Goal: Transaction & Acquisition: Purchase product/service

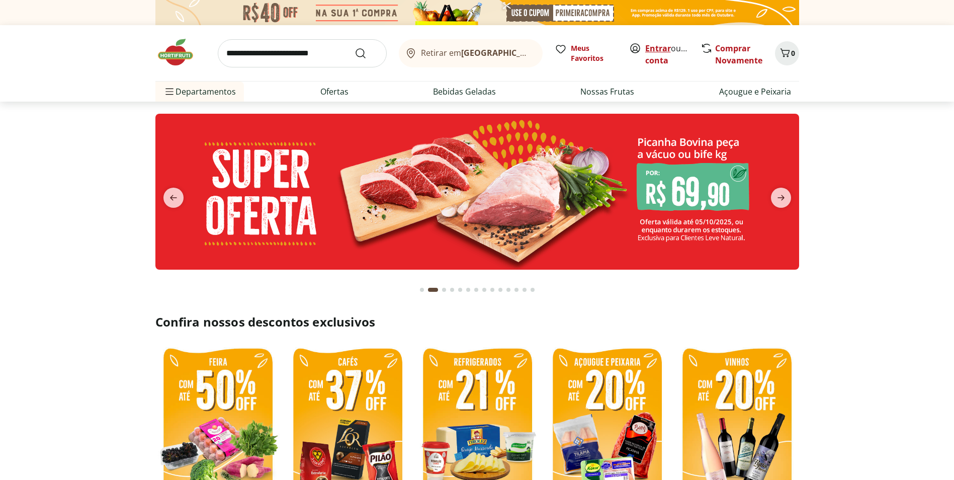
click at [658, 49] on link "Entrar" at bounding box center [658, 48] width 26 height 11
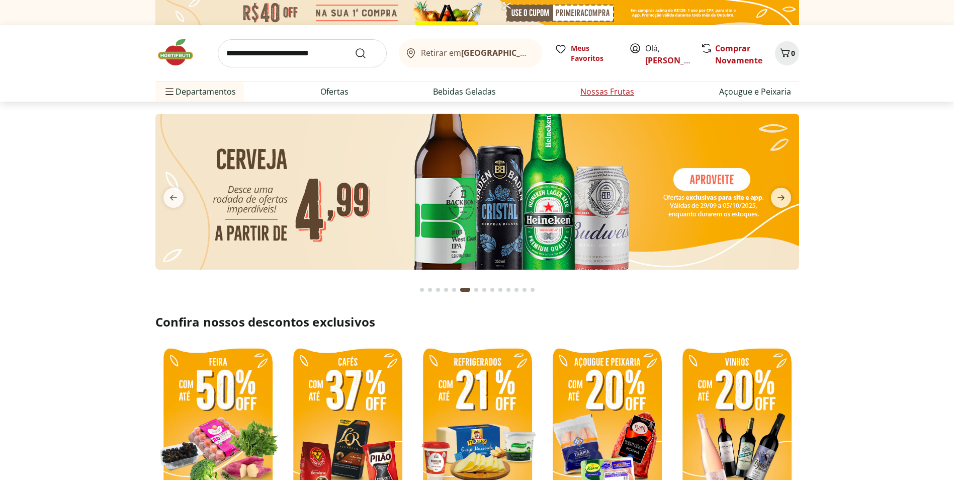
click at [603, 90] on link "Nossas Frutas" at bounding box center [608, 92] width 54 height 12
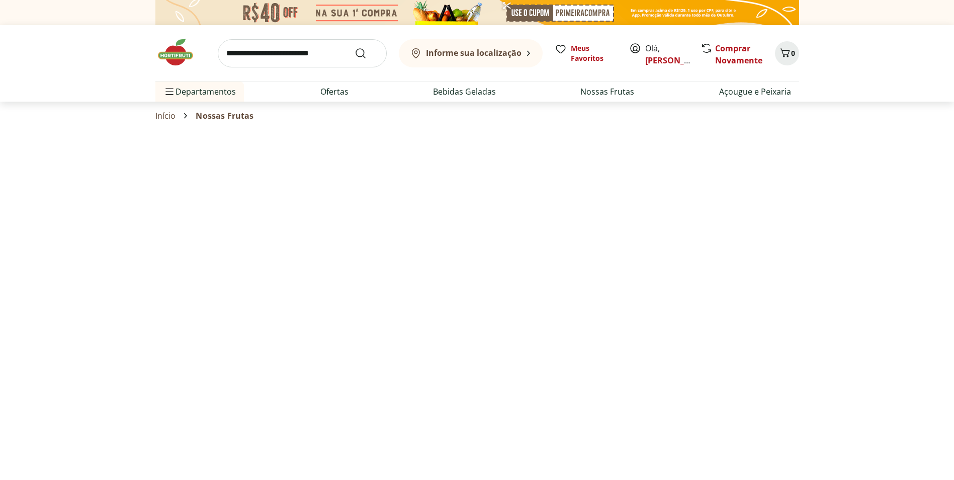
select select "**********"
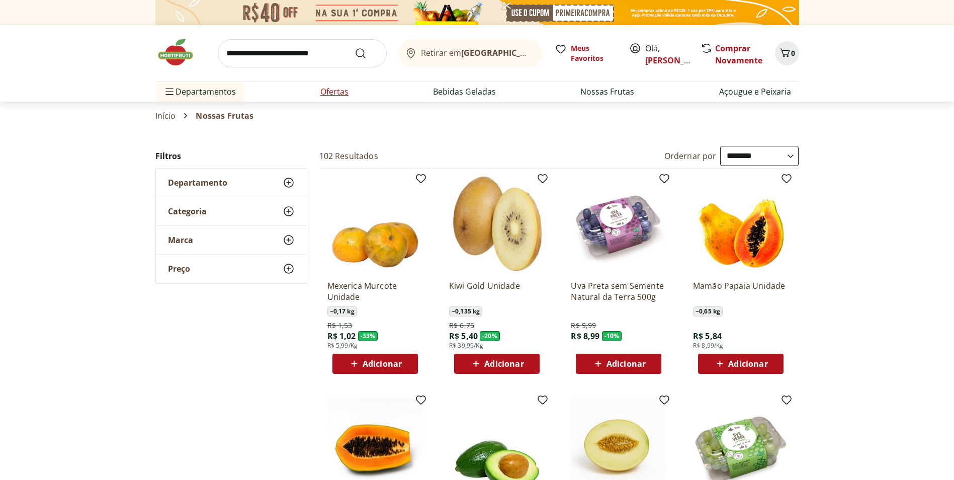
click at [335, 92] on link "Ofertas" at bounding box center [334, 92] width 28 height 12
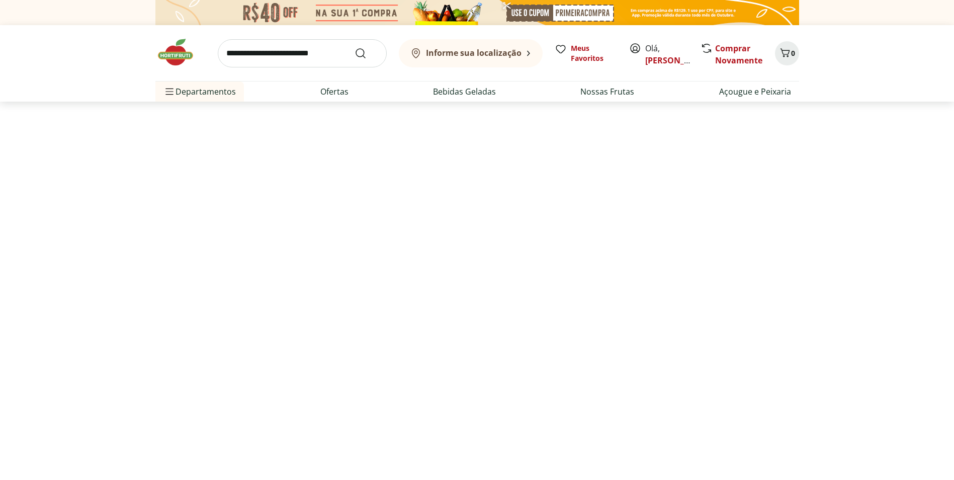
select select "**********"
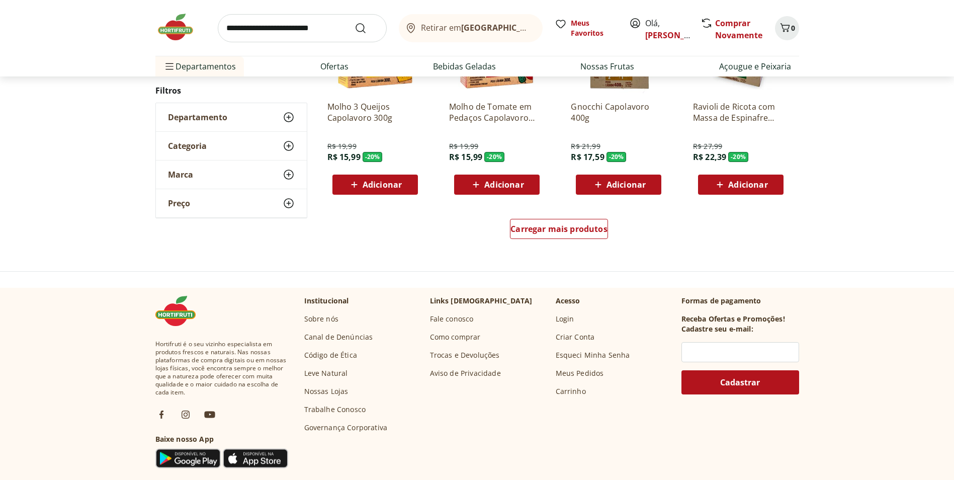
scroll to position [637, 0]
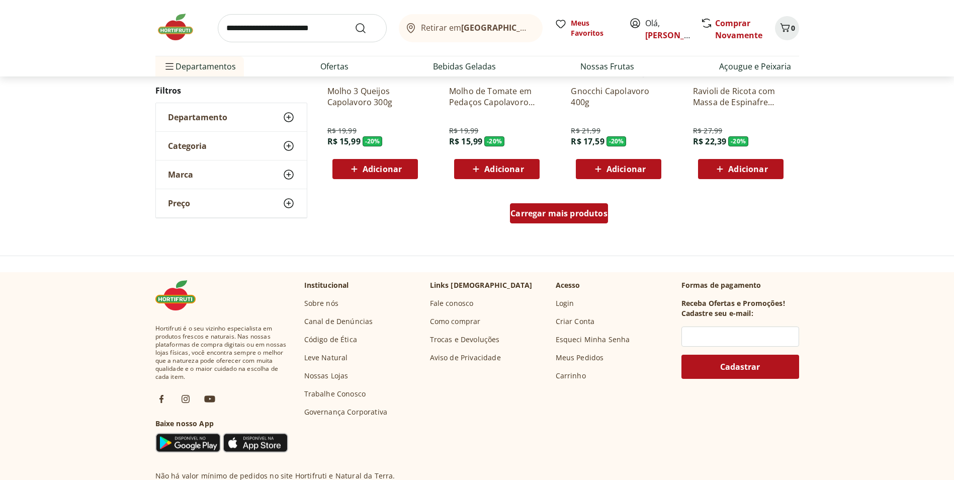
click at [533, 219] on div "Carregar mais produtos" at bounding box center [559, 213] width 98 height 20
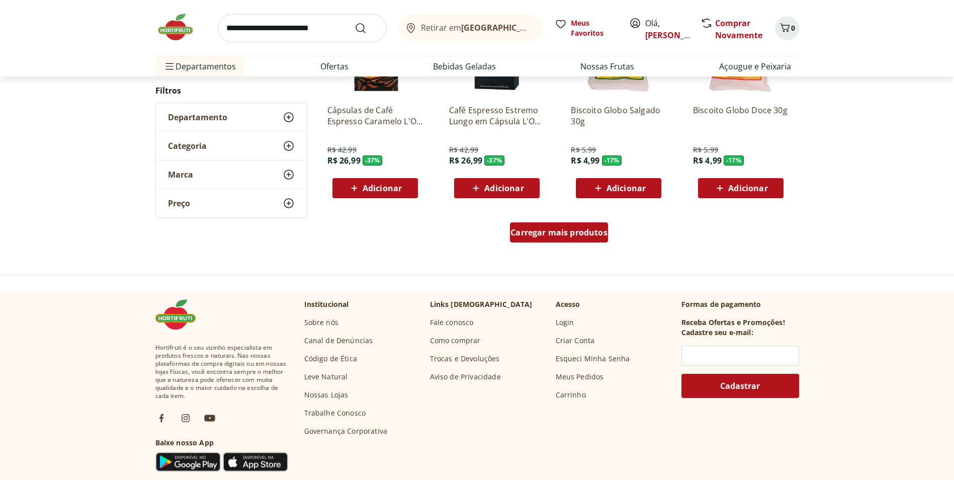
scroll to position [688, 0]
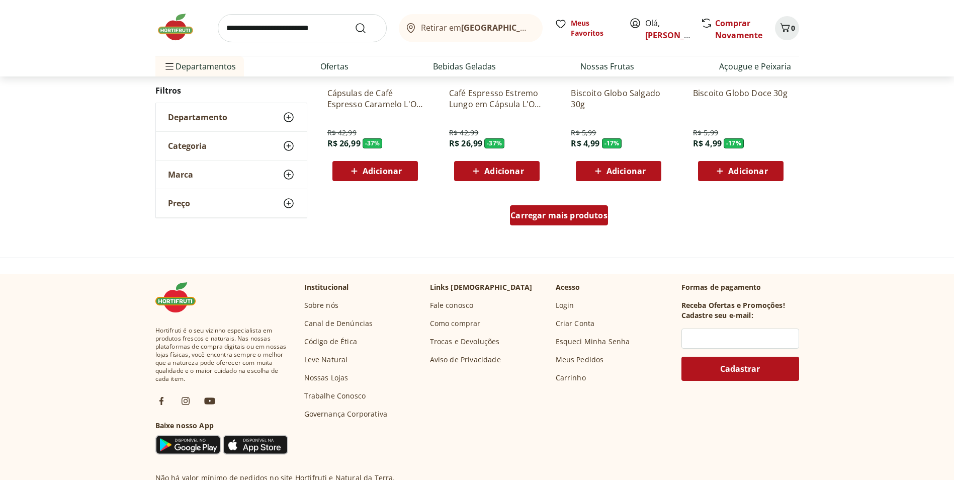
click at [533, 219] on span "Carregar mais produtos" at bounding box center [559, 215] width 97 height 8
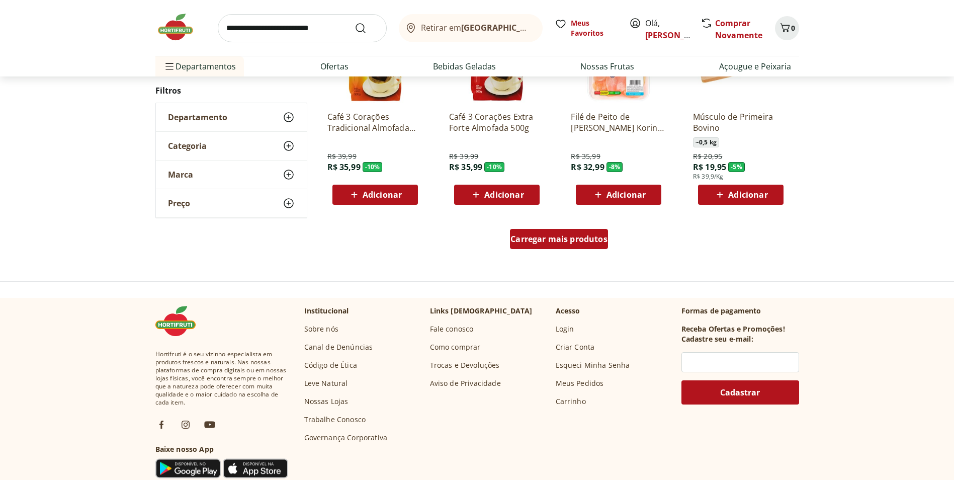
scroll to position [669, 0]
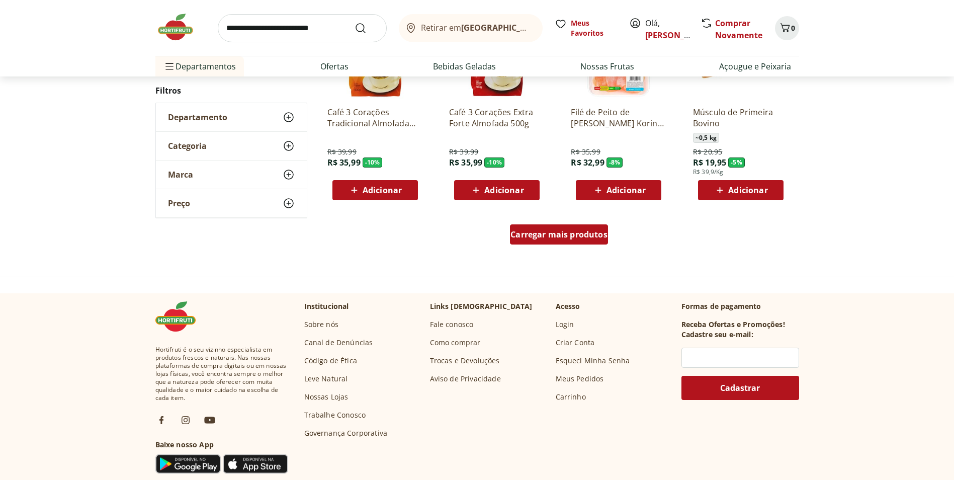
click at [541, 234] on span "Carregar mais produtos" at bounding box center [559, 234] width 97 height 8
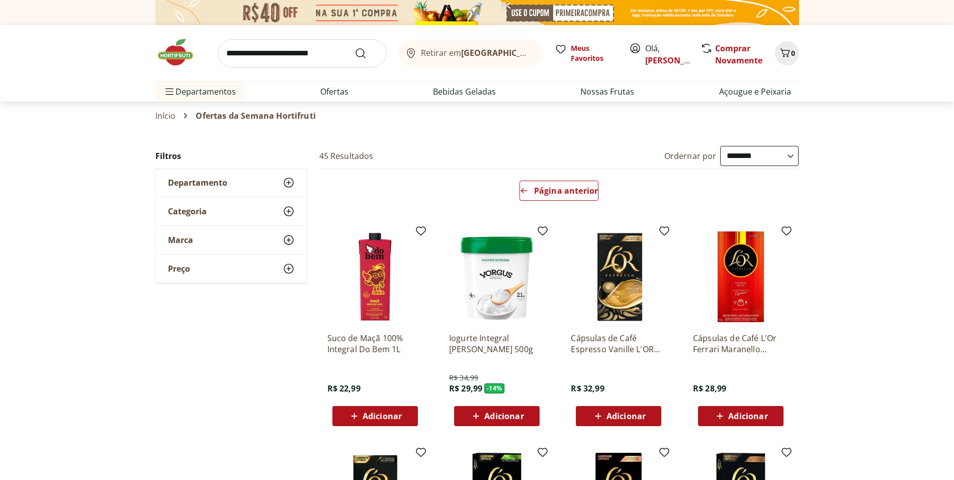
click at [290, 179] on icon at bounding box center [289, 183] width 12 height 12
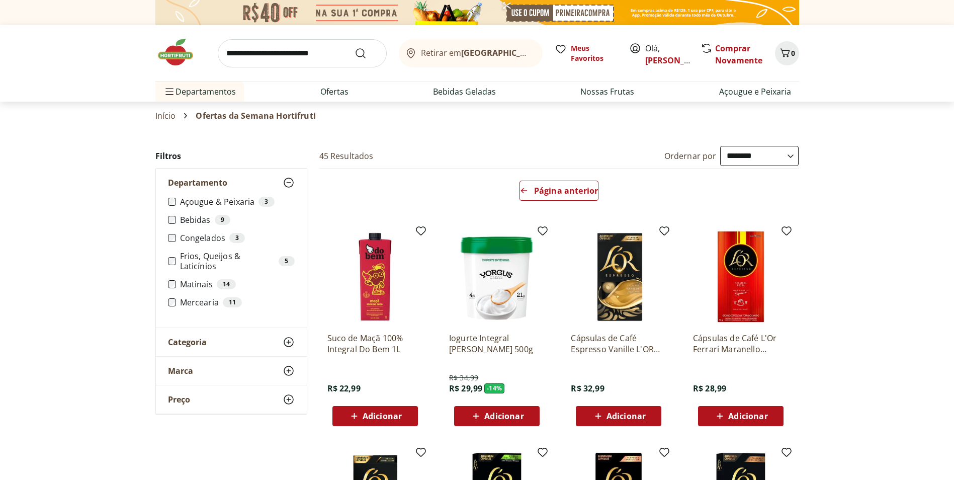
click at [290, 179] on icon at bounding box center [289, 183] width 12 height 12
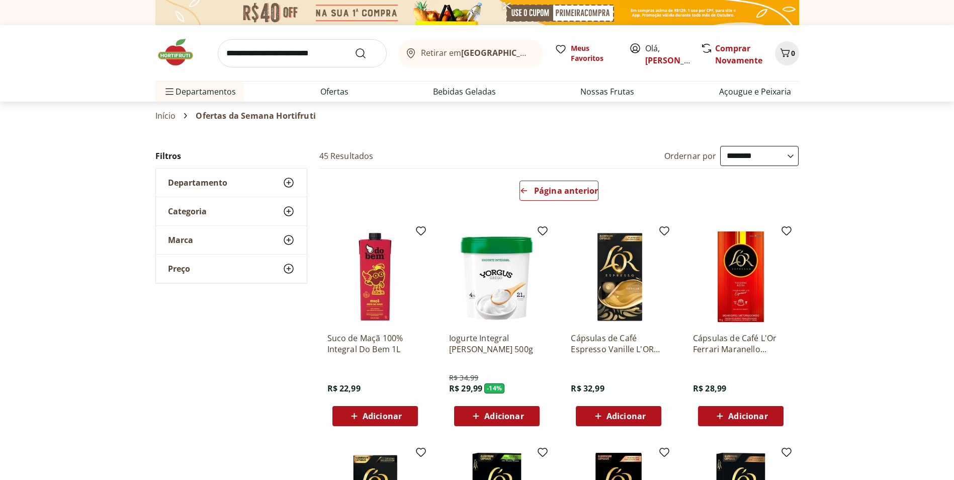
click at [289, 263] on icon at bounding box center [289, 269] width 12 height 12
click at [600, 90] on link "Nossas Frutas" at bounding box center [608, 92] width 54 height 12
select select "**********"
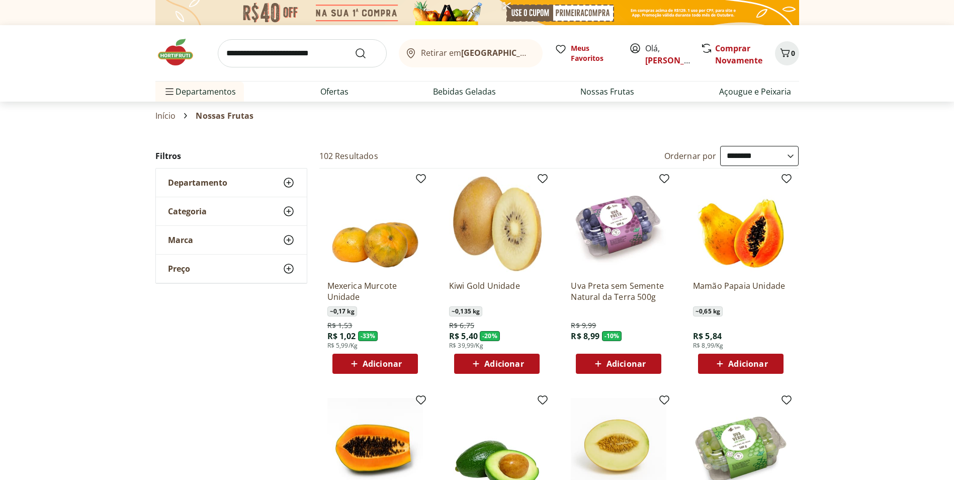
click at [763, 363] on span "Adicionar" at bounding box center [747, 364] width 39 height 8
click at [767, 363] on icon at bounding box center [769, 363] width 13 height 12
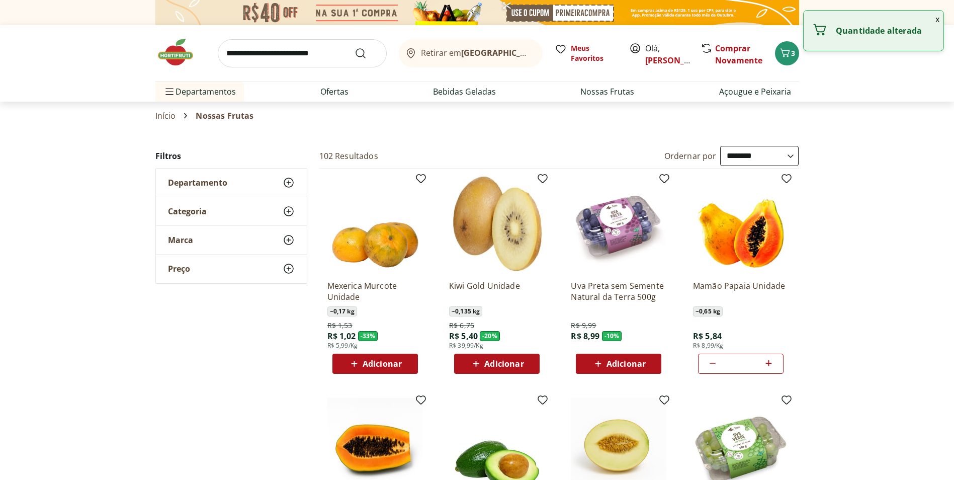
click at [767, 363] on icon at bounding box center [769, 363] width 13 height 12
type input "*"
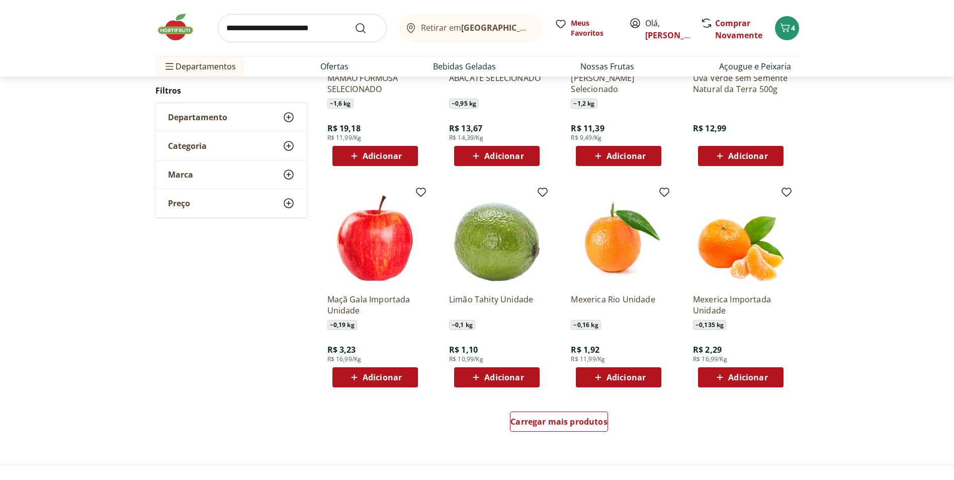
scroll to position [436, 0]
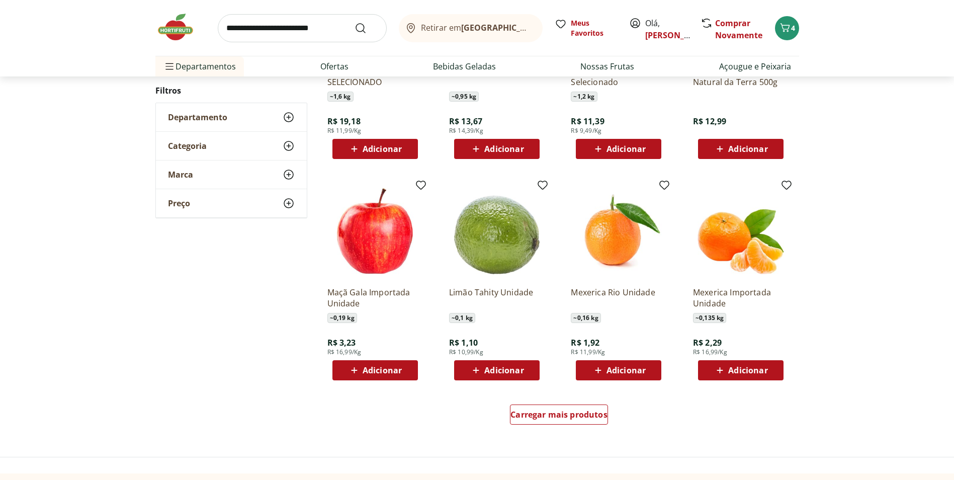
click at [529, 363] on div "Adicionar" at bounding box center [496, 370] width 69 height 18
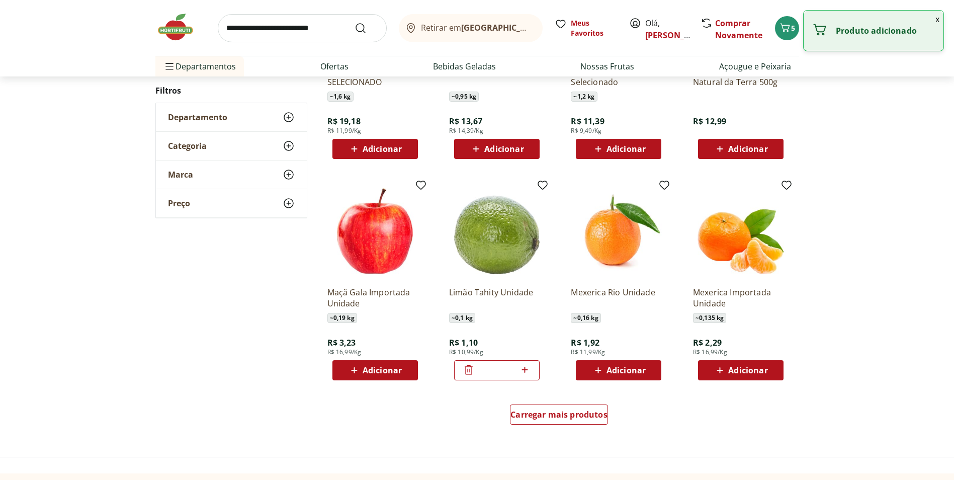
click at [524, 368] on icon at bounding box center [525, 370] width 13 height 12
type input "*"
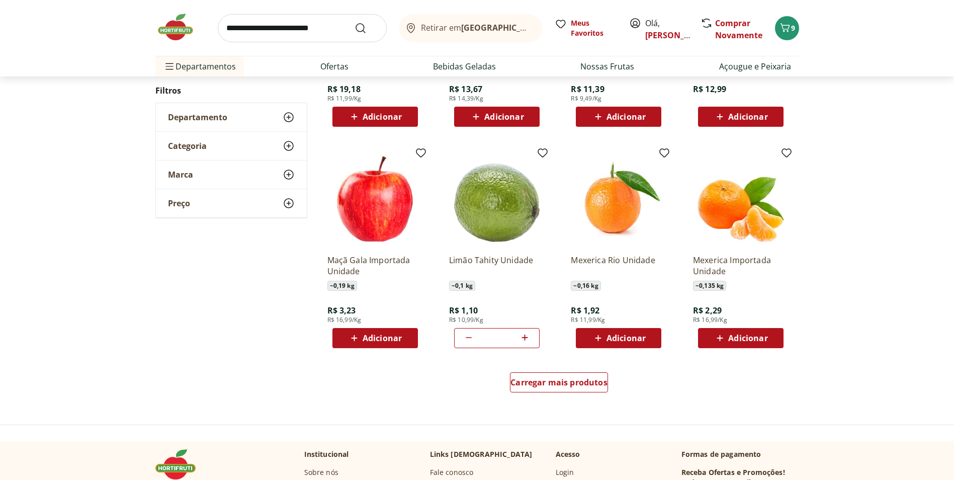
scroll to position [486, 0]
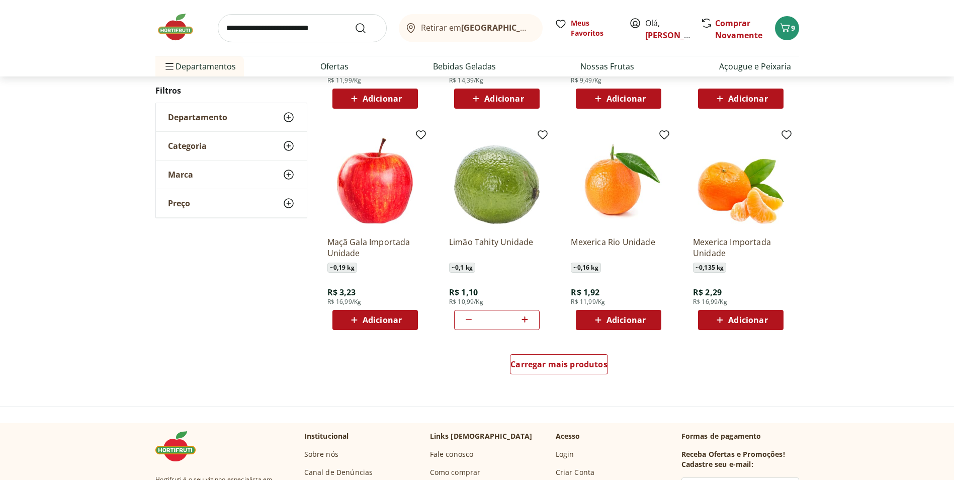
click at [646, 319] on div "Adicionar" at bounding box center [618, 320] width 69 height 18
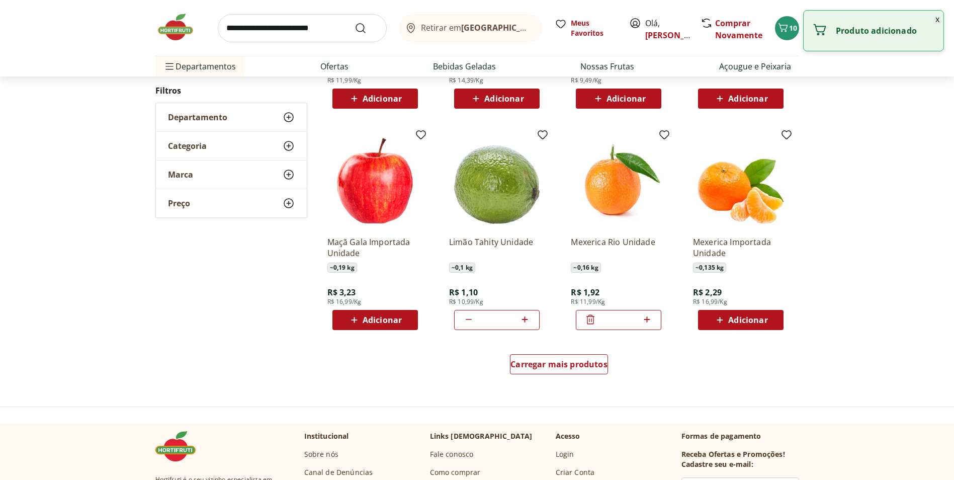
click at [650, 321] on icon at bounding box center [647, 319] width 13 height 12
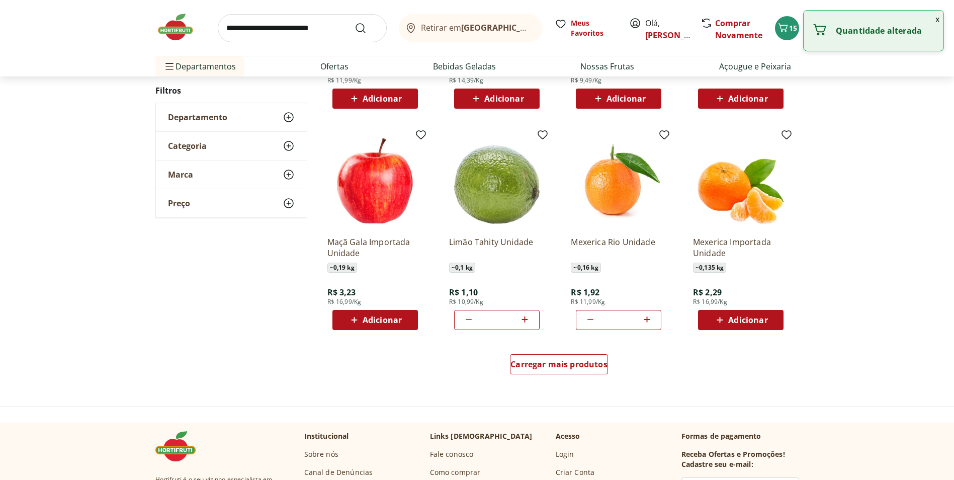
click at [650, 321] on icon at bounding box center [647, 319] width 13 height 12
type input "**"
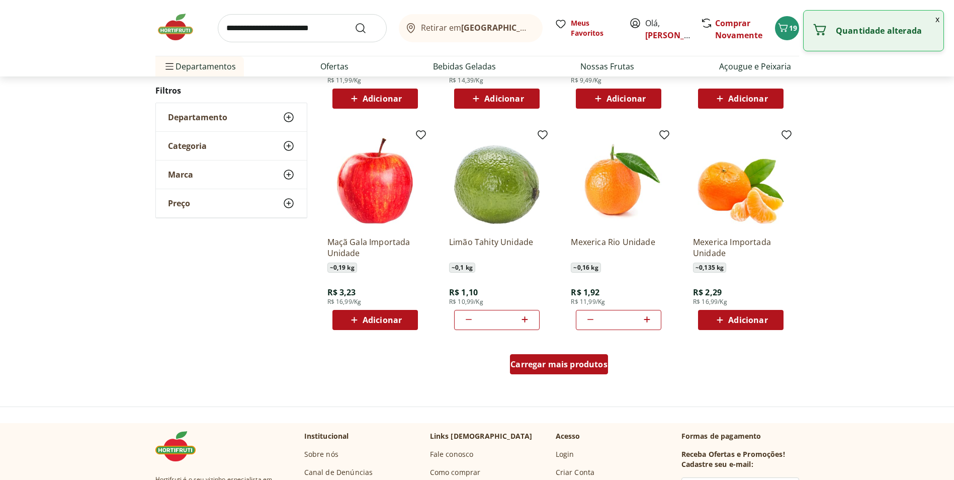
click at [531, 370] on div "Carregar mais produtos" at bounding box center [559, 364] width 98 height 20
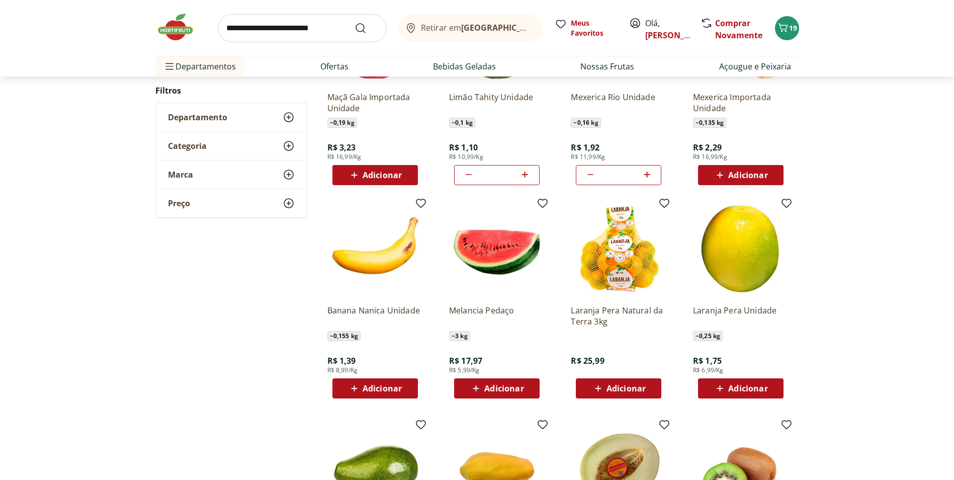
scroll to position [637, 0]
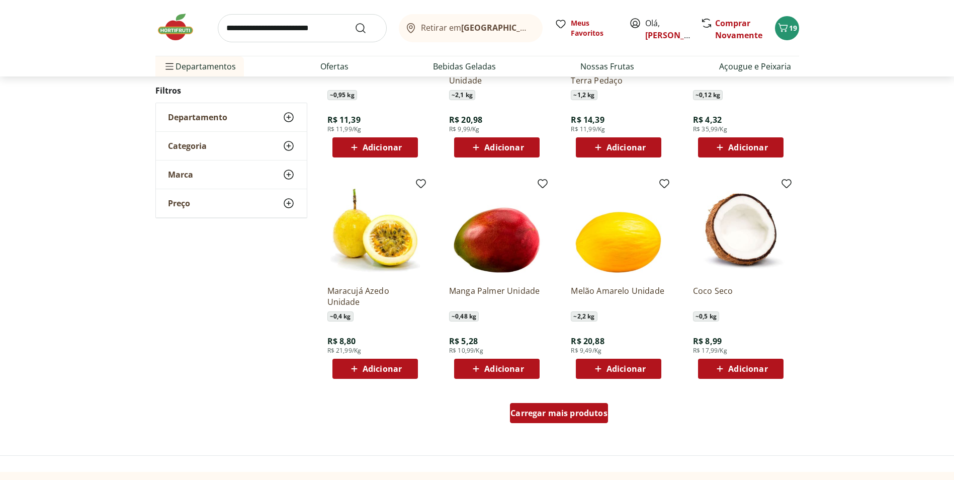
scroll to position [520, 0]
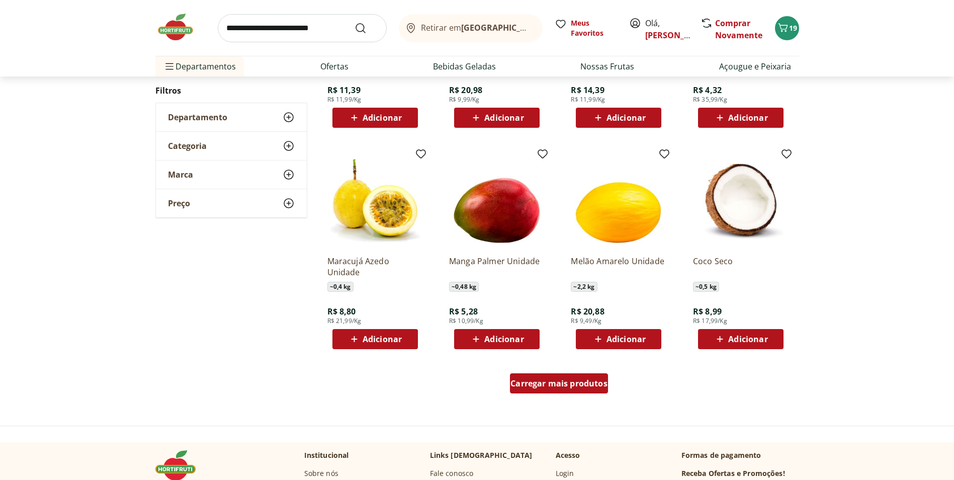
click at [541, 381] on span "Carregar mais produtos" at bounding box center [559, 383] width 97 height 8
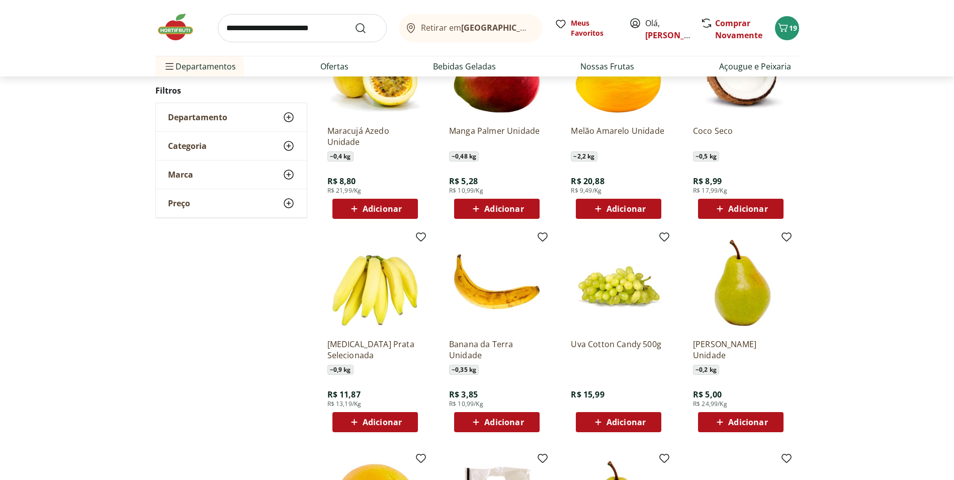
scroll to position [671, 0]
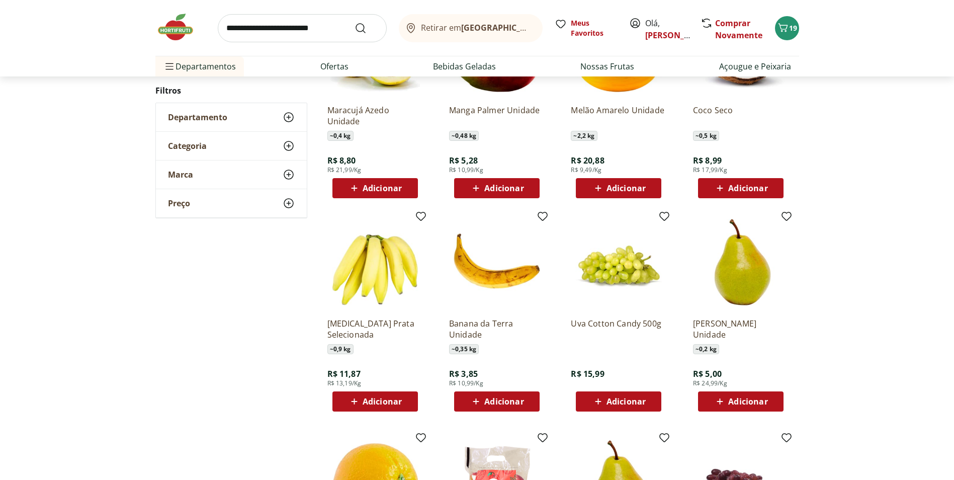
click at [378, 405] on span "Adicionar" at bounding box center [382, 401] width 39 height 8
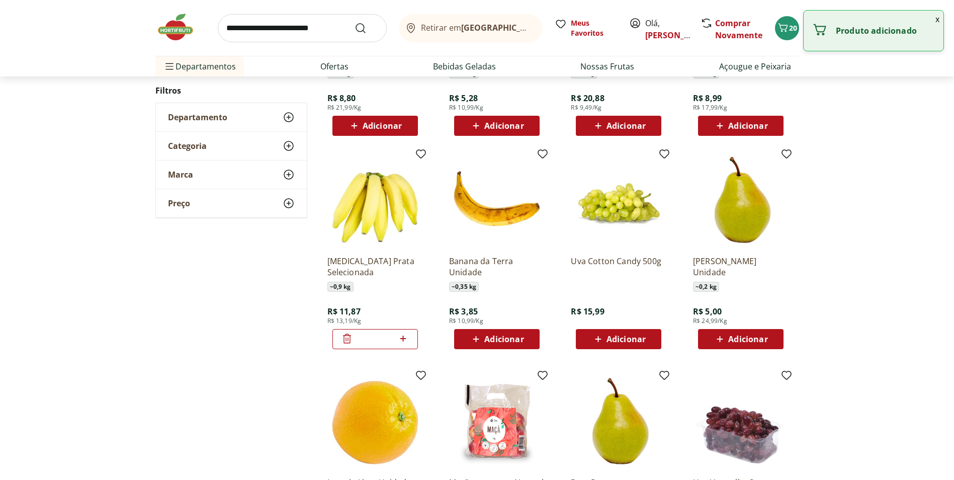
scroll to position [755, 0]
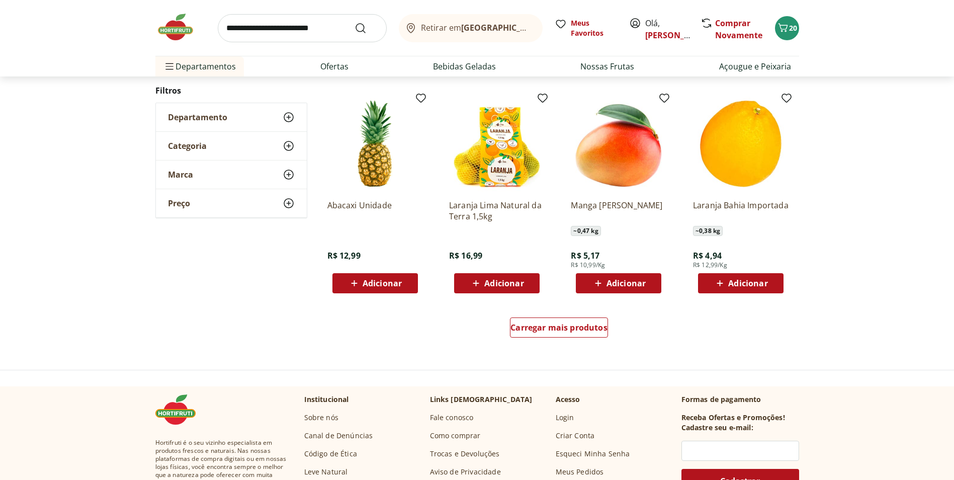
scroll to position [585, 0]
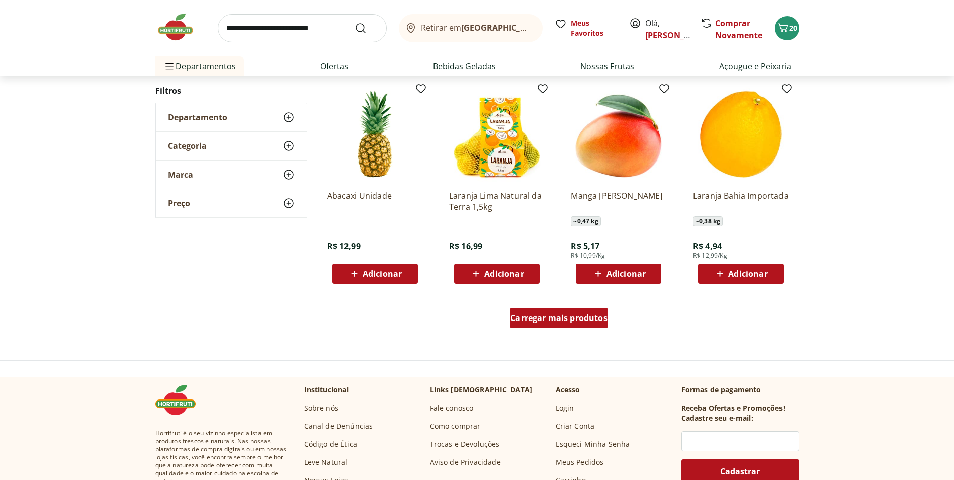
click at [571, 316] on span "Carregar mais produtos" at bounding box center [559, 318] width 97 height 8
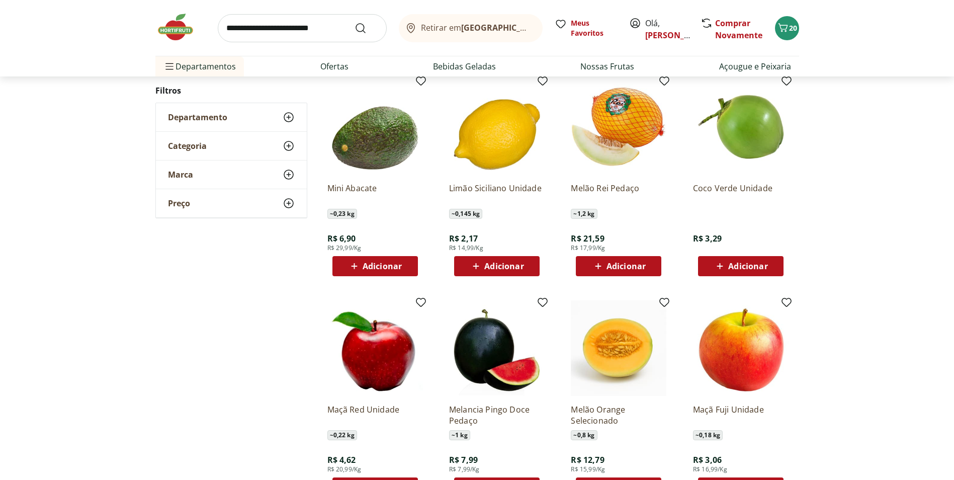
scroll to position [837, 0]
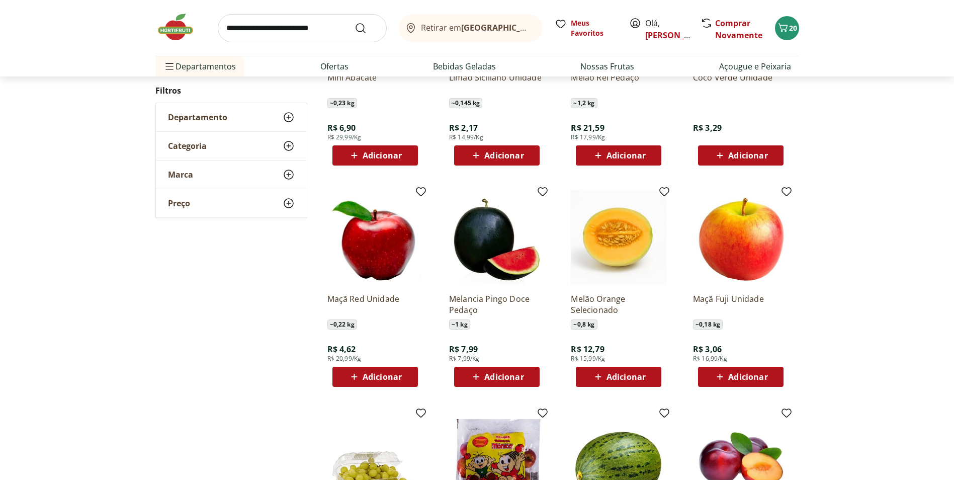
scroll to position [264, 0]
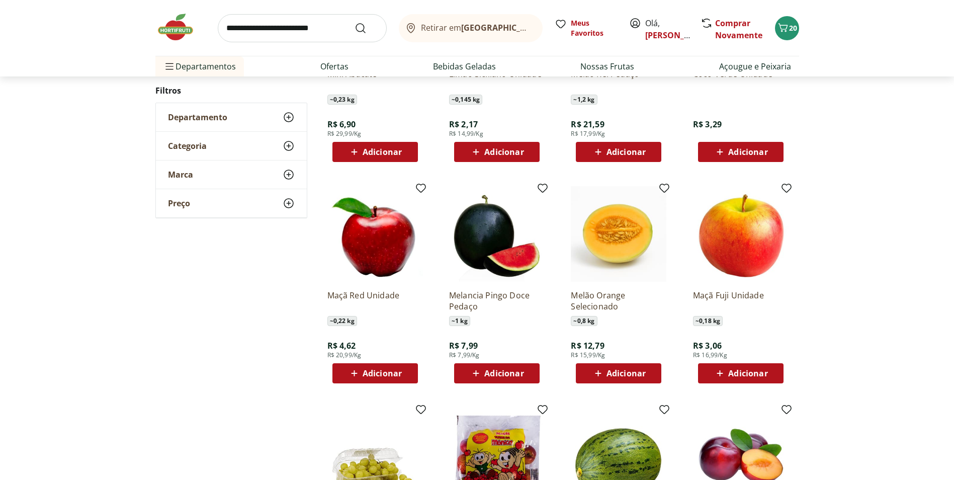
click at [600, 370] on icon at bounding box center [598, 373] width 13 height 12
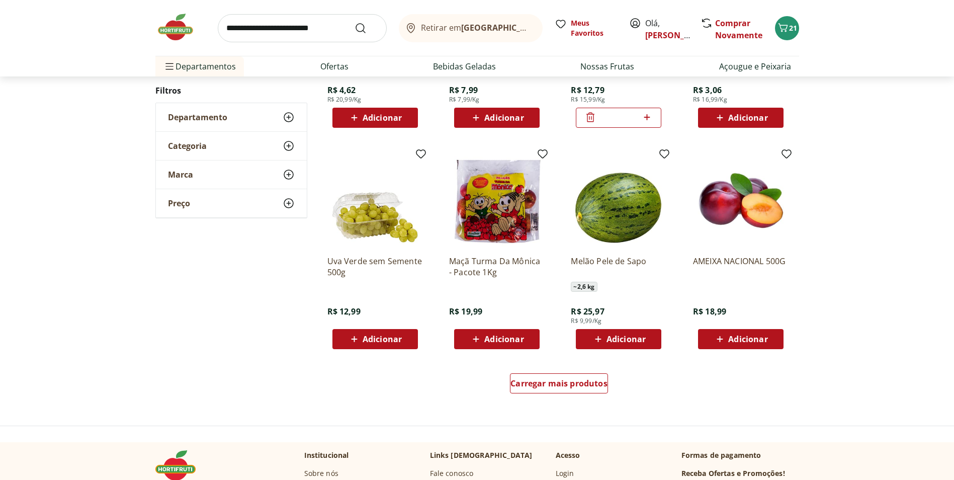
scroll to position [533, 0]
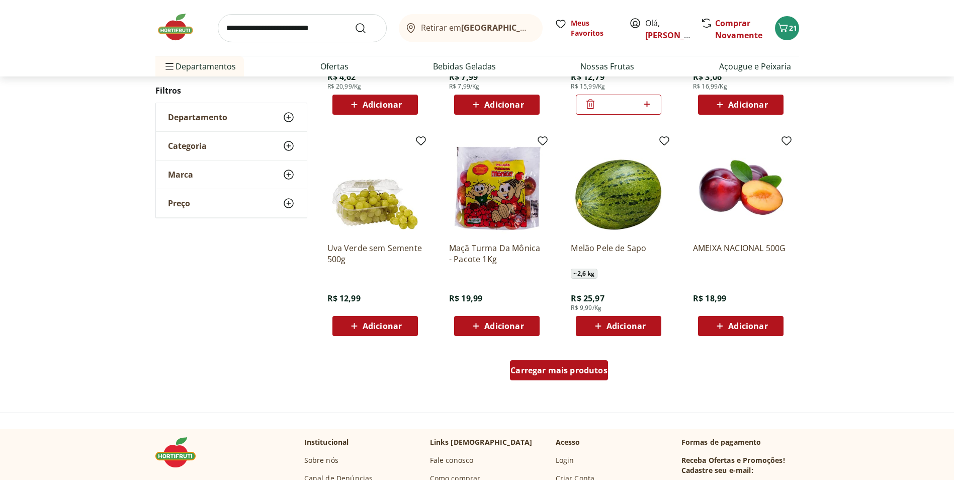
click at [596, 371] on span "Carregar mais produtos" at bounding box center [559, 370] width 97 height 8
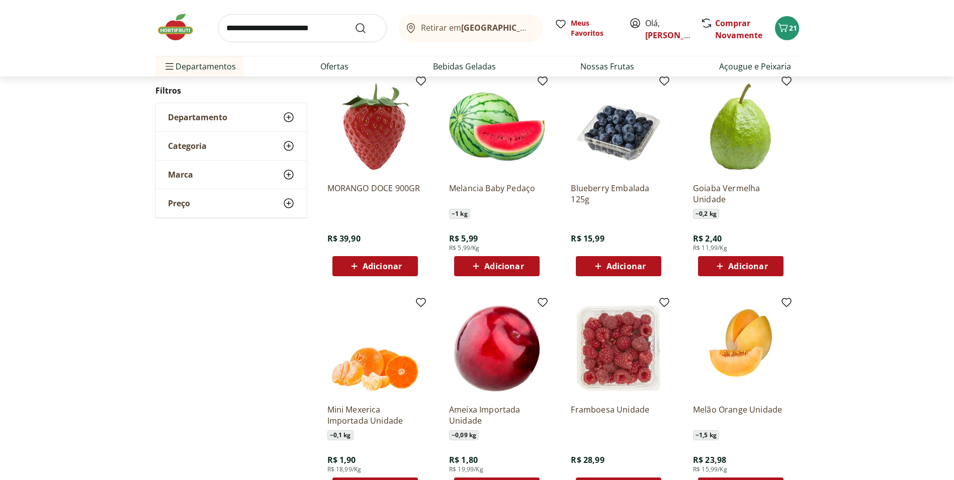
scroll to position [835, 0]
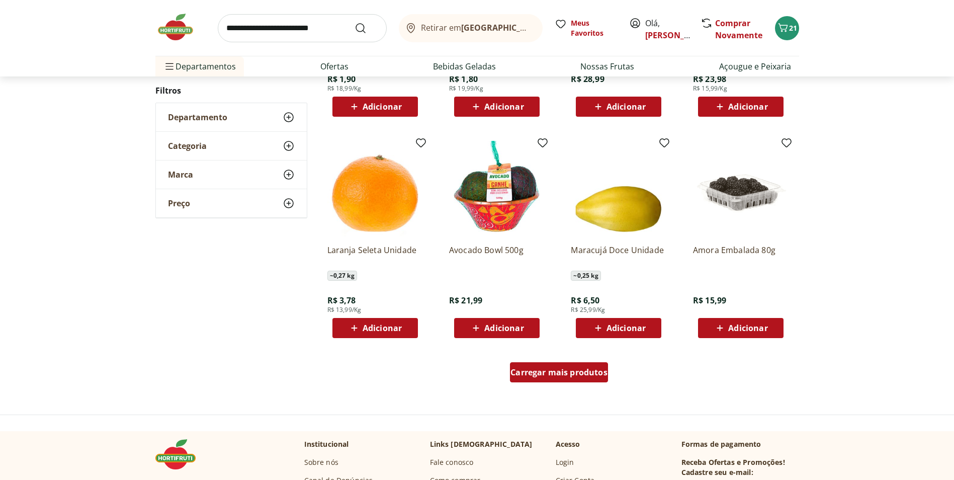
scroll to position [547, 0]
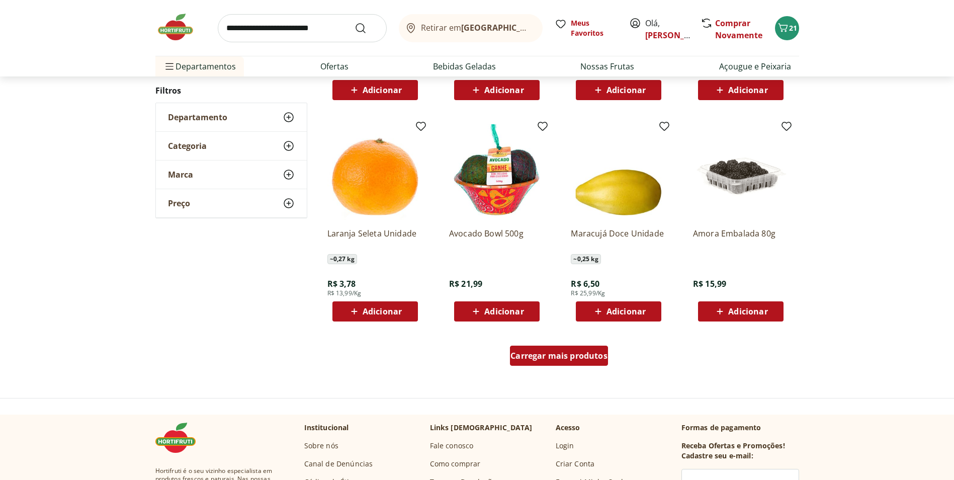
click at [590, 355] on span "Carregar mais produtos" at bounding box center [559, 356] width 97 height 8
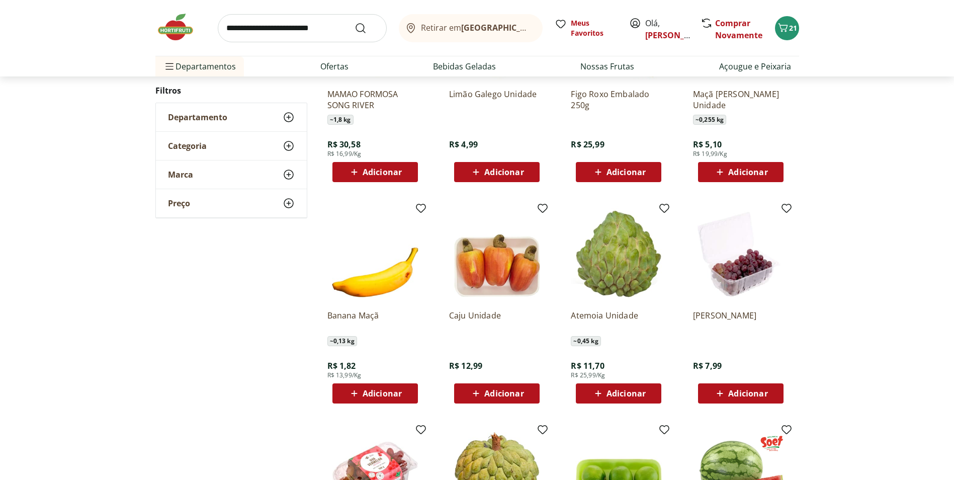
scroll to position [260, 0]
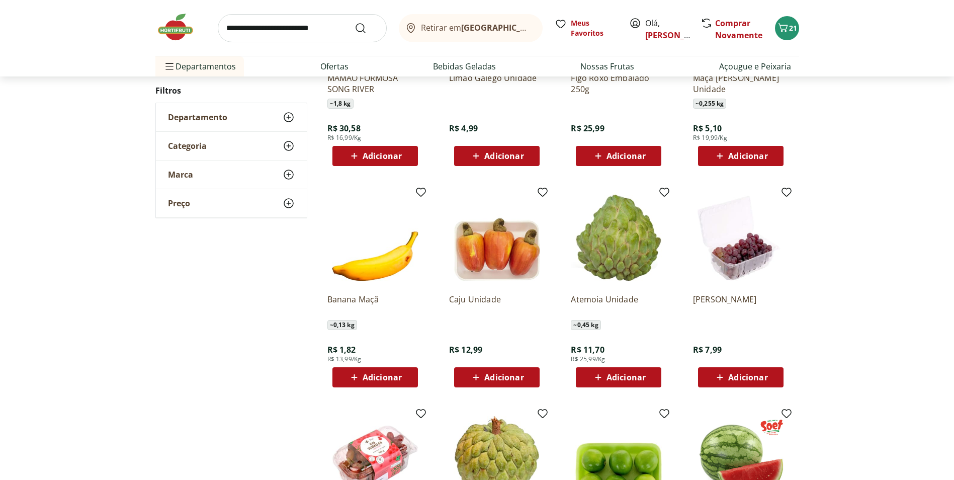
click at [507, 374] on span "Adicionar" at bounding box center [503, 377] width 39 height 8
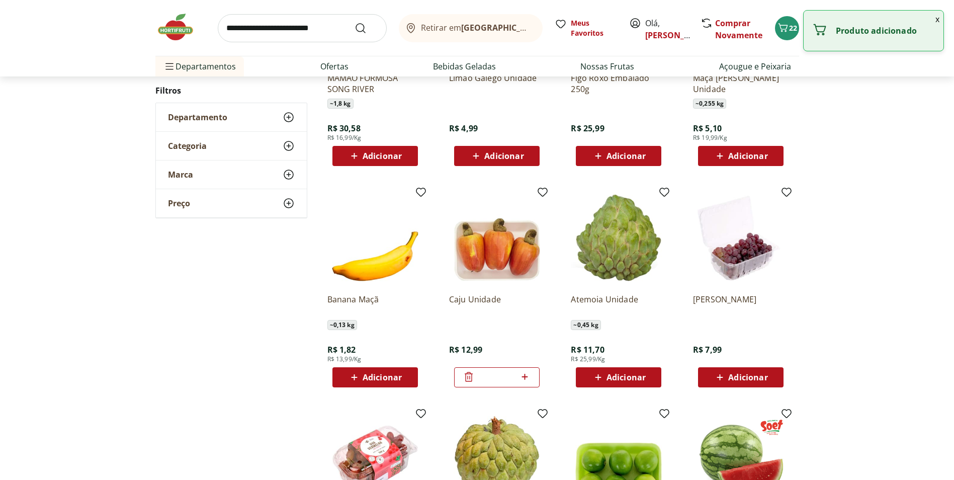
click at [527, 375] on icon at bounding box center [525, 377] width 13 height 12
type input "*"
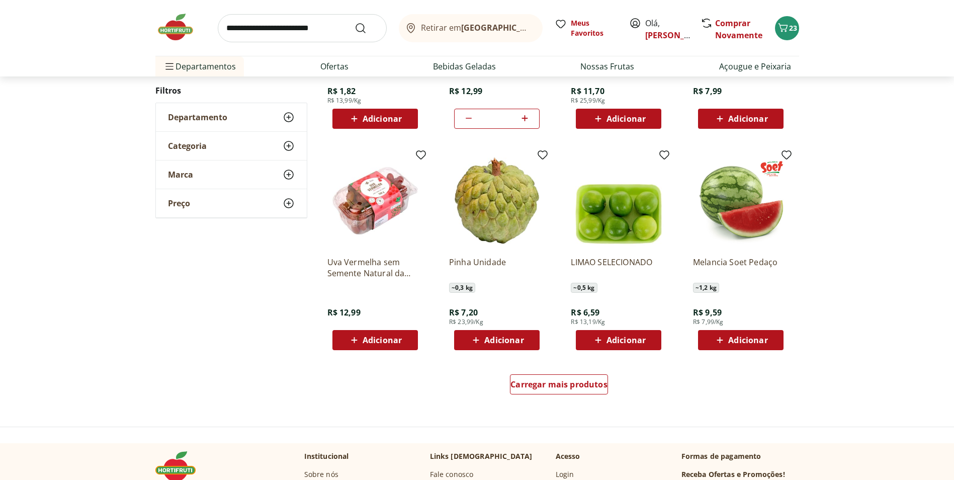
scroll to position [529, 0]
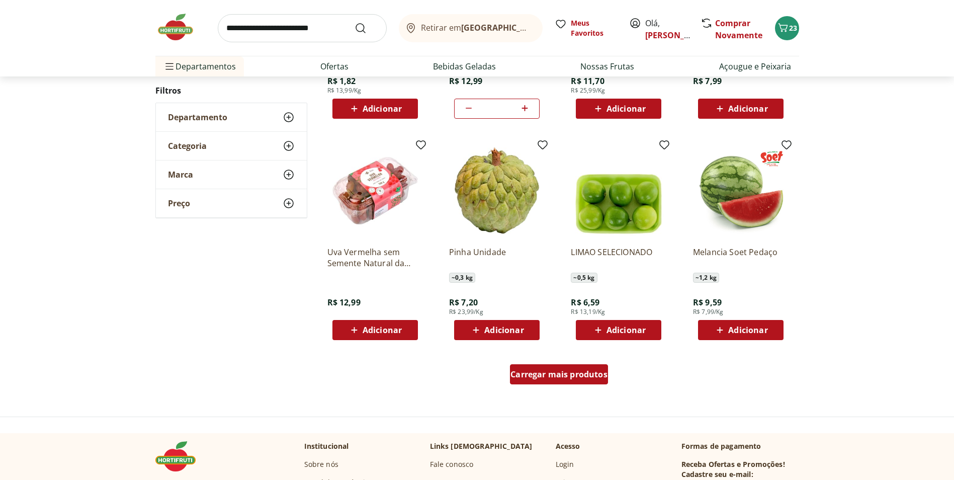
click at [527, 375] on span "Carregar mais produtos" at bounding box center [559, 374] width 97 height 8
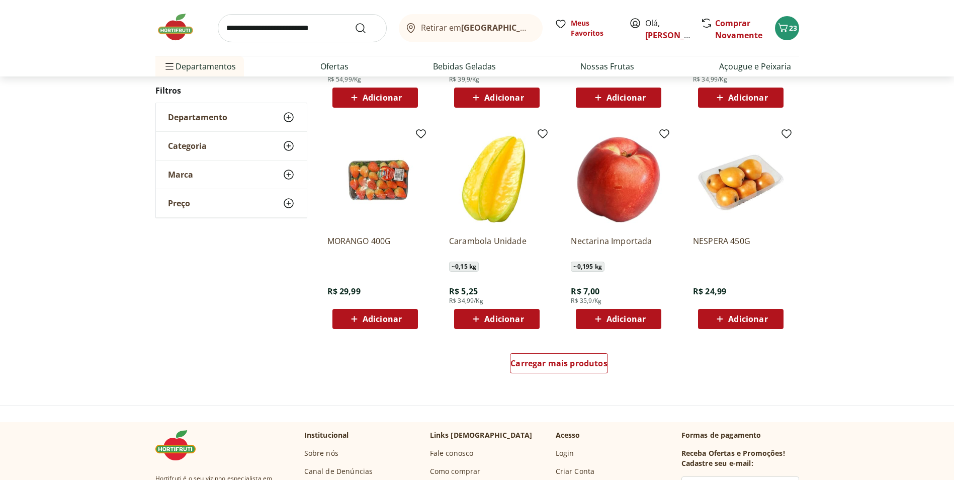
scroll to position [543, 0]
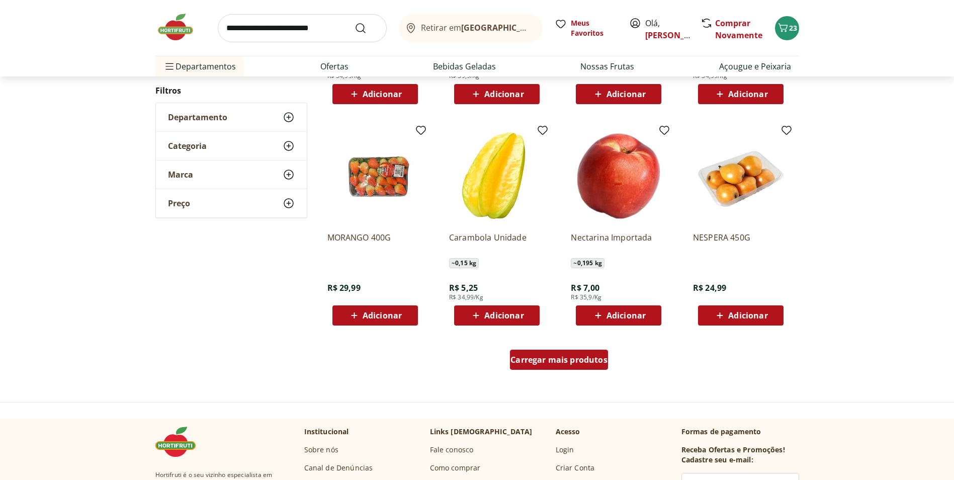
click at [554, 356] on span "Carregar mais produtos" at bounding box center [559, 360] width 97 height 8
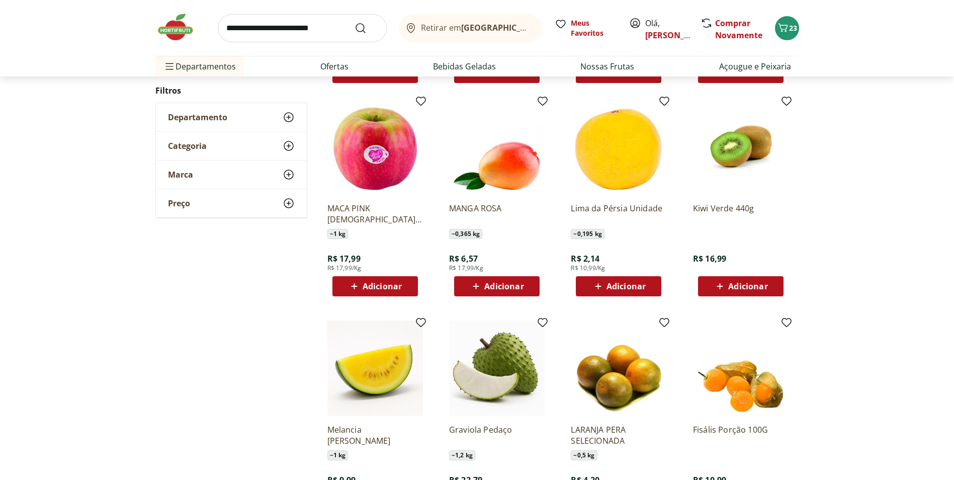
scroll to position [811, 0]
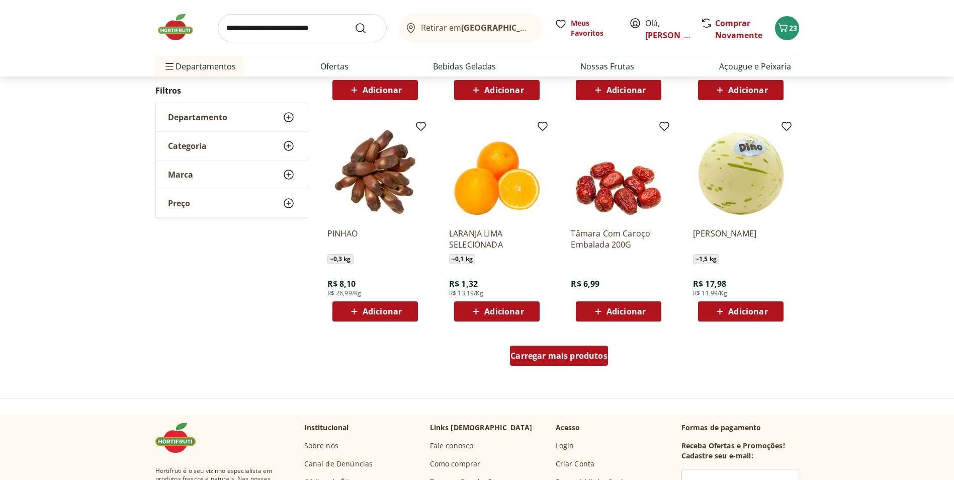
scroll to position [558, 0]
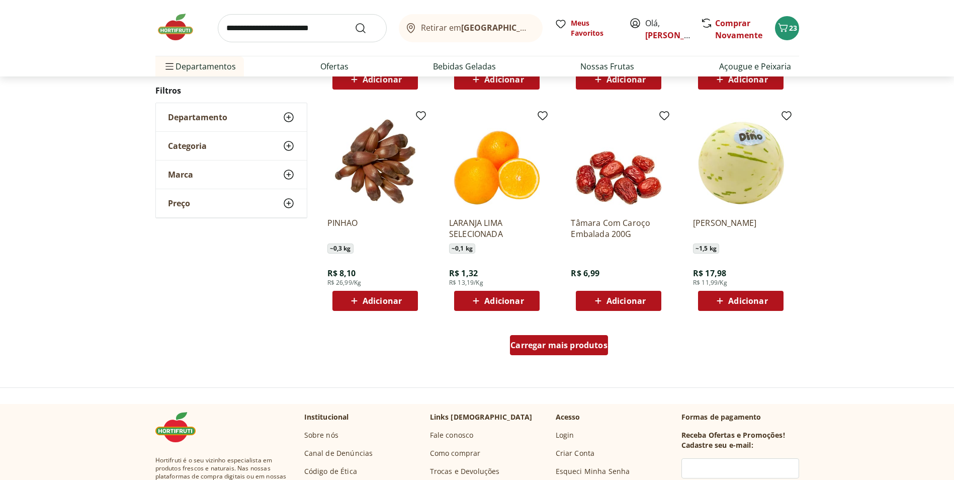
click at [554, 352] on div "Carregar mais produtos" at bounding box center [559, 345] width 98 height 20
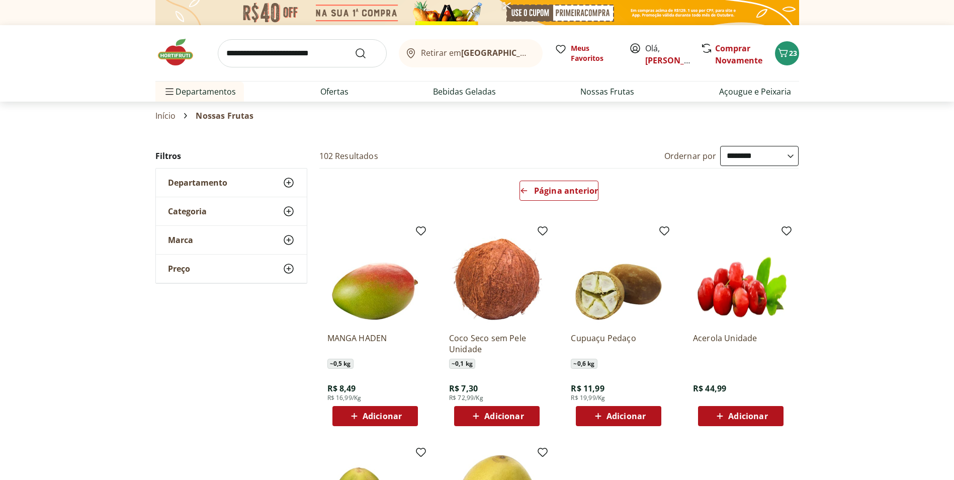
click at [274, 59] on input "search" at bounding box center [302, 53] width 169 height 28
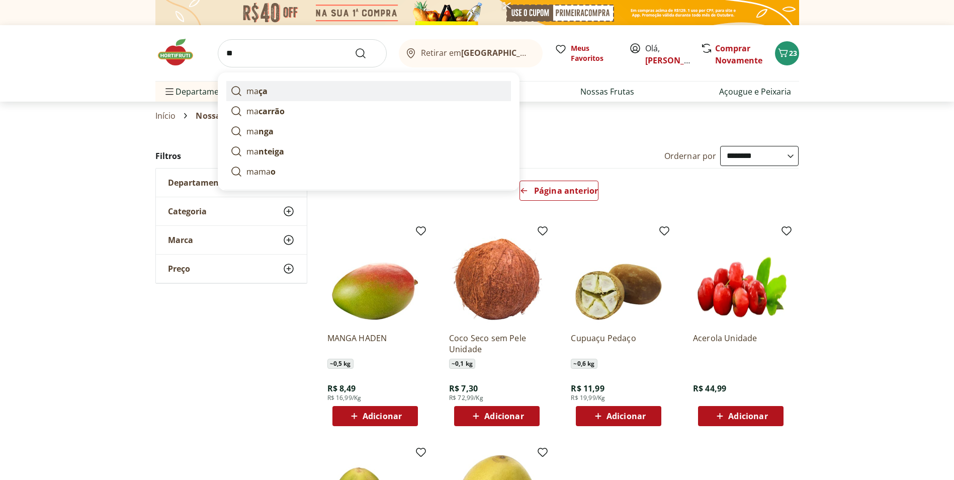
click at [277, 88] on link "ma ça" at bounding box center [368, 91] width 285 height 20
type input "****"
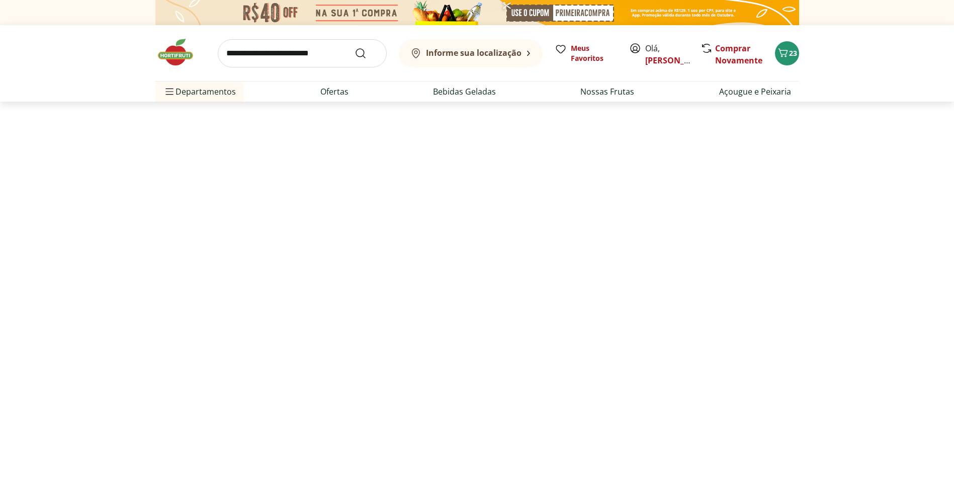
select select "**********"
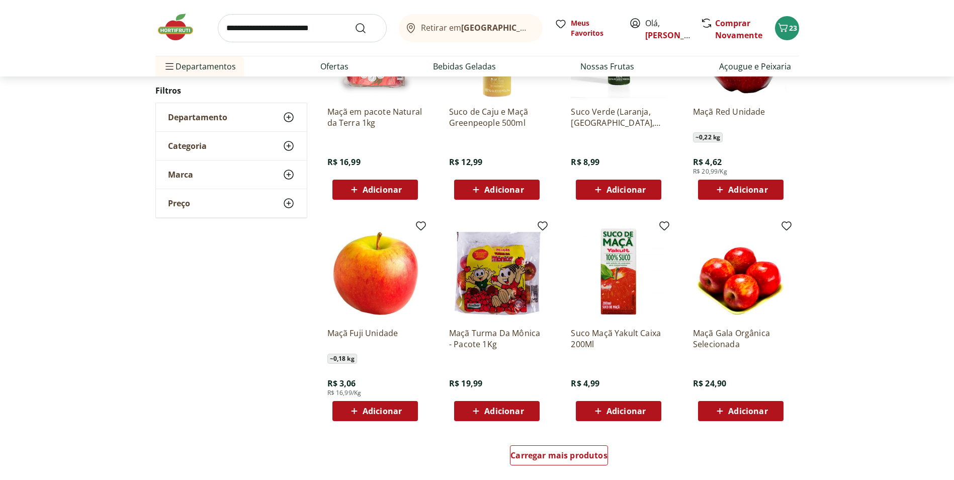
scroll to position [436, 0]
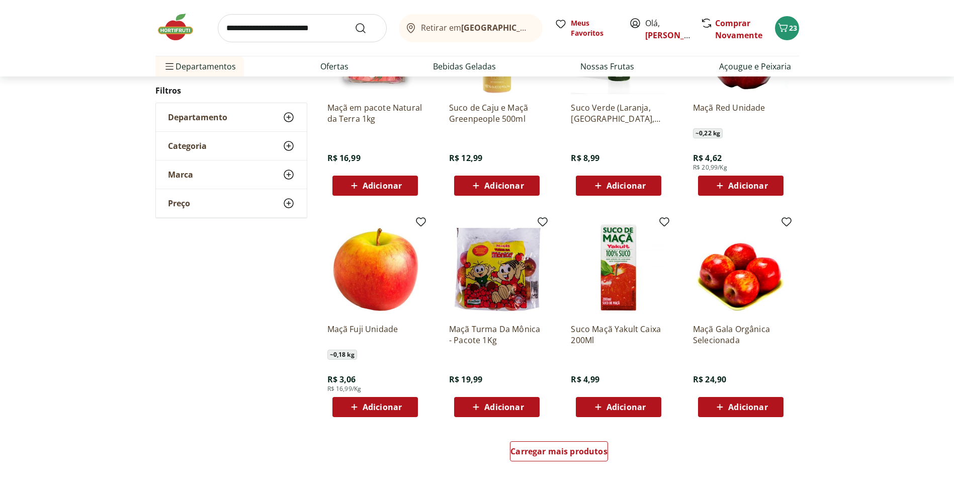
click at [409, 406] on div "Adicionar" at bounding box center [375, 407] width 69 height 18
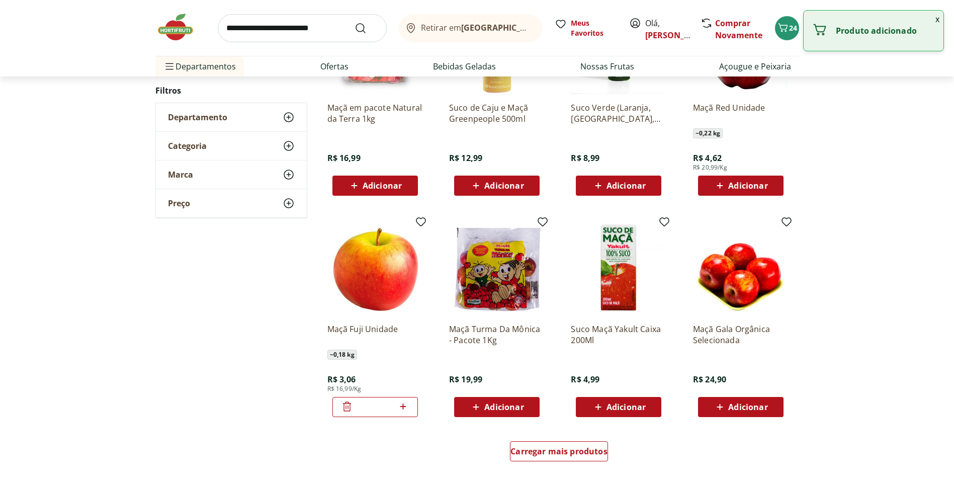
click at [409, 406] on icon at bounding box center [403, 406] width 13 height 12
type input "*"
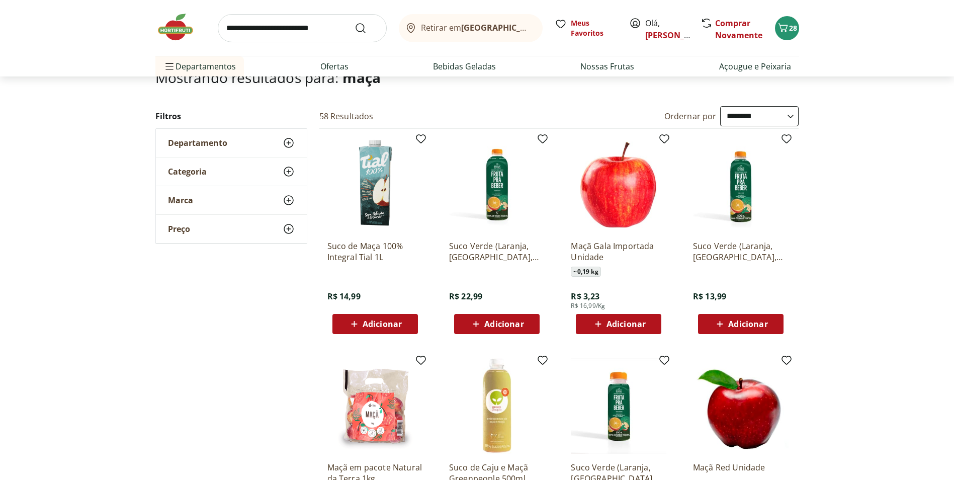
scroll to position [67, 0]
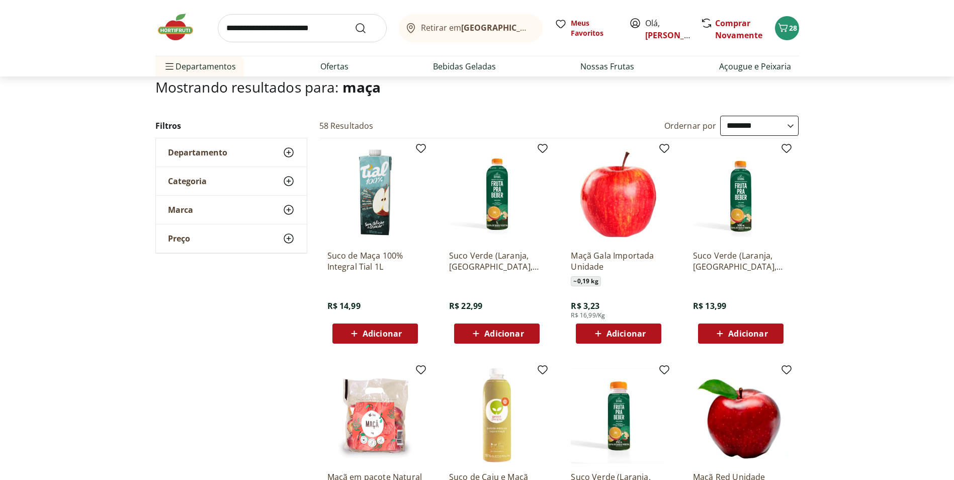
click at [323, 23] on input "search" at bounding box center [302, 28] width 169 height 28
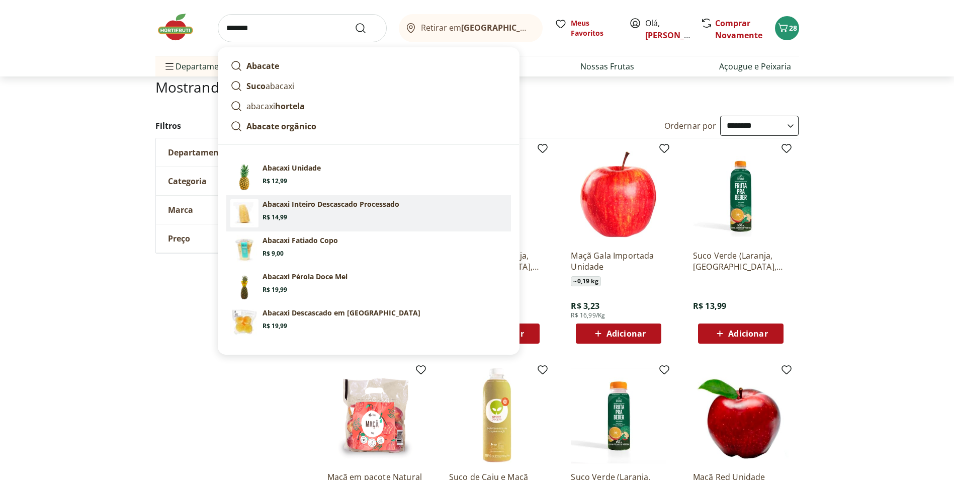
click at [367, 202] on p "Abacaxi Inteiro Descascado Processado" at bounding box center [331, 204] width 137 height 10
type input "**********"
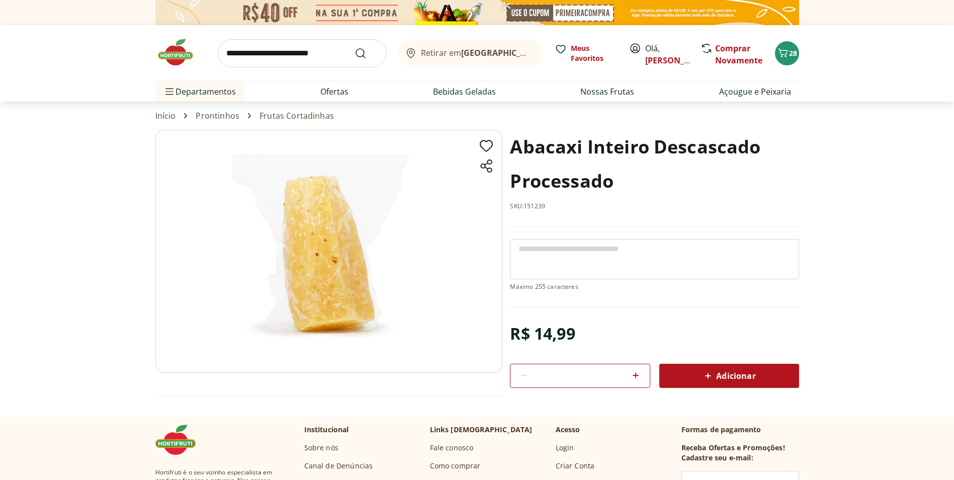
click at [708, 375] on icon at bounding box center [709, 376] width 6 height 6
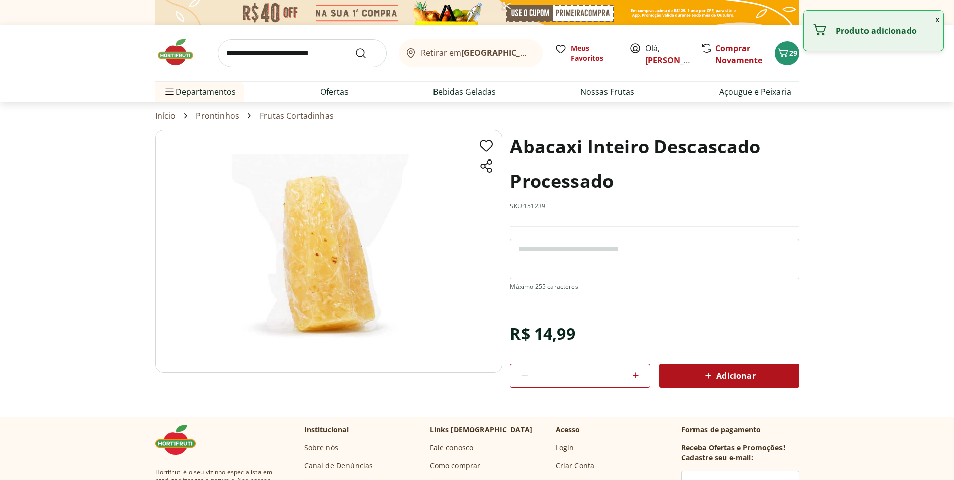
click at [716, 373] on span "Adicionar" at bounding box center [728, 376] width 53 height 12
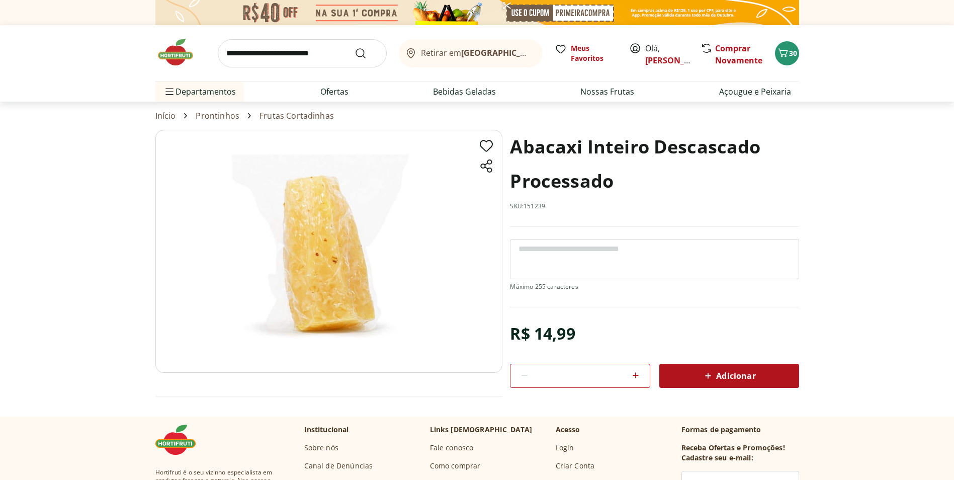
click at [254, 50] on input "search" at bounding box center [302, 53] width 169 height 28
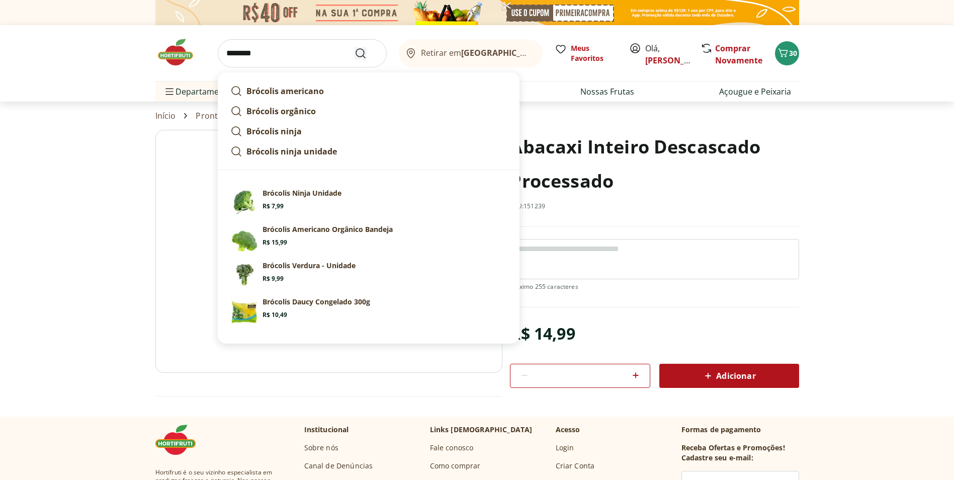
type input "********"
click at [361, 52] on icon "Submit Search" at bounding box center [361, 53] width 12 height 12
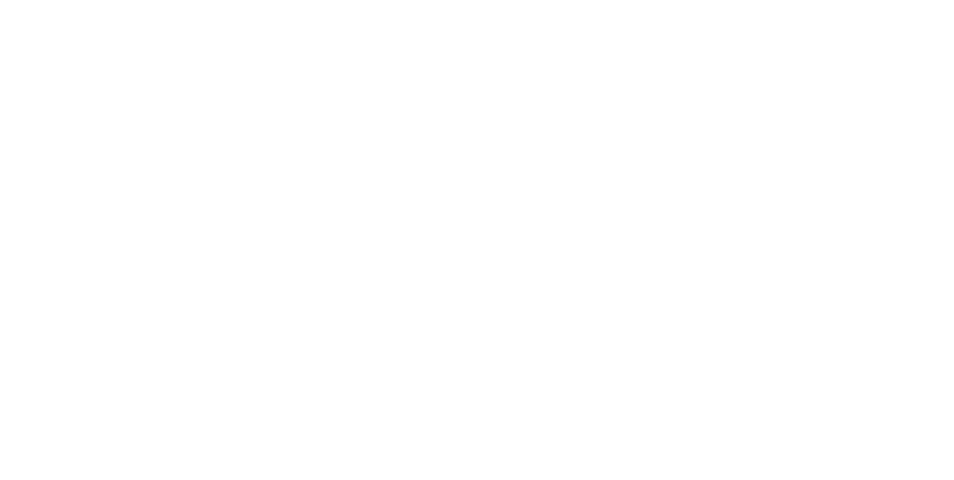
select select "**********"
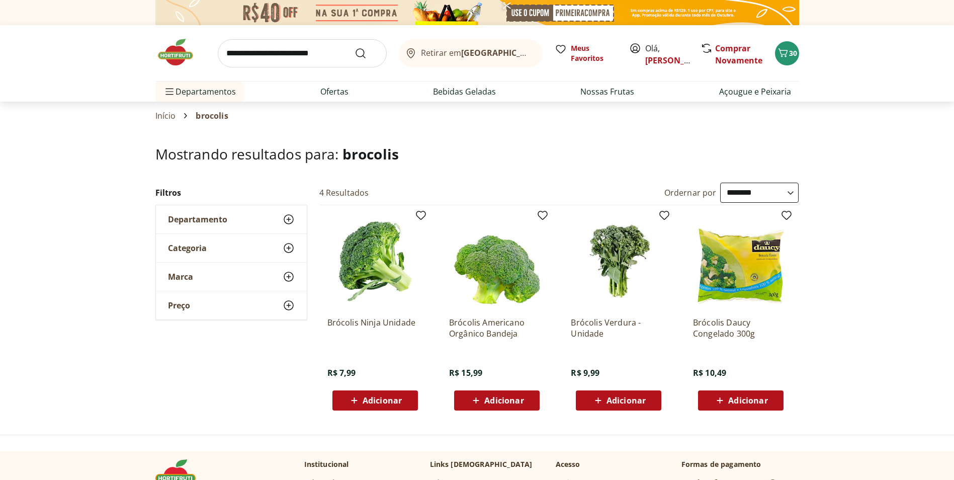
click at [403, 396] on div "Adicionar" at bounding box center [375, 400] width 69 height 18
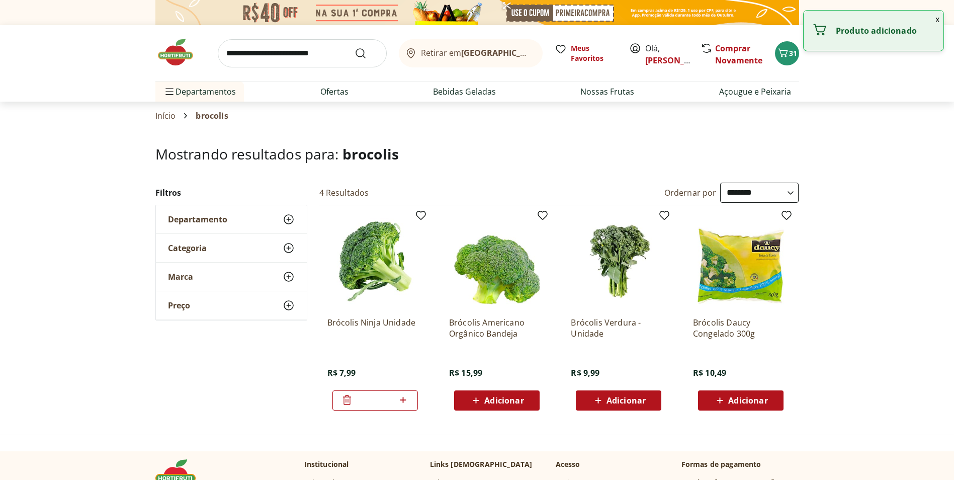
click at [403, 396] on icon at bounding box center [403, 400] width 13 height 12
type input "*"
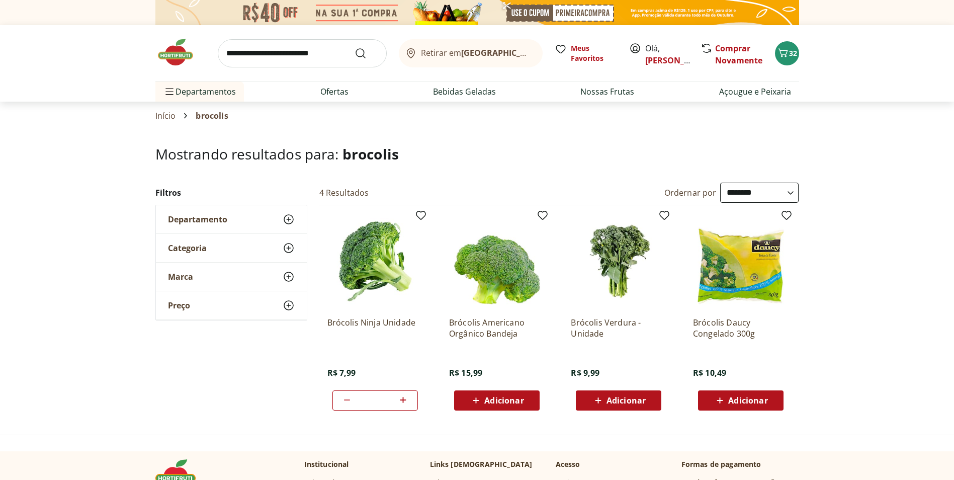
click at [319, 49] on input "search" at bounding box center [302, 53] width 169 height 28
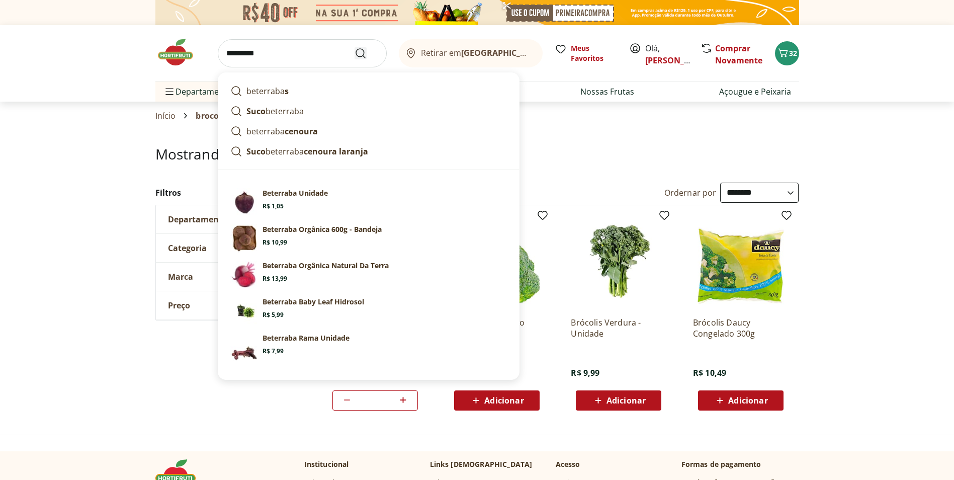
type input "*********"
click at [360, 49] on use "Submit Search" at bounding box center [361, 53] width 12 height 12
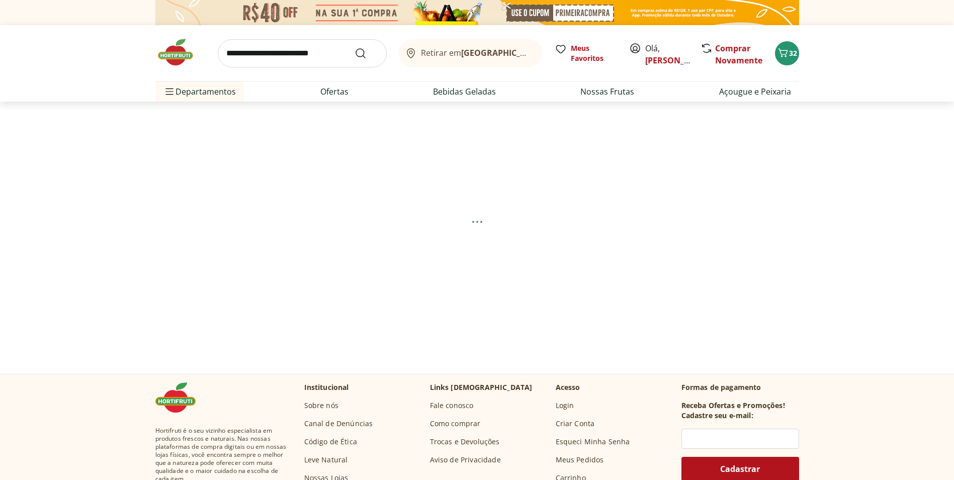
select select "**********"
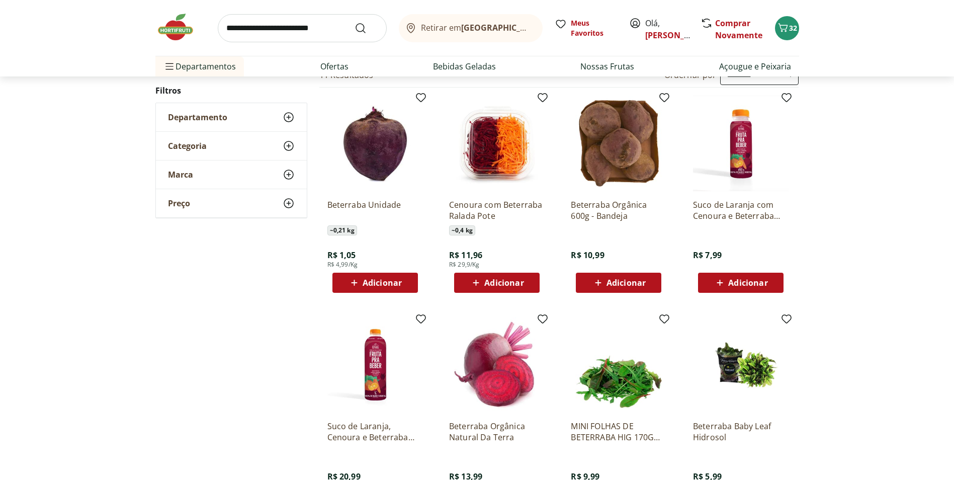
scroll to position [117, 0]
click at [398, 272] on div "Beterraba Unidade ~ 0,21 kg R$ 1,05 R$ 4,99/Kg Adicionar" at bounding box center [376, 243] width 96 height 102
click at [403, 284] on div "Adicionar" at bounding box center [375, 283] width 69 height 18
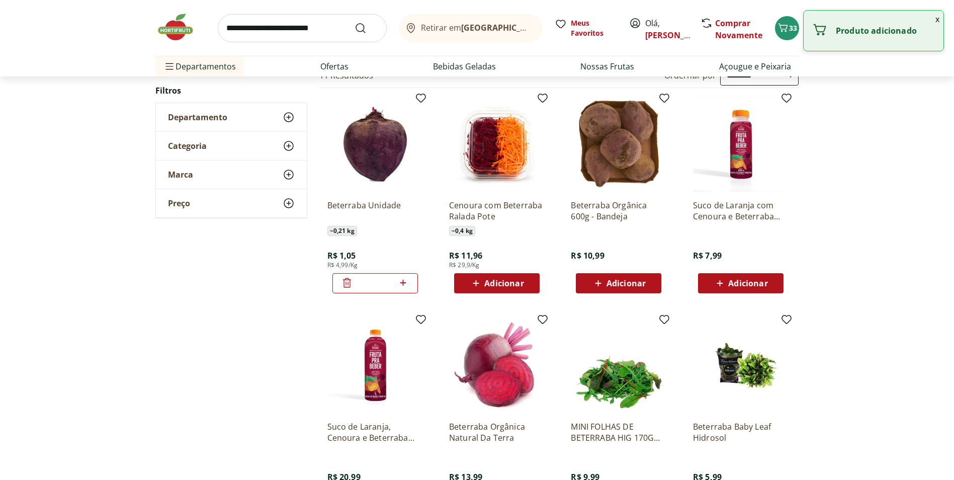
click at [405, 284] on icon at bounding box center [403, 283] width 13 height 12
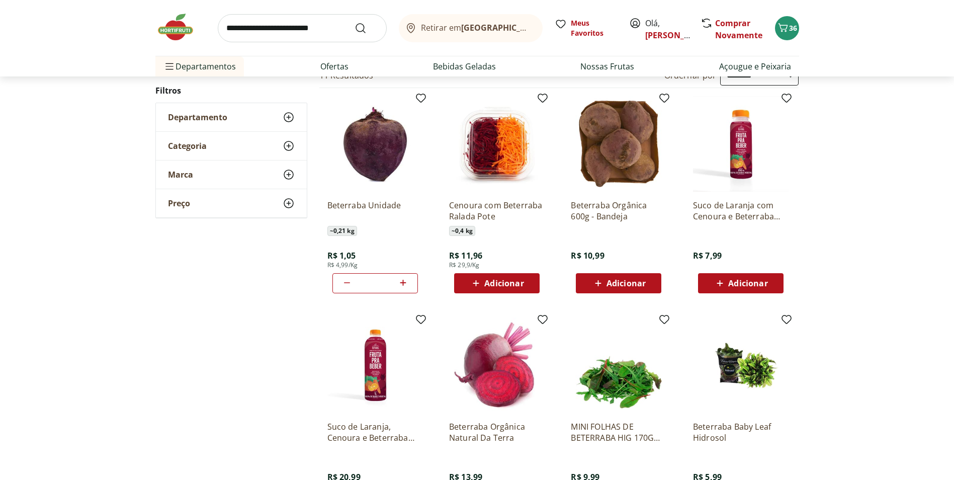
click at [346, 284] on icon at bounding box center [347, 283] width 12 height 12
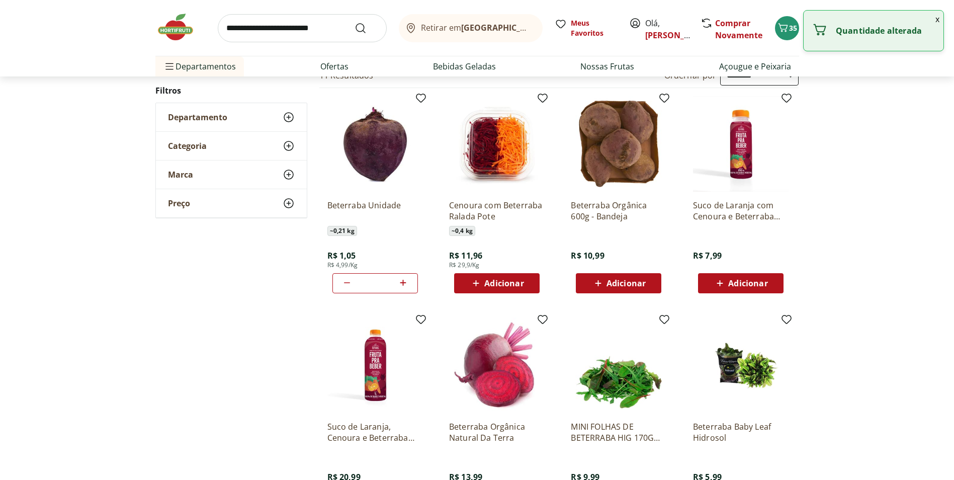
click at [346, 284] on icon at bounding box center [347, 283] width 12 height 12
type input "*"
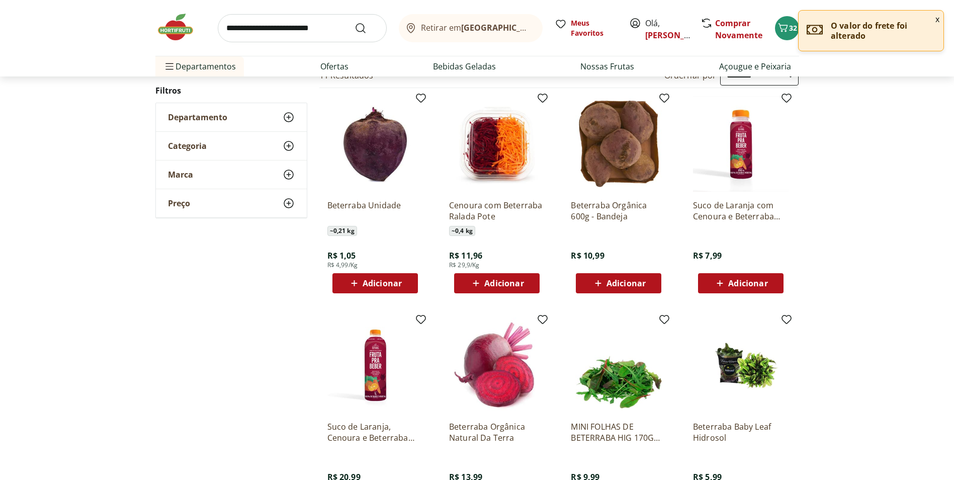
click at [628, 279] on span "Adicionar" at bounding box center [626, 283] width 39 height 8
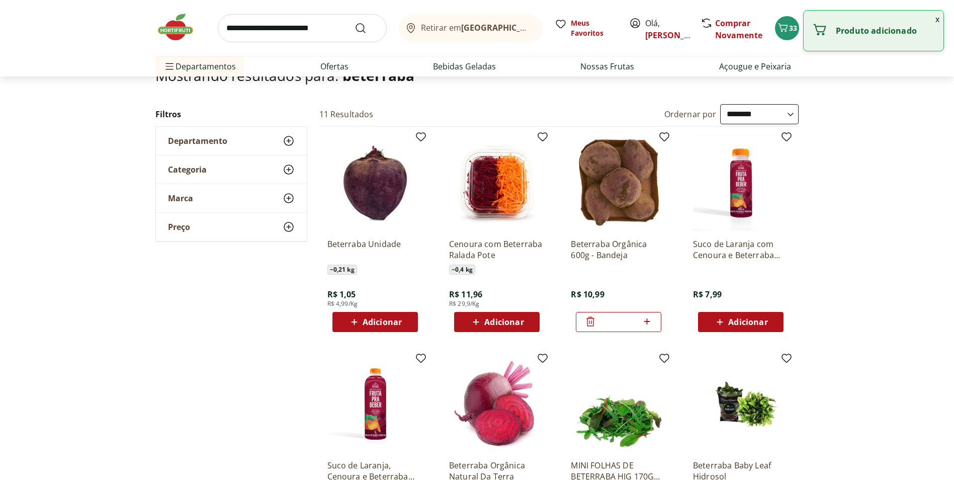
scroll to position [0, 0]
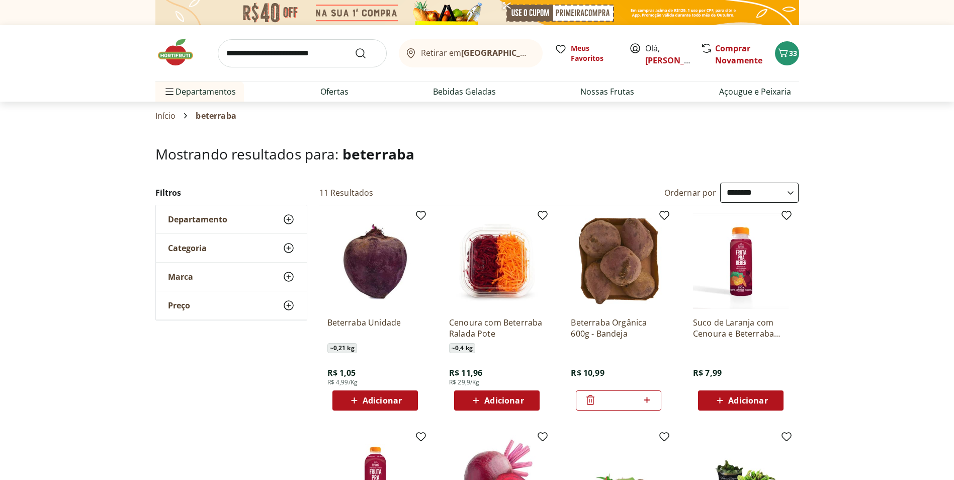
click at [293, 56] on input "search" at bounding box center [302, 53] width 169 height 28
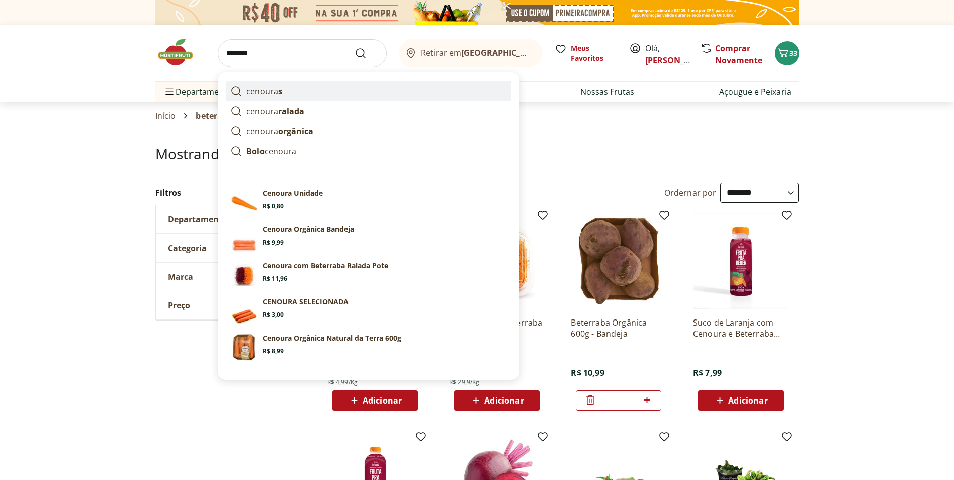
click at [257, 93] on p "cenoura s" at bounding box center [265, 91] width 36 height 12
type input "********"
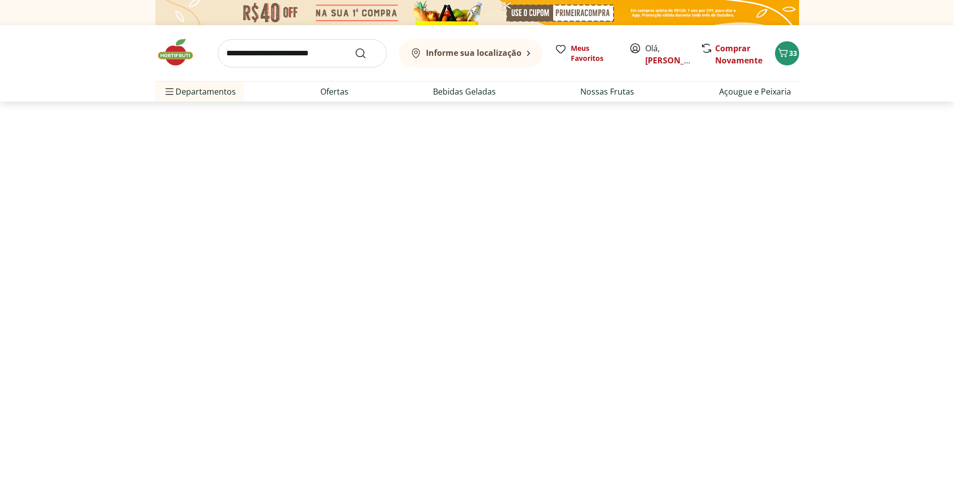
select select "**********"
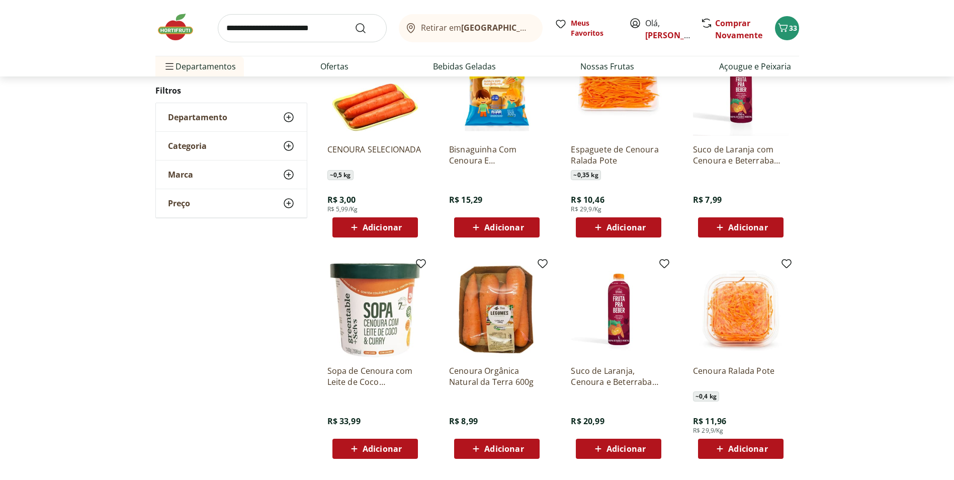
scroll to position [402, 0]
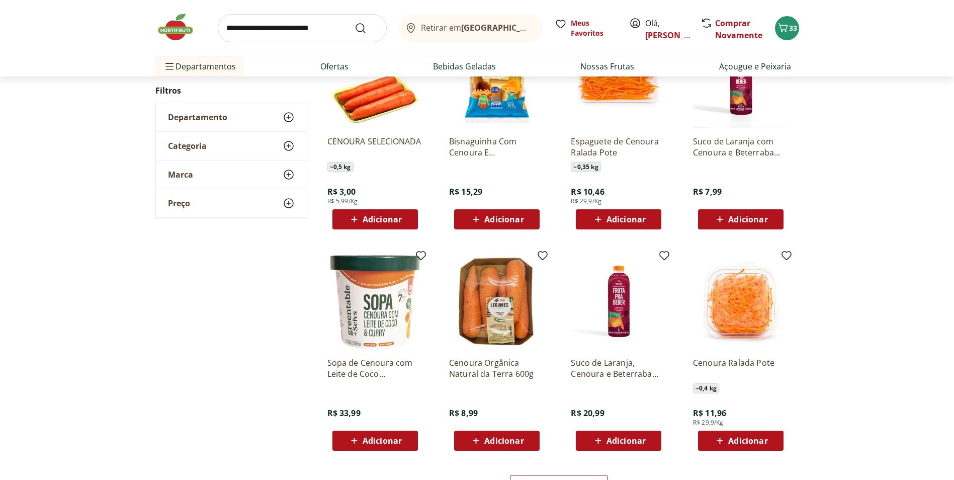
click at [515, 438] on span "Adicionar" at bounding box center [503, 441] width 39 height 8
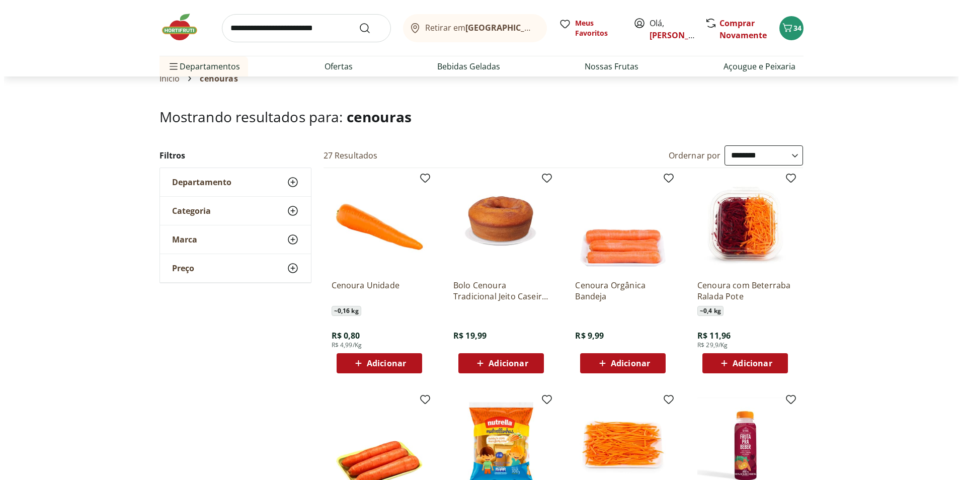
scroll to position [0, 0]
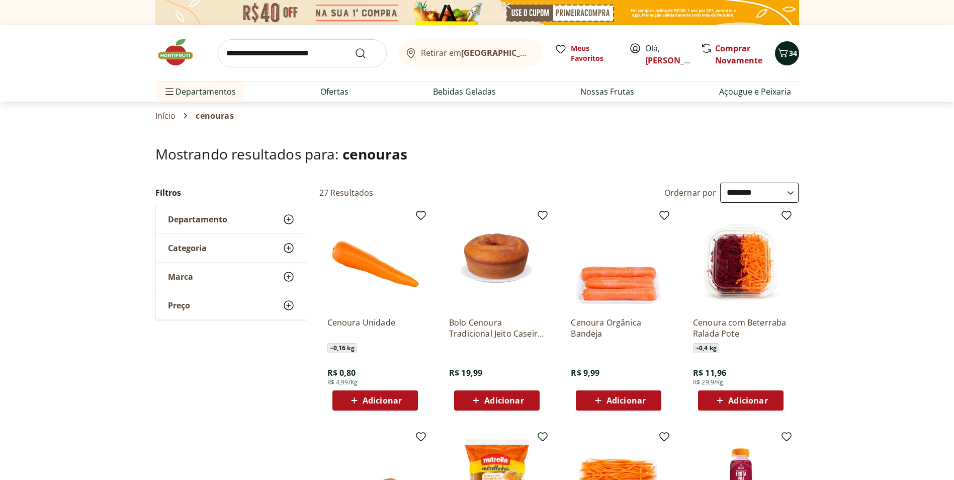
click at [789, 55] on span "34" at bounding box center [793, 53] width 8 height 10
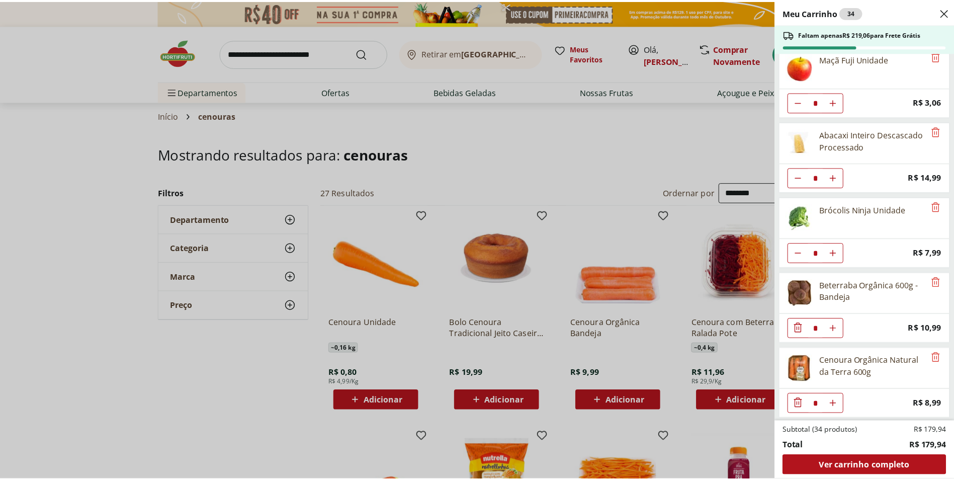
scroll to position [465, 0]
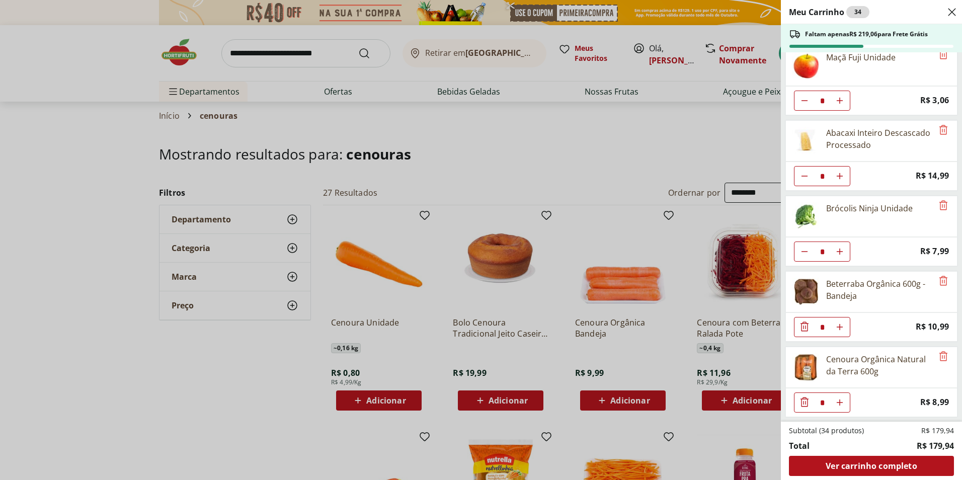
click at [55, 276] on div "Meu Carrinho 34 Faltam apenas R$ 219,06 para Frete Grátis Mamão Papaia Unidade …" at bounding box center [481, 240] width 962 height 480
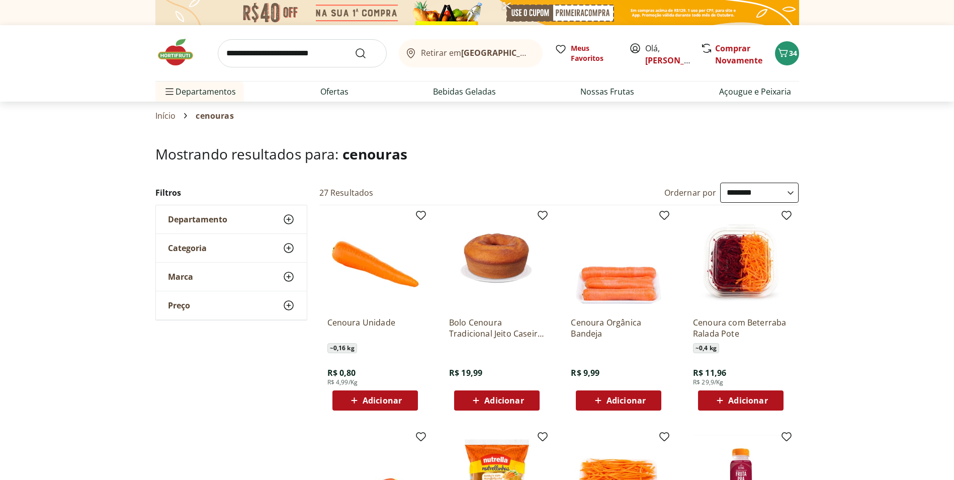
click at [319, 51] on input "search" at bounding box center [302, 53] width 169 height 28
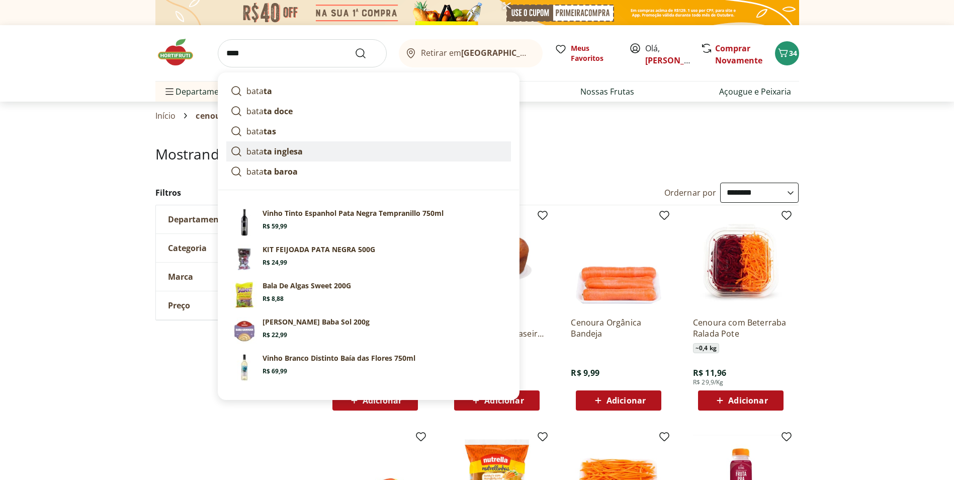
click at [299, 152] on strong "ta inglesa" at bounding box center [283, 151] width 39 height 11
type input "**********"
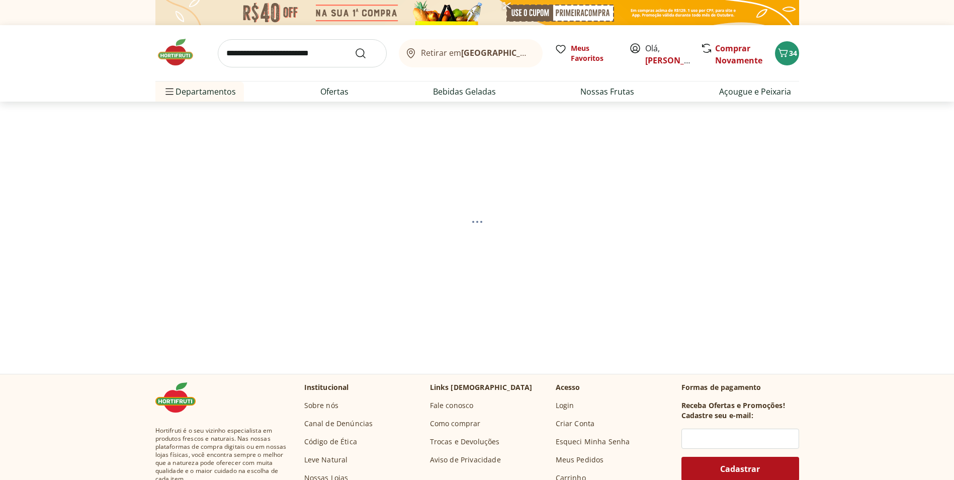
select select "**********"
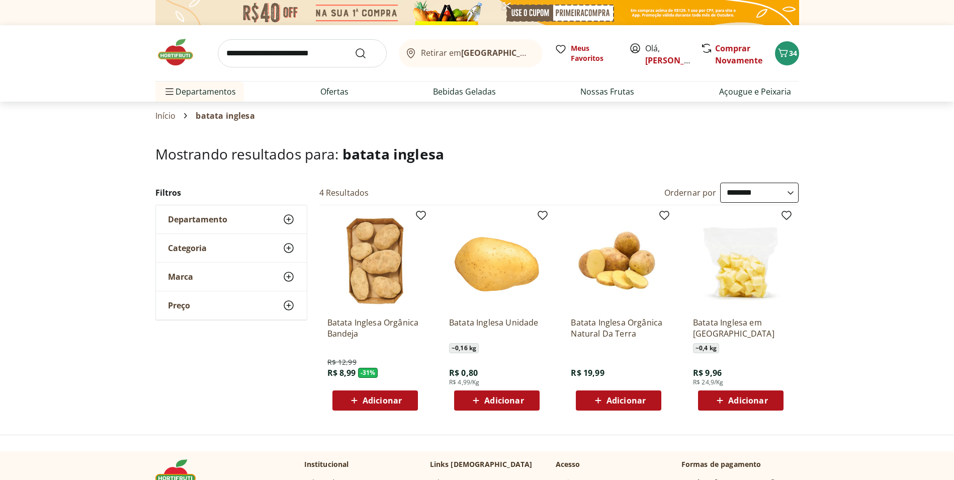
click at [527, 397] on div "Adicionar" at bounding box center [496, 400] width 69 height 18
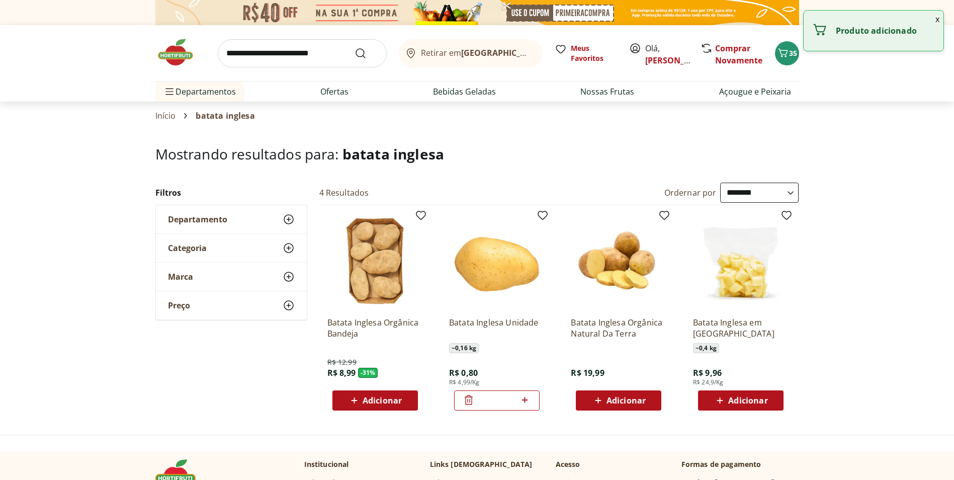
click at [527, 397] on icon at bounding box center [525, 400] width 13 height 12
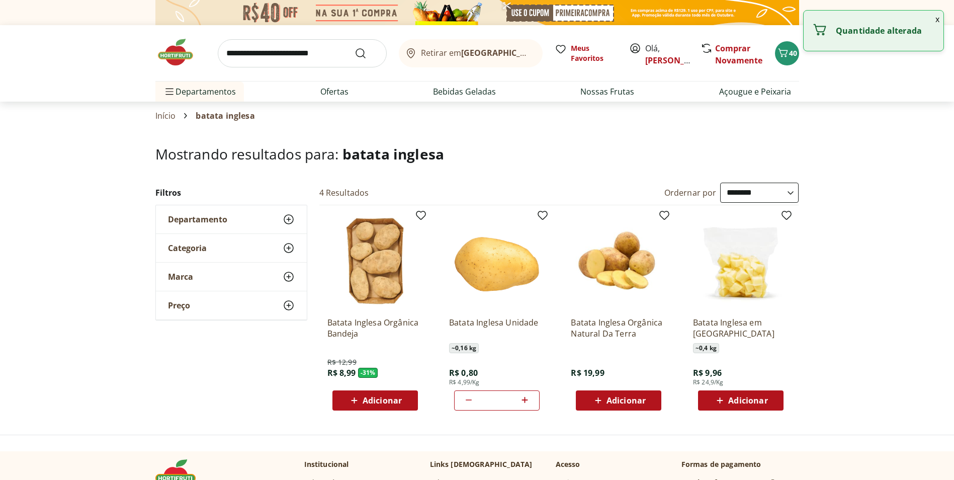
click at [527, 397] on icon at bounding box center [525, 400] width 13 height 12
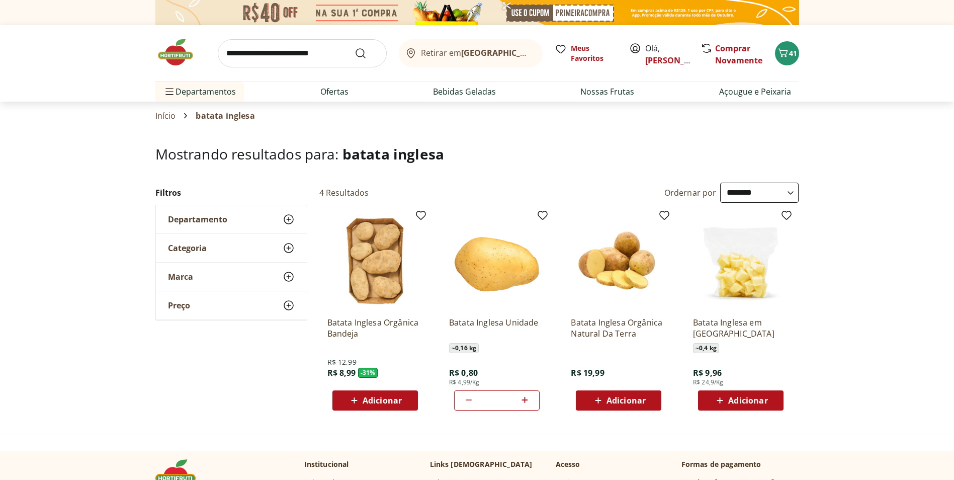
click at [527, 397] on icon at bounding box center [525, 400] width 13 height 12
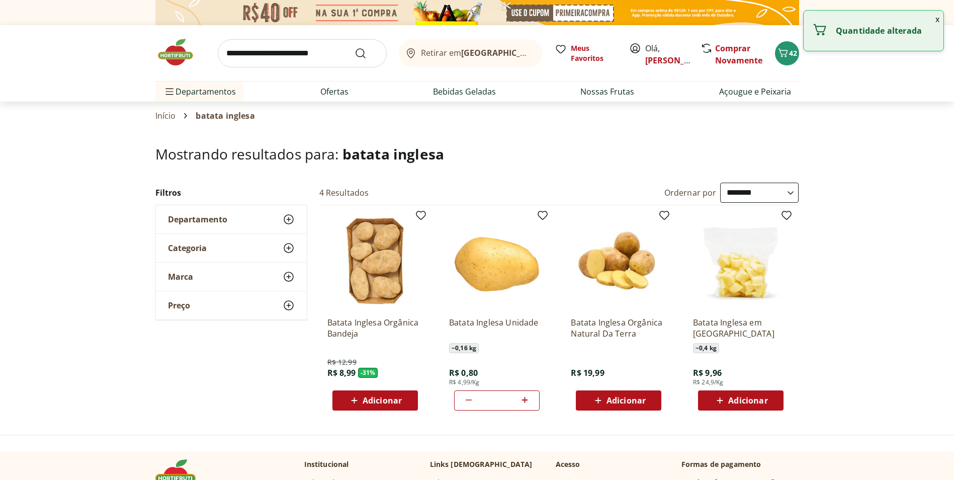
click at [527, 397] on icon at bounding box center [525, 400] width 13 height 12
type input "**"
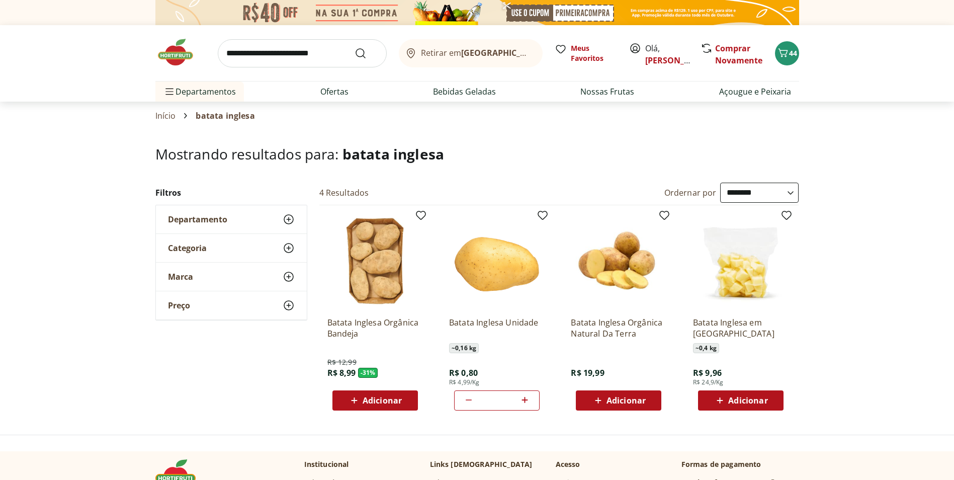
click at [290, 55] on input "search" at bounding box center [302, 53] width 169 height 28
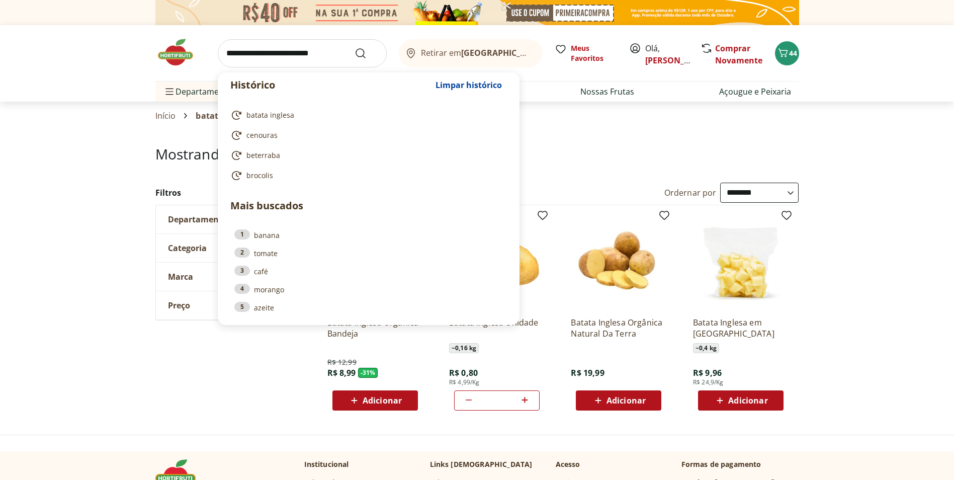
click at [310, 52] on input "search" at bounding box center [302, 53] width 169 height 28
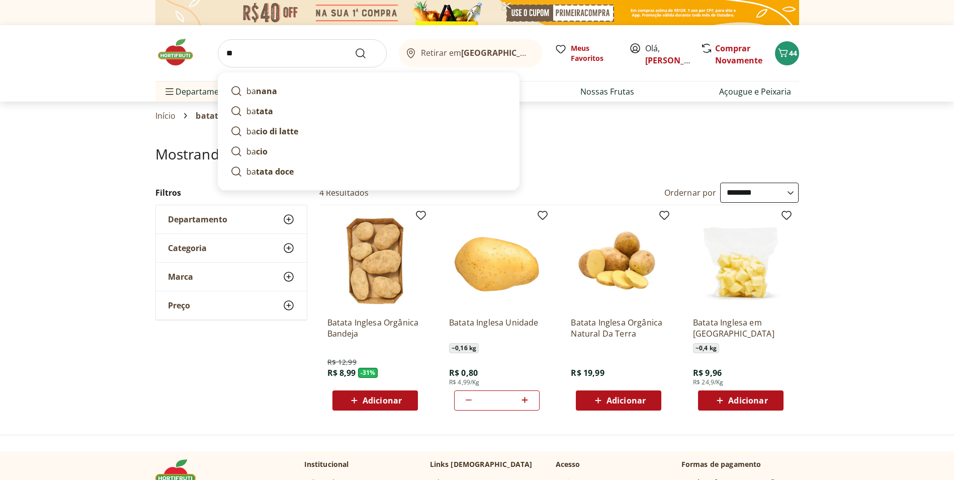
type input "*"
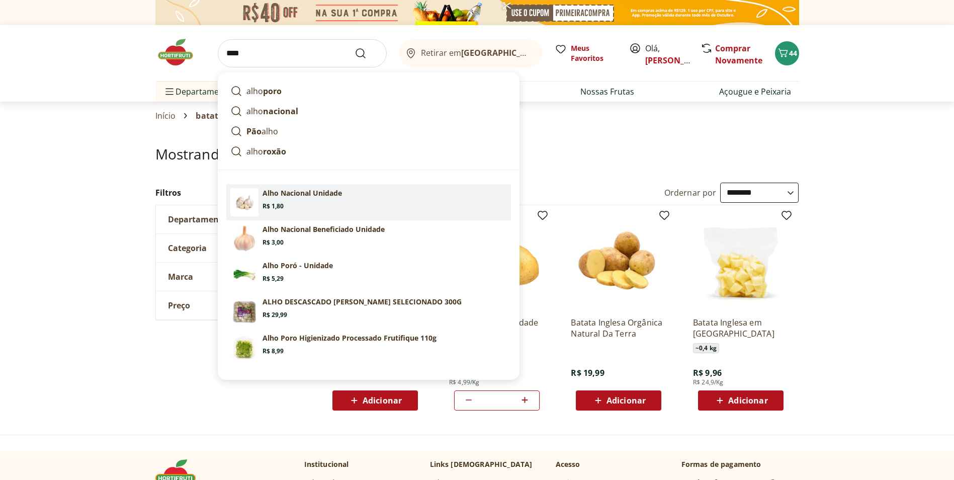
click at [315, 187] on link "Alho Nacional Unidade Price: R$ 1,80" at bounding box center [368, 202] width 285 height 36
type input "**********"
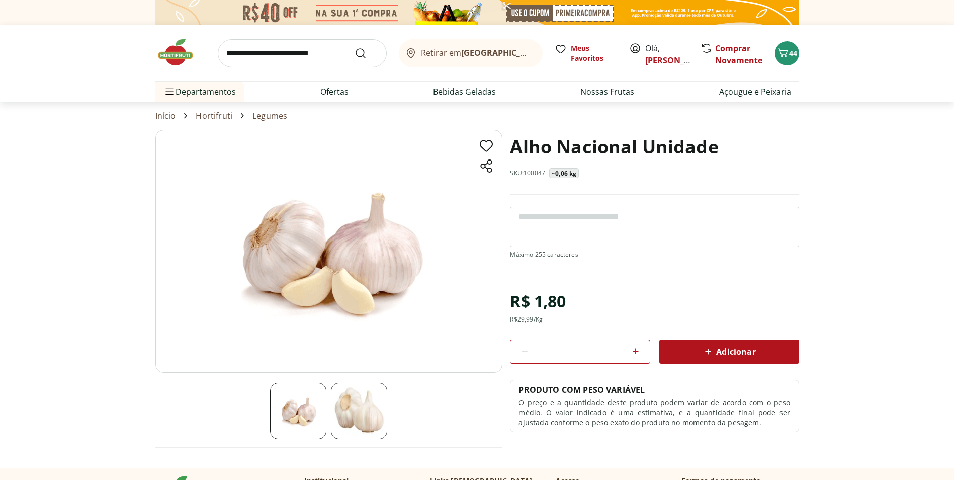
click at [637, 352] on icon at bounding box center [636, 351] width 12 height 12
type input "*"
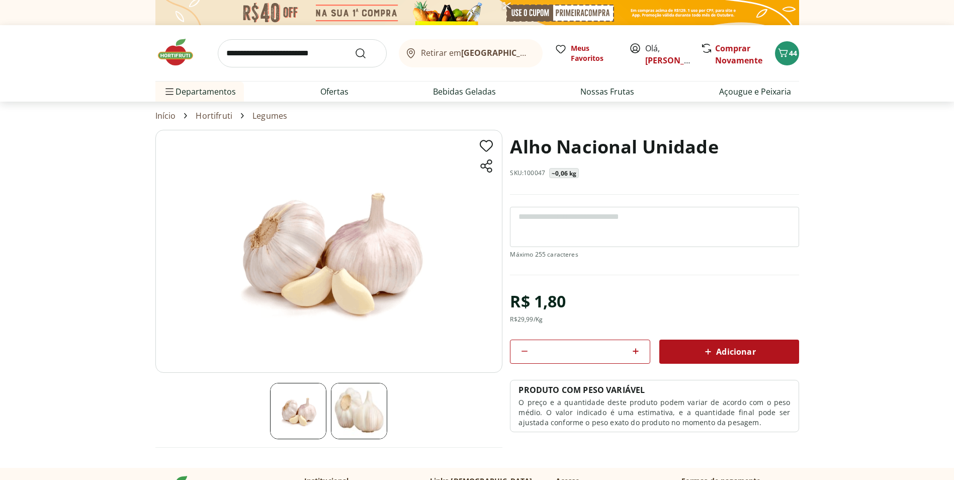
click at [676, 351] on div "Adicionar" at bounding box center [730, 352] width 124 height 18
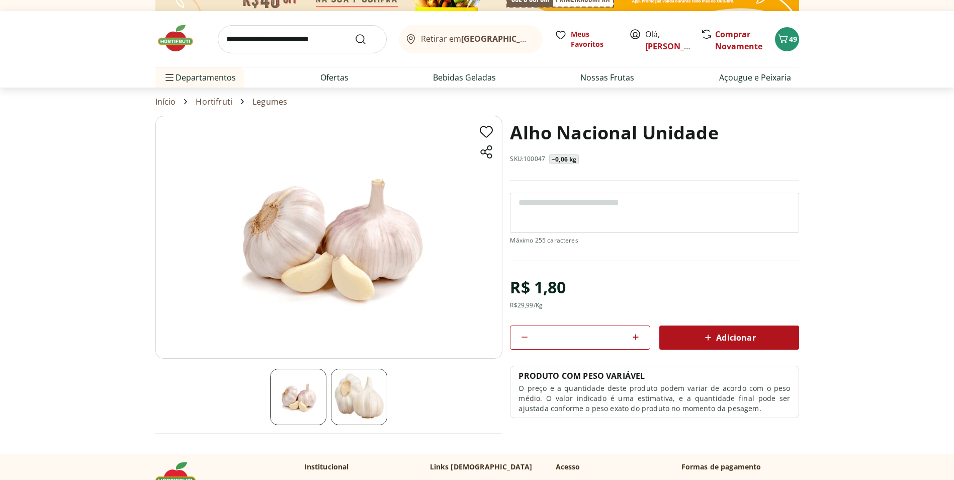
scroll to position [17, 0]
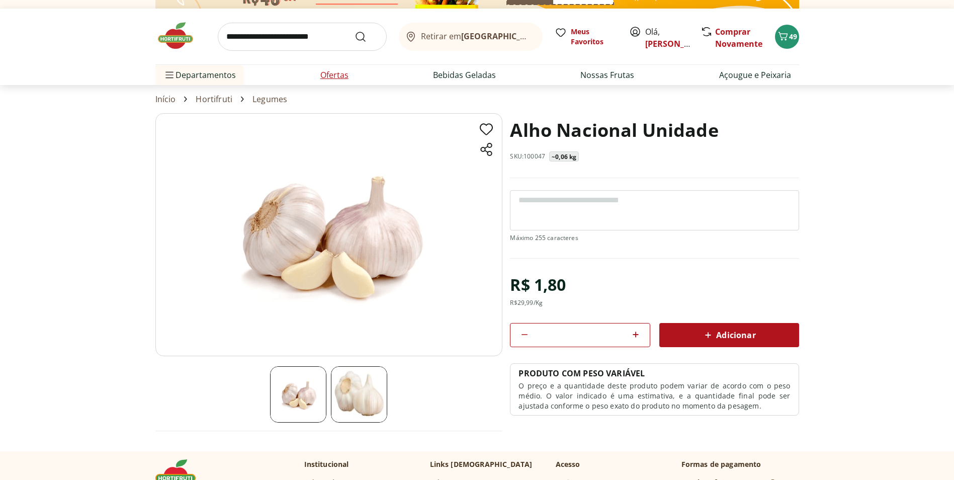
click at [343, 77] on link "Ofertas" at bounding box center [334, 75] width 28 height 12
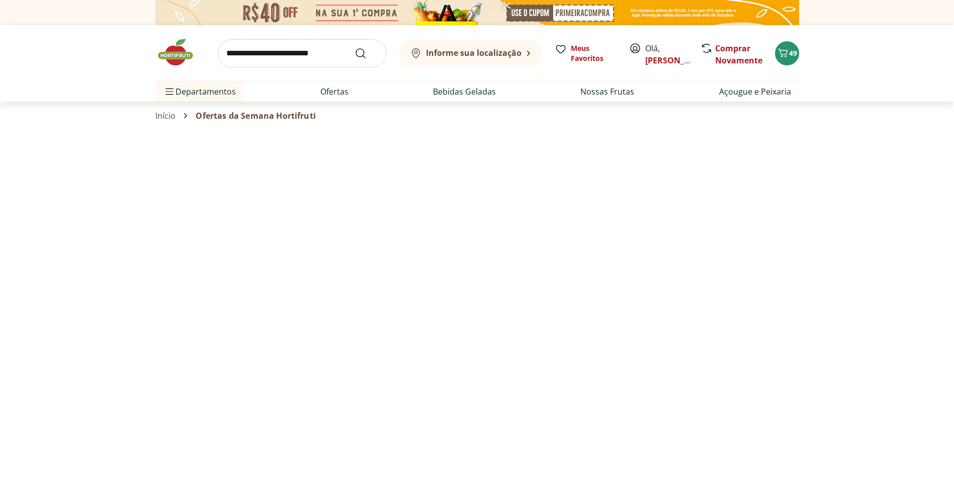
select select "**********"
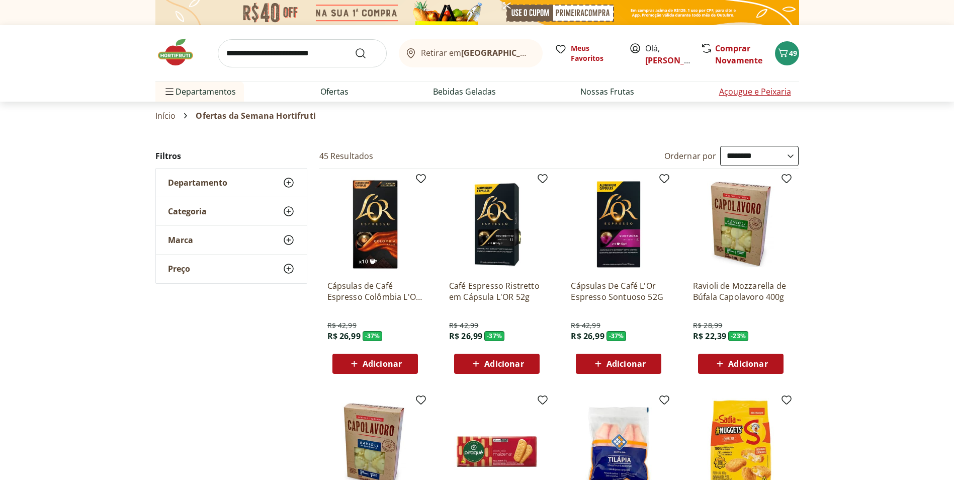
click at [740, 89] on link "Açougue e Peixaria" at bounding box center [755, 92] width 72 height 12
select select "**********"
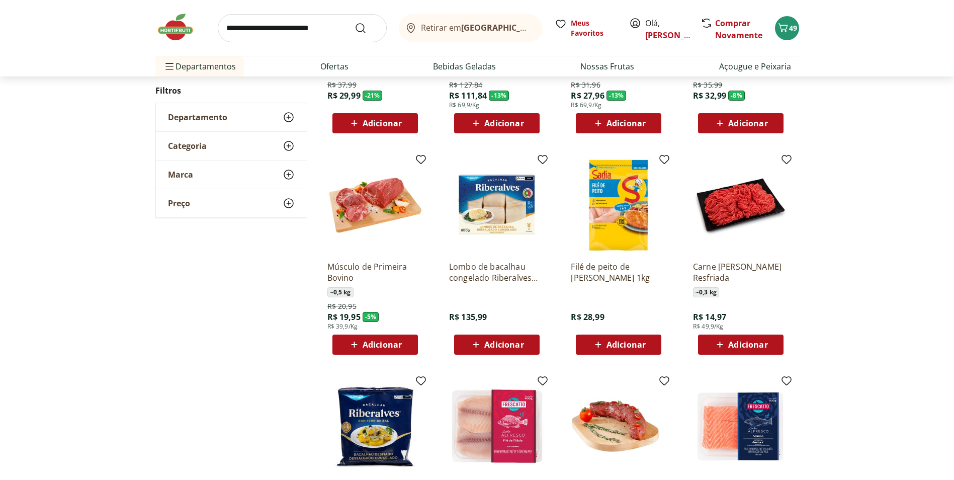
scroll to position [269, 0]
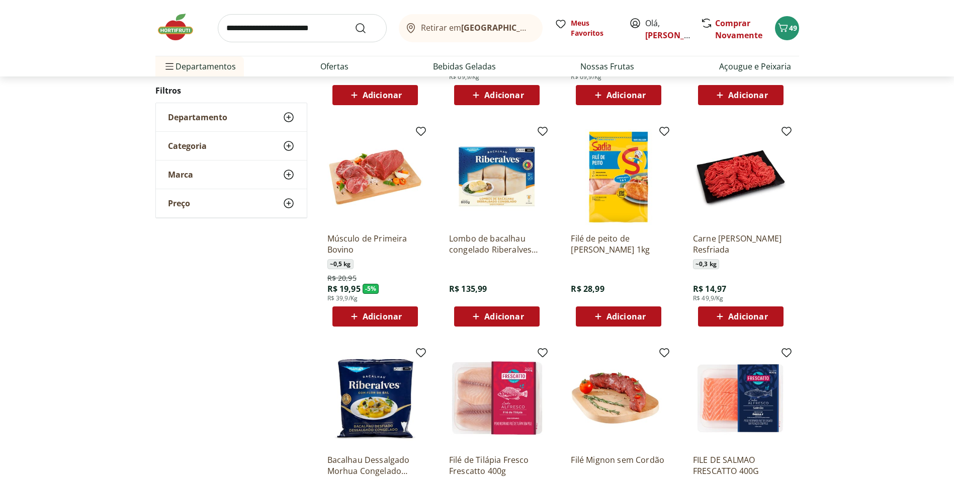
click at [295, 22] on input "search" at bounding box center [302, 28] width 169 height 28
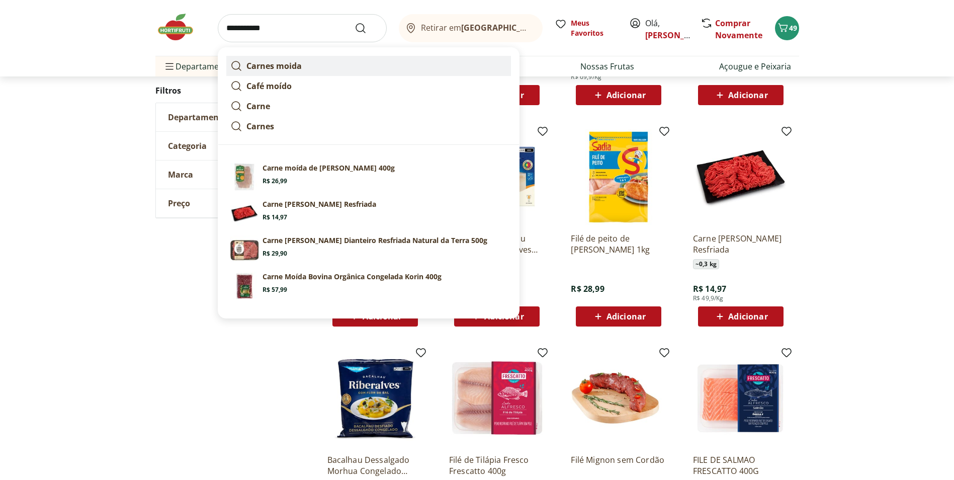
click at [289, 63] on strong "Carnes moida" at bounding box center [274, 65] width 55 height 11
type input "**********"
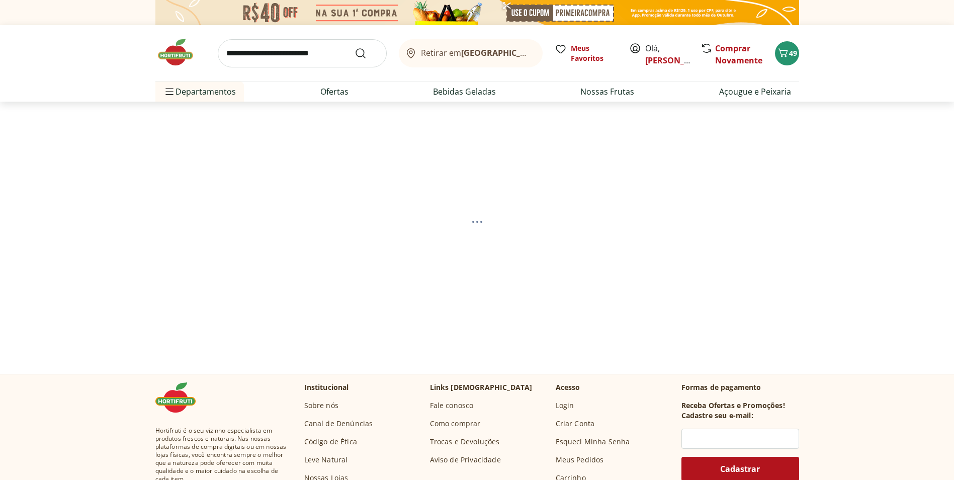
select select "**********"
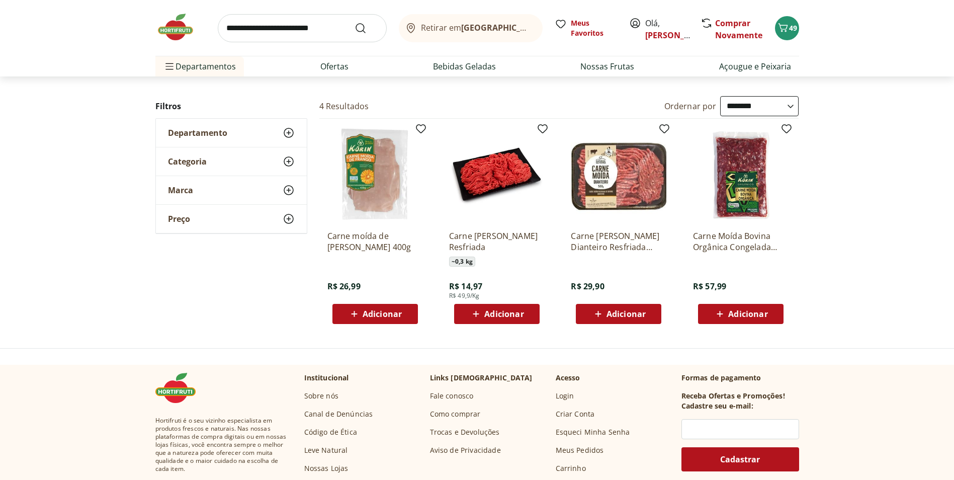
scroll to position [101, 0]
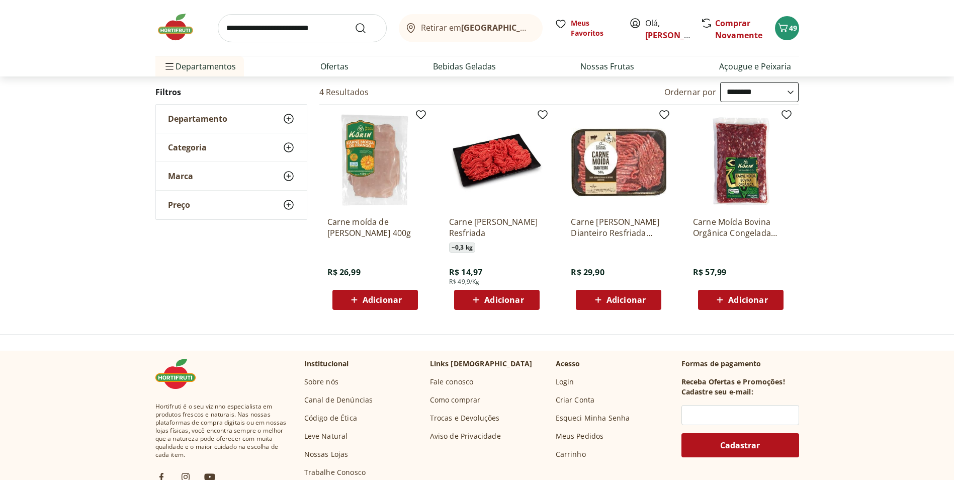
click at [503, 299] on span "Adicionar" at bounding box center [503, 300] width 39 height 8
click at [526, 296] on icon at bounding box center [525, 299] width 13 height 12
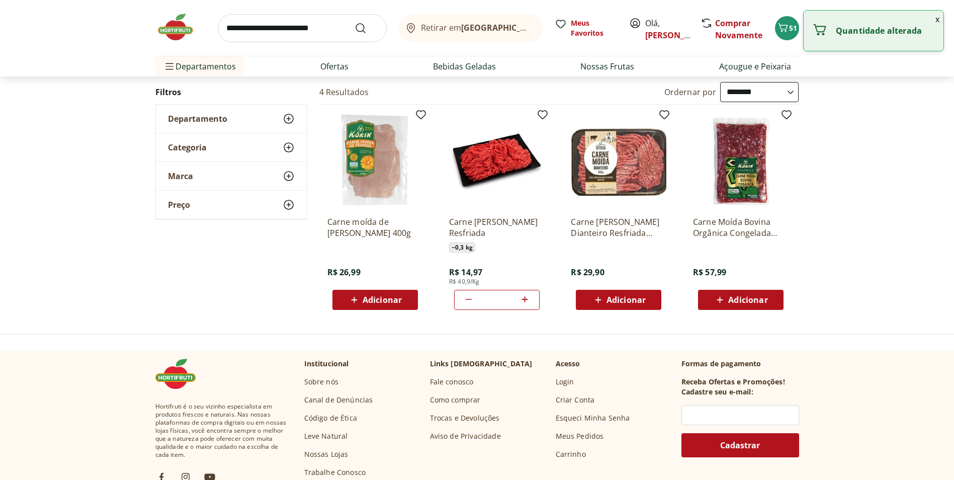
click at [526, 296] on icon at bounding box center [525, 299] width 13 height 12
type input "*"
click at [849, 201] on div "**********" at bounding box center [477, 200] width 954 height 236
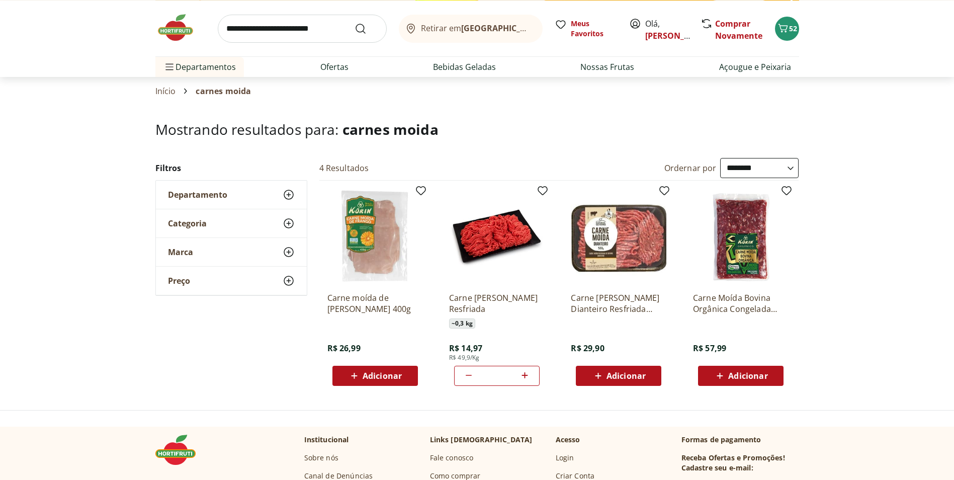
scroll to position [0, 0]
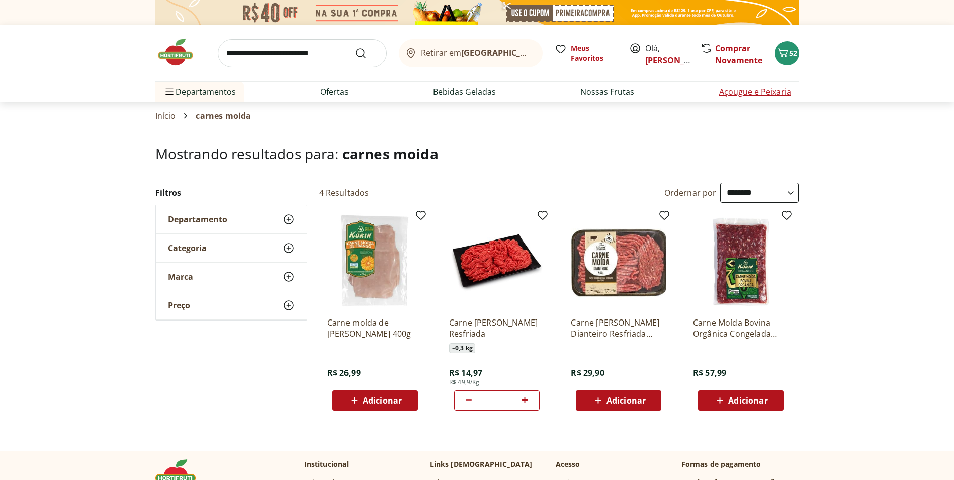
click at [764, 94] on link "Açougue e Peixaria" at bounding box center [755, 92] width 72 height 12
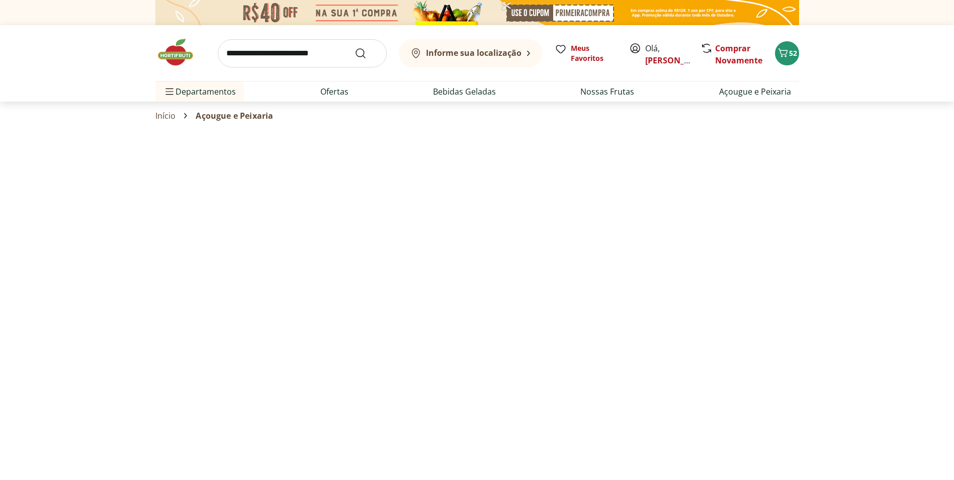
select select "**********"
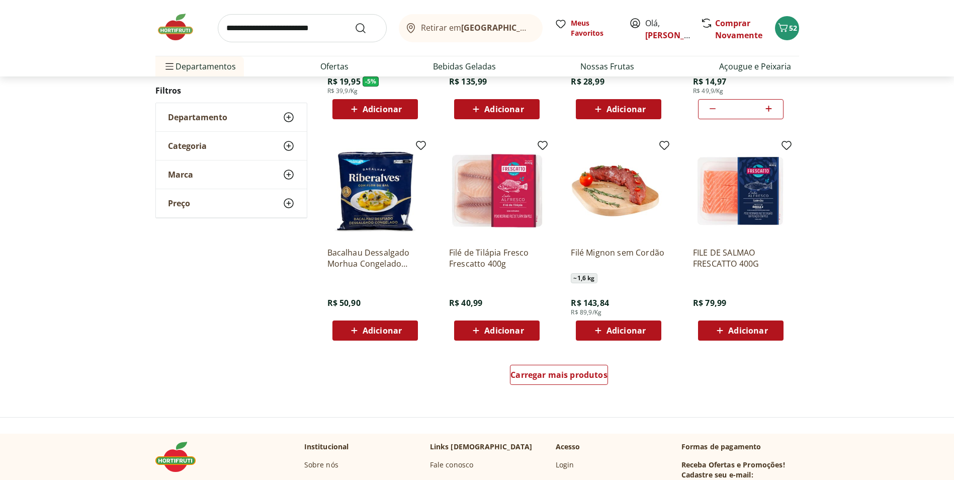
scroll to position [503, 0]
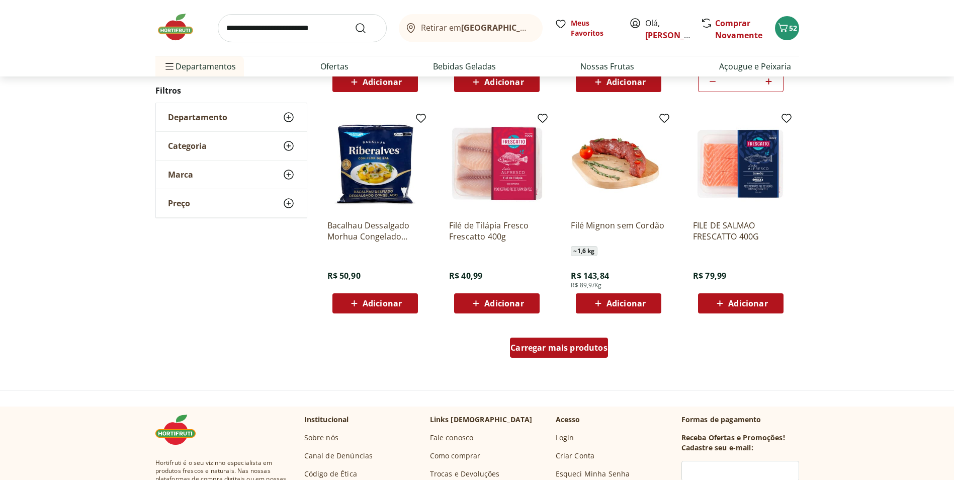
click at [588, 339] on div "Carregar mais produtos" at bounding box center [559, 348] width 98 height 20
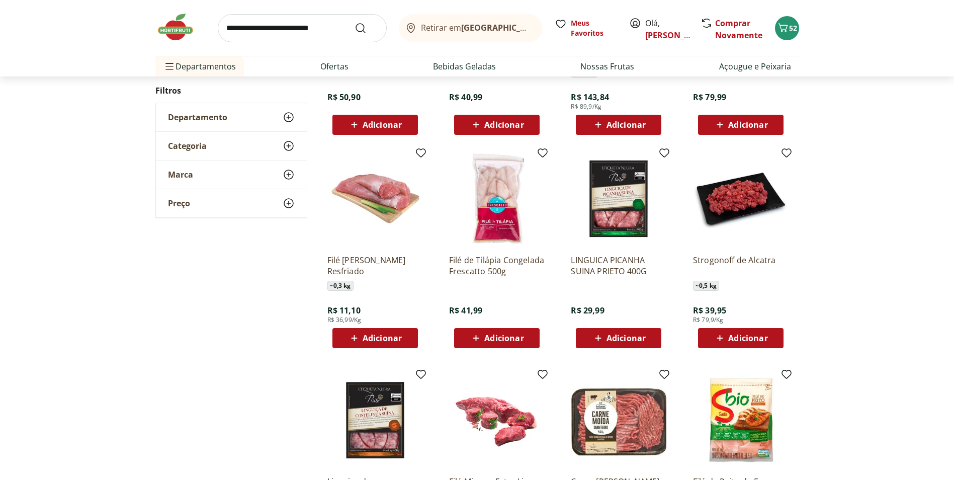
scroll to position [688, 0]
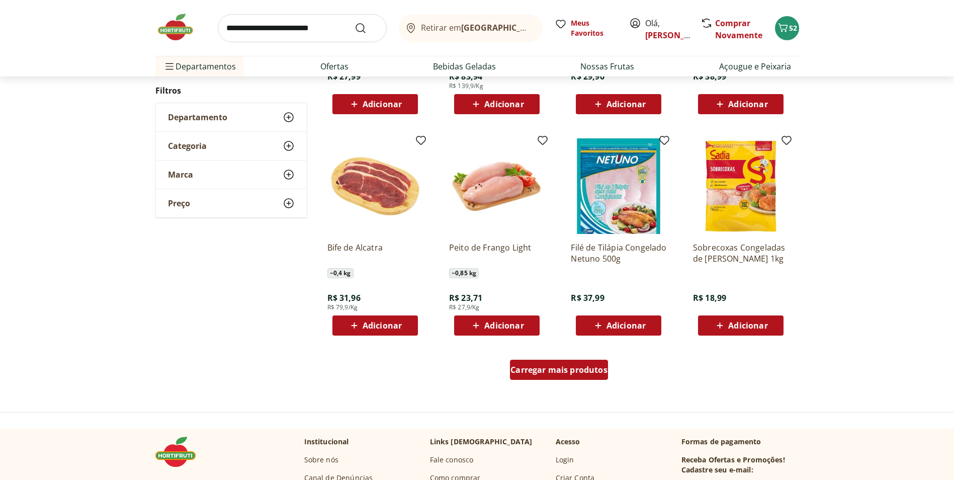
scroll to position [570, 0]
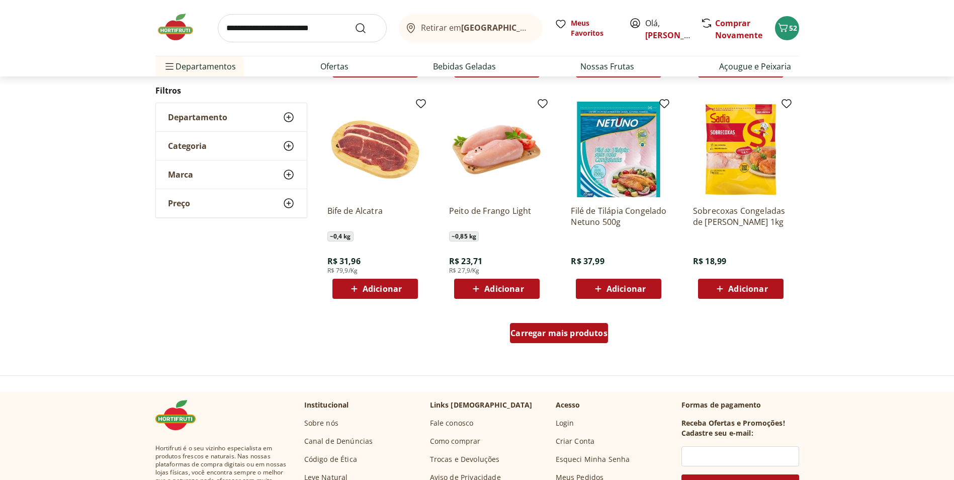
click at [556, 323] on div "Carregar mais produtos" at bounding box center [559, 333] width 98 height 20
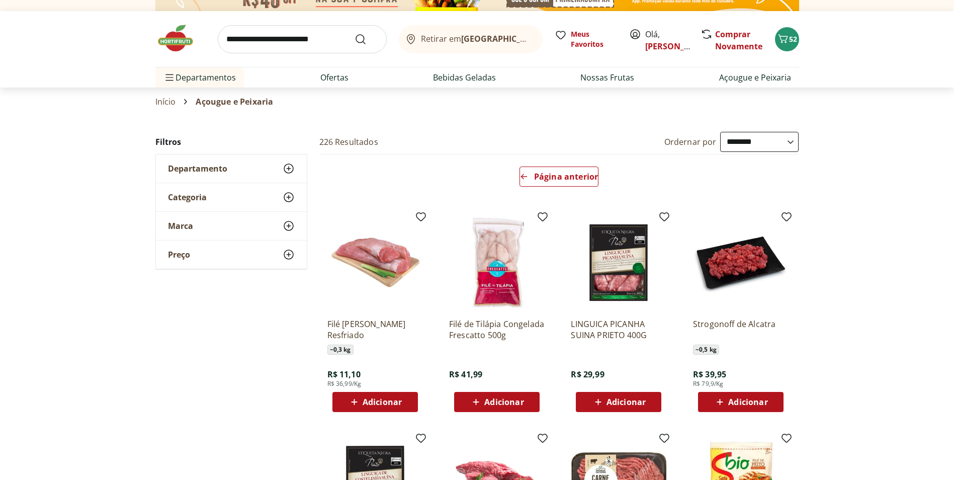
scroll to position [0, 0]
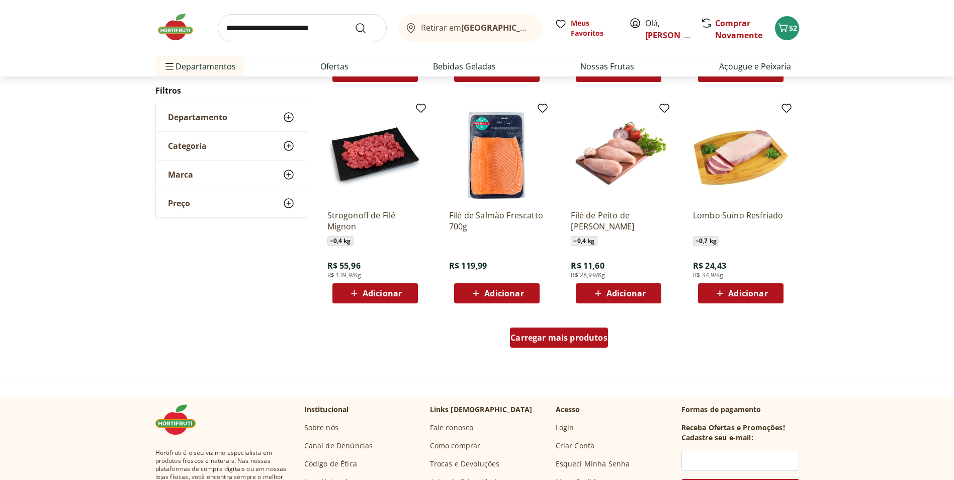
scroll to position [568, 0]
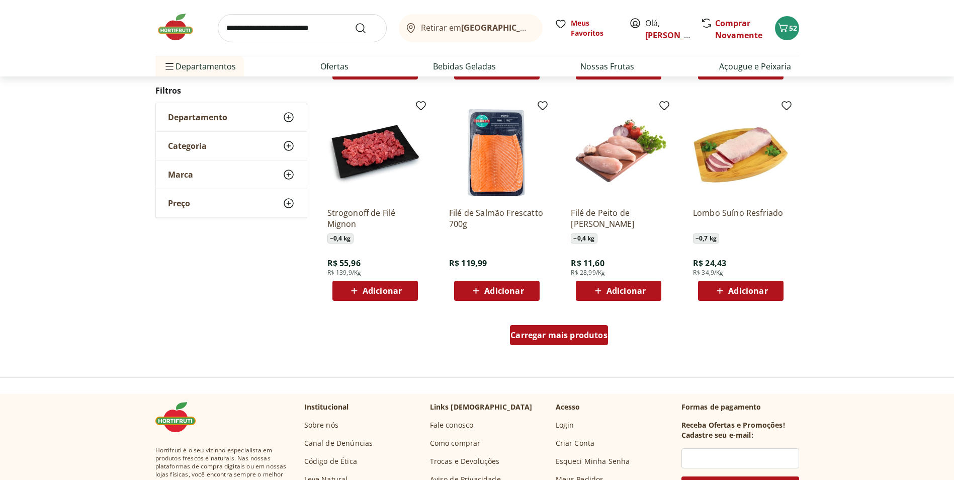
click at [565, 333] on span "Carregar mais produtos" at bounding box center [559, 335] width 97 height 8
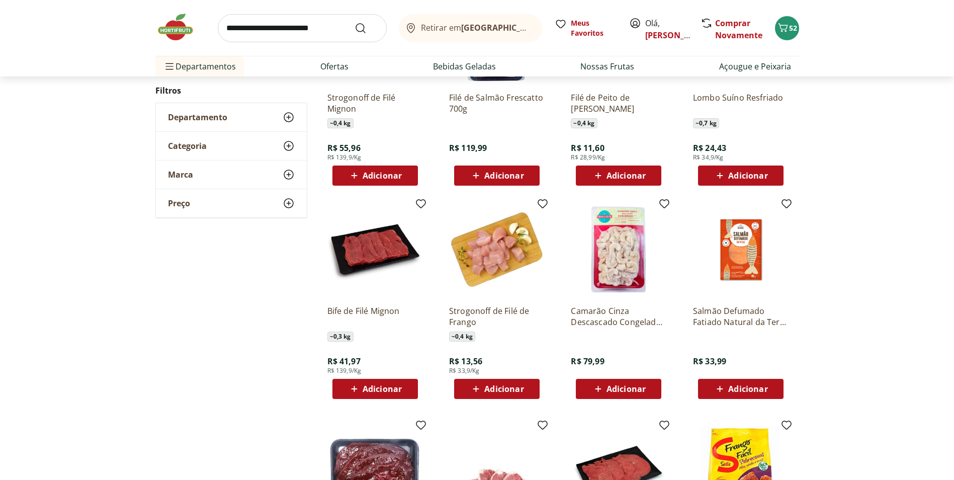
scroll to position [686, 0]
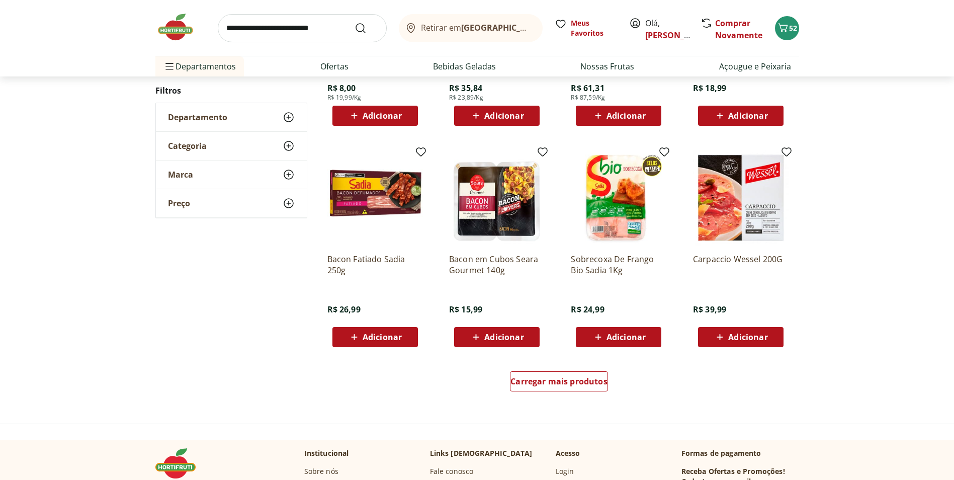
scroll to position [533, 0]
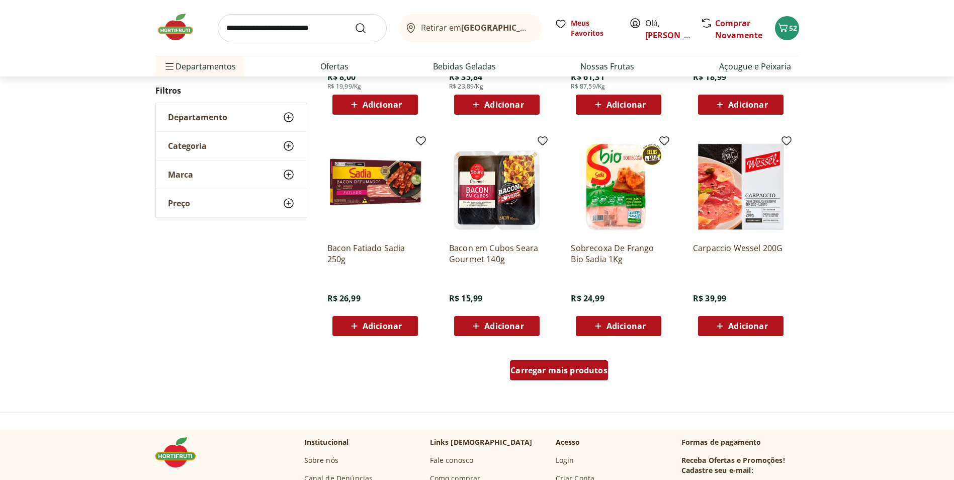
click at [571, 368] on span "Carregar mais produtos" at bounding box center [559, 370] width 97 height 8
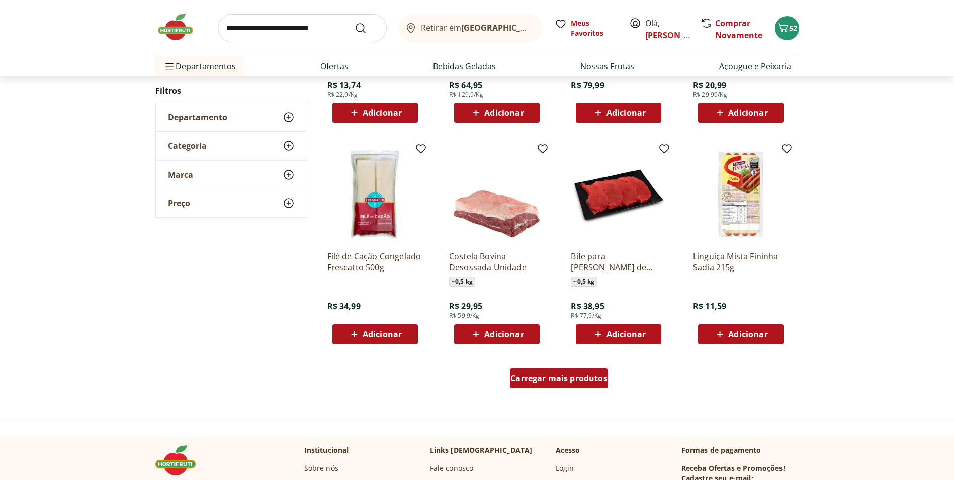
scroll to position [531, 0]
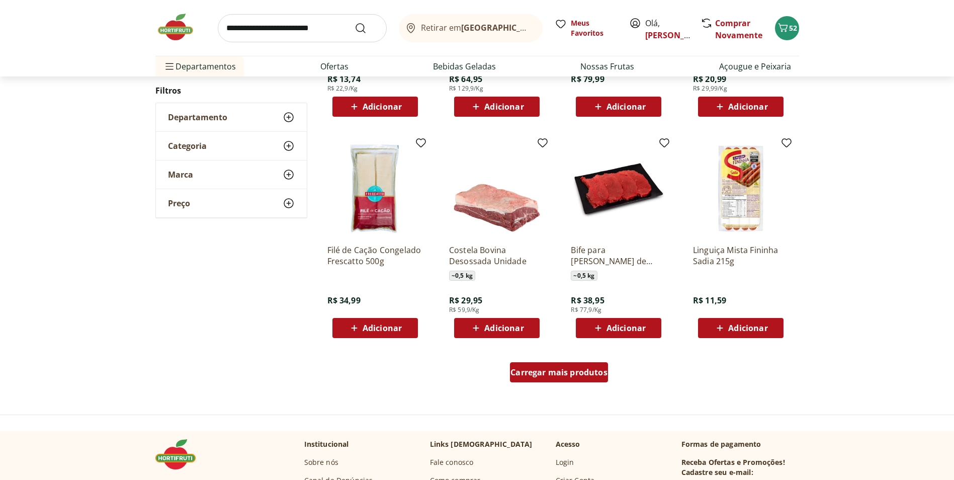
click at [571, 368] on span "Carregar mais produtos" at bounding box center [559, 372] width 97 height 8
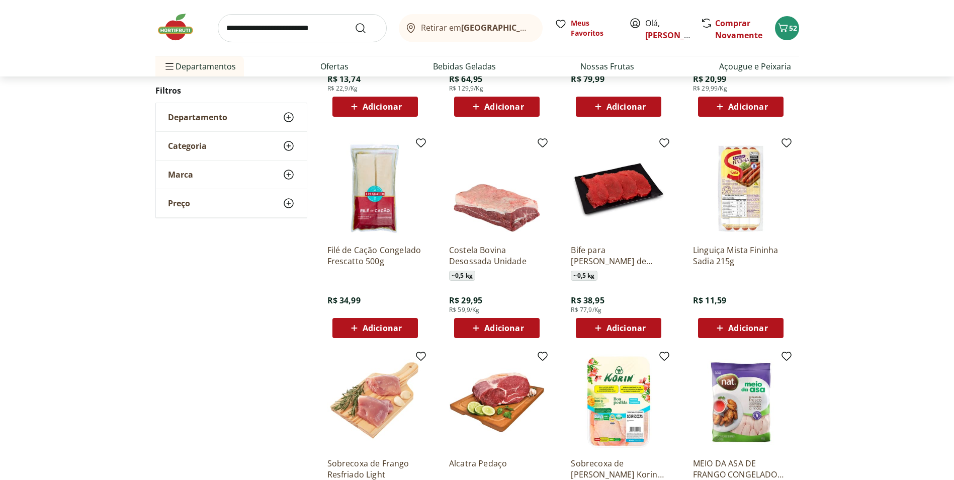
click at [626, 324] on span "Adicionar" at bounding box center [626, 328] width 39 height 8
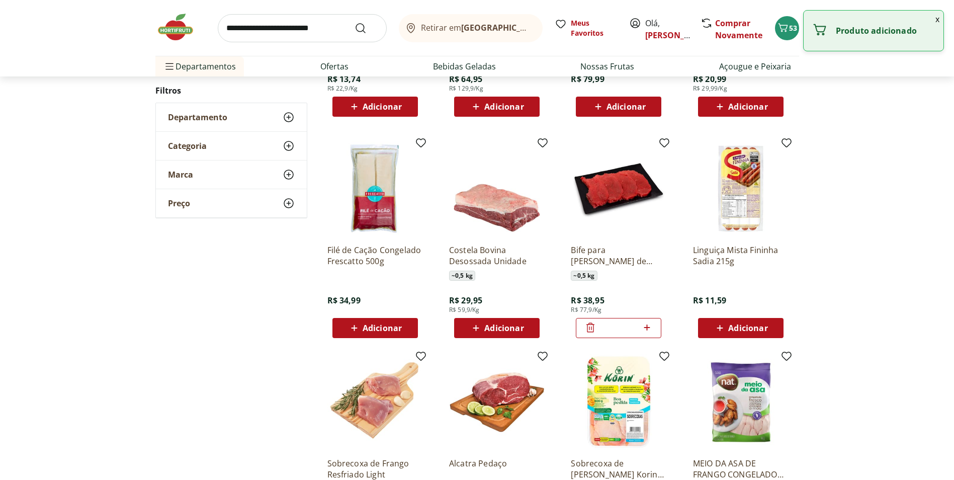
click at [648, 328] on icon at bounding box center [647, 327] width 6 height 6
type input "*"
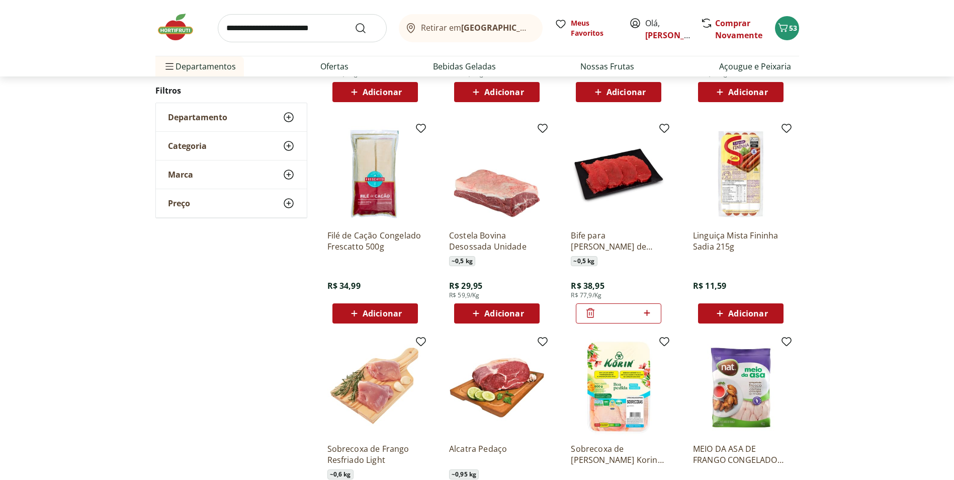
scroll to position [547, 0]
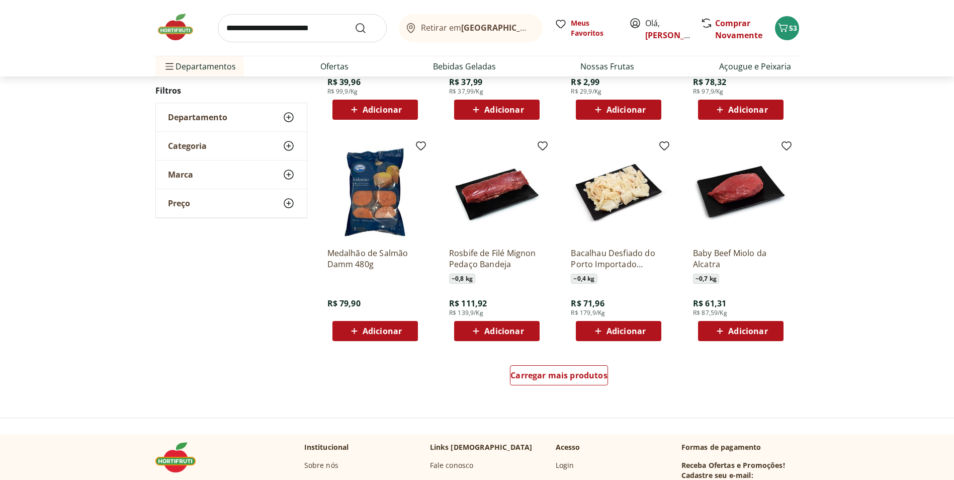
scroll to position [529, 0]
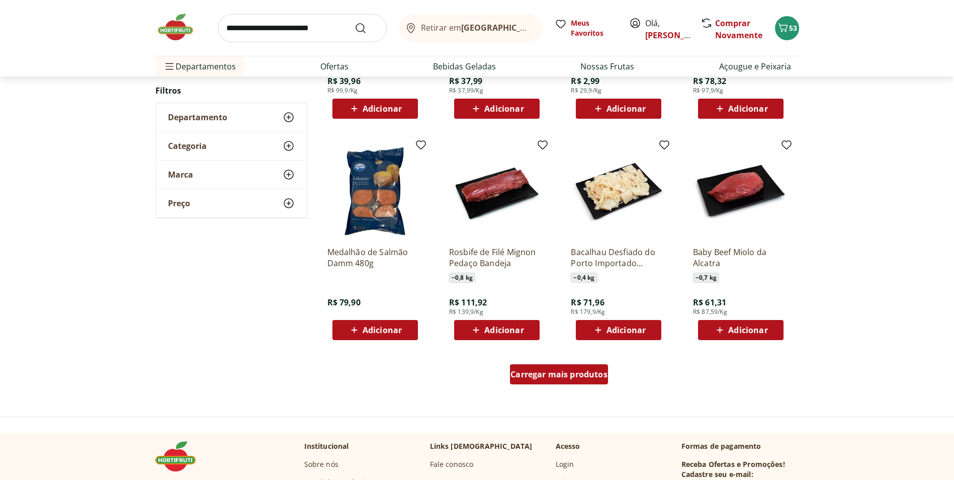
click at [552, 375] on span "Carregar mais produtos" at bounding box center [559, 374] width 97 height 8
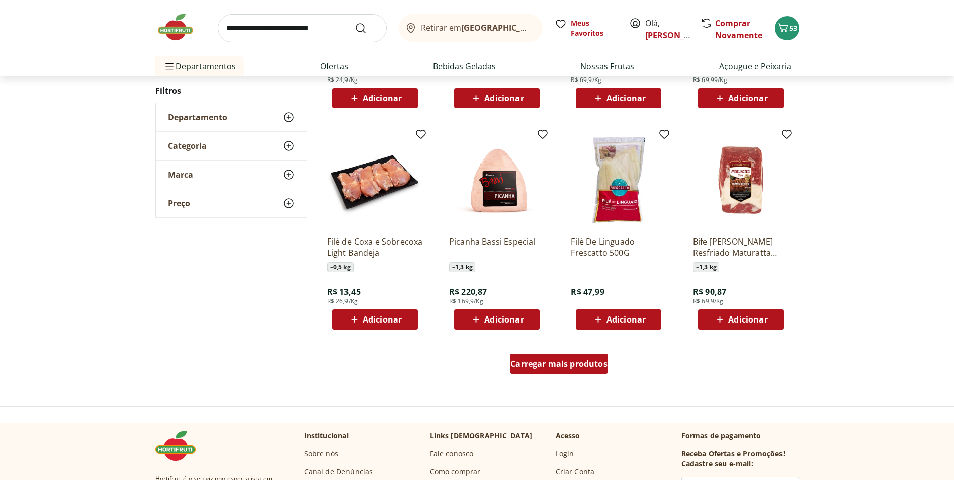
scroll to position [543, 0]
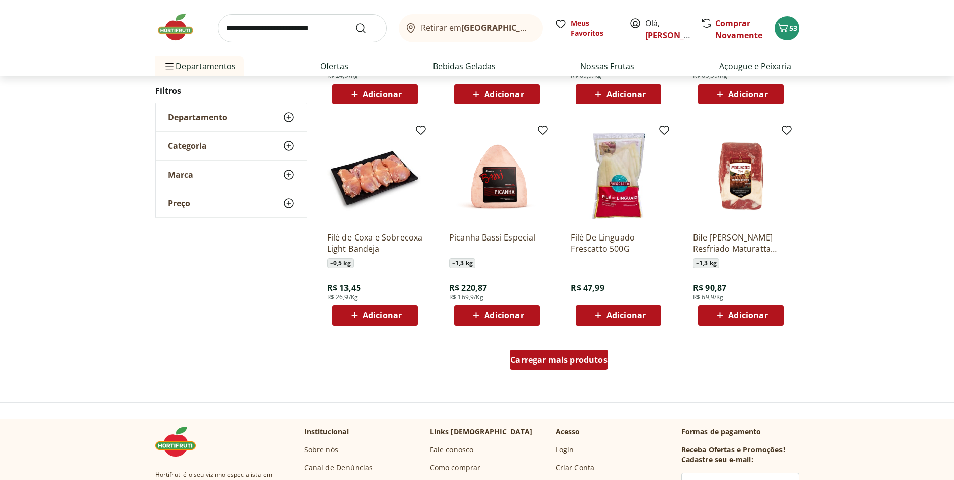
click at [554, 359] on span "Carregar mais produtos" at bounding box center [559, 360] width 97 height 8
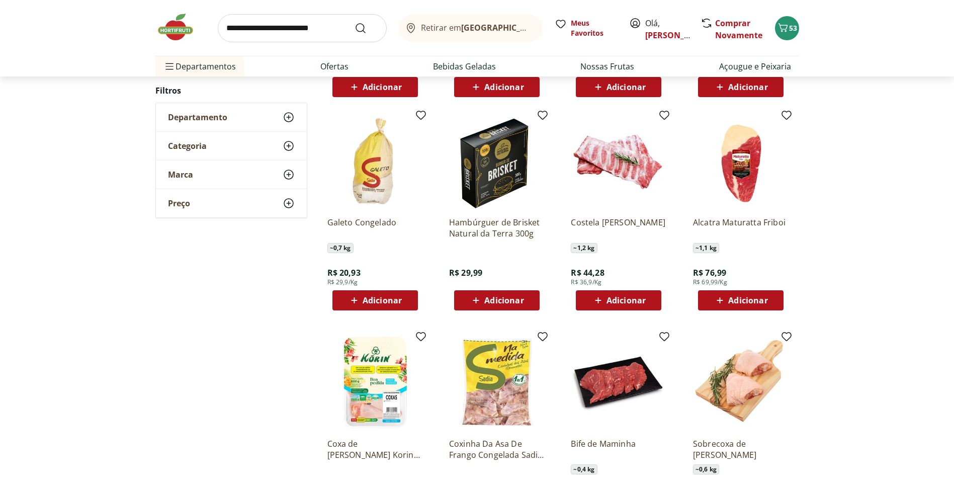
scroll to position [778, 0]
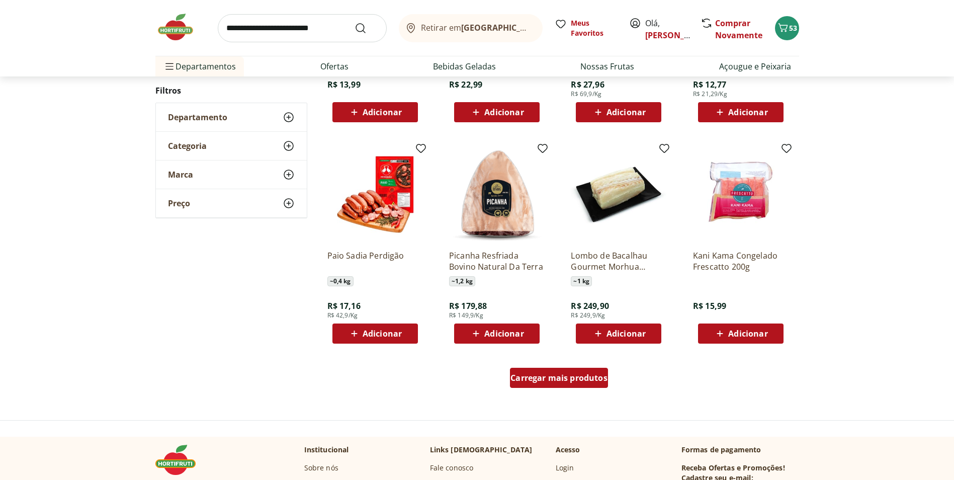
scroll to position [541, 0]
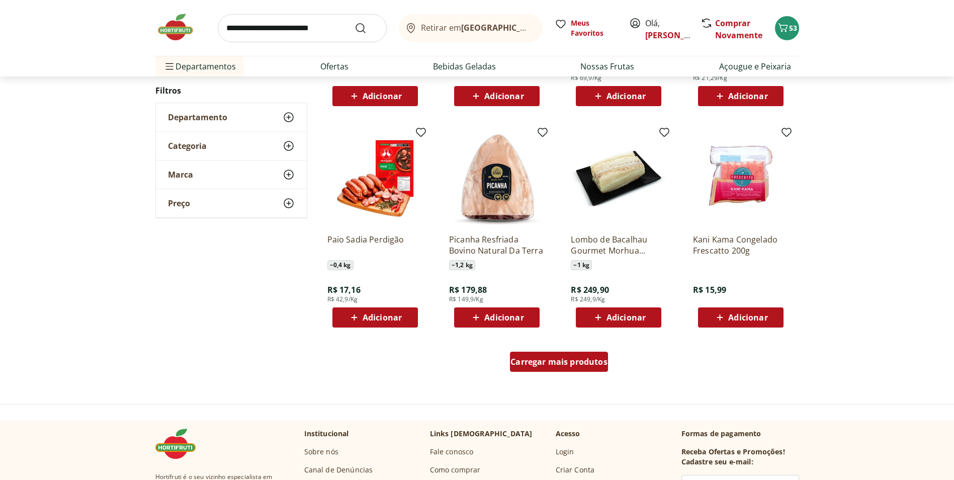
click at [554, 359] on span "Carregar mais produtos" at bounding box center [559, 362] width 97 height 8
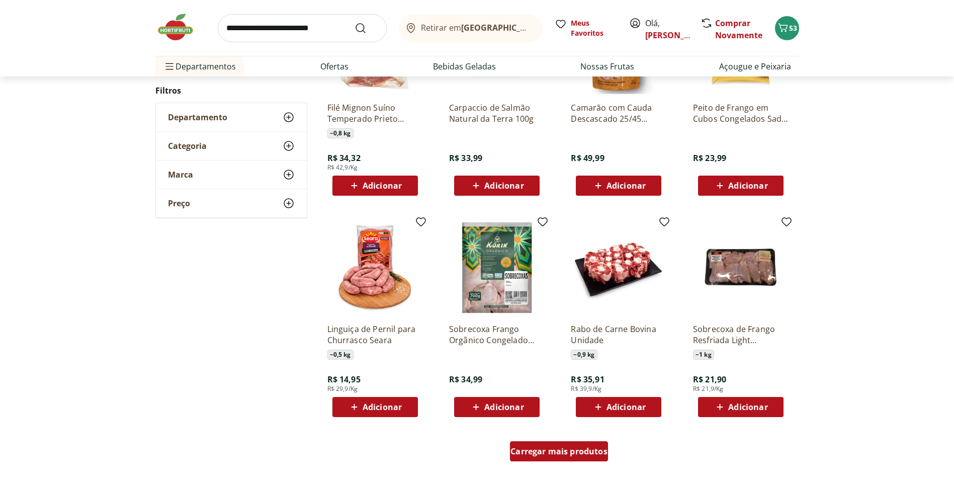
scroll to position [472, 0]
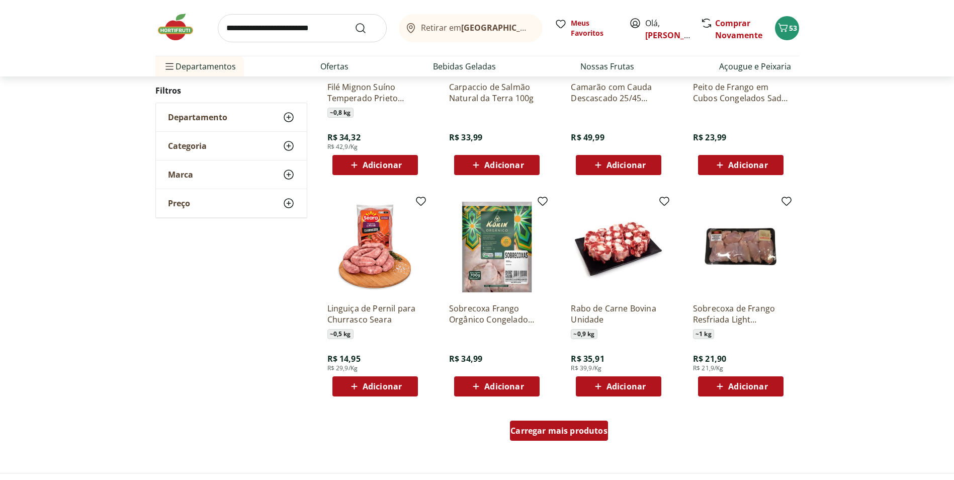
click at [576, 430] on span "Carregar mais produtos" at bounding box center [559, 431] width 97 height 8
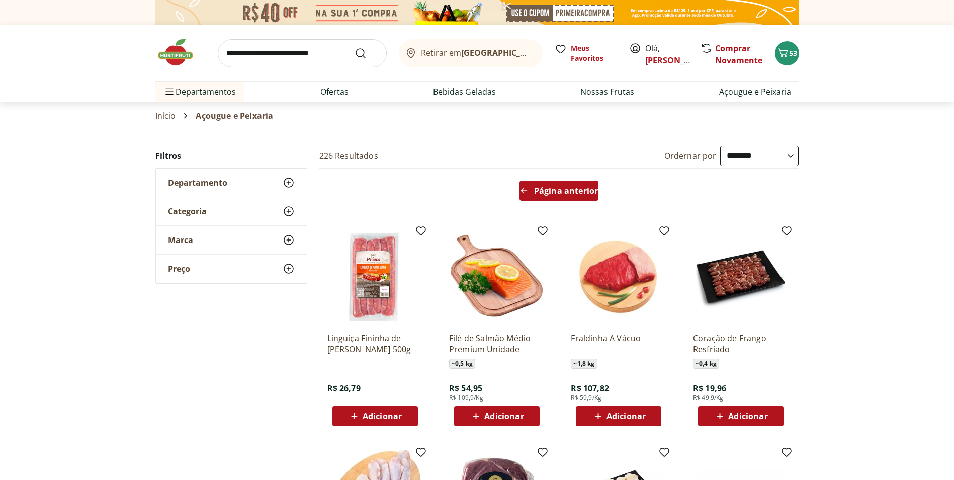
click at [556, 185] on div "Página anterior" at bounding box center [559, 191] width 79 height 20
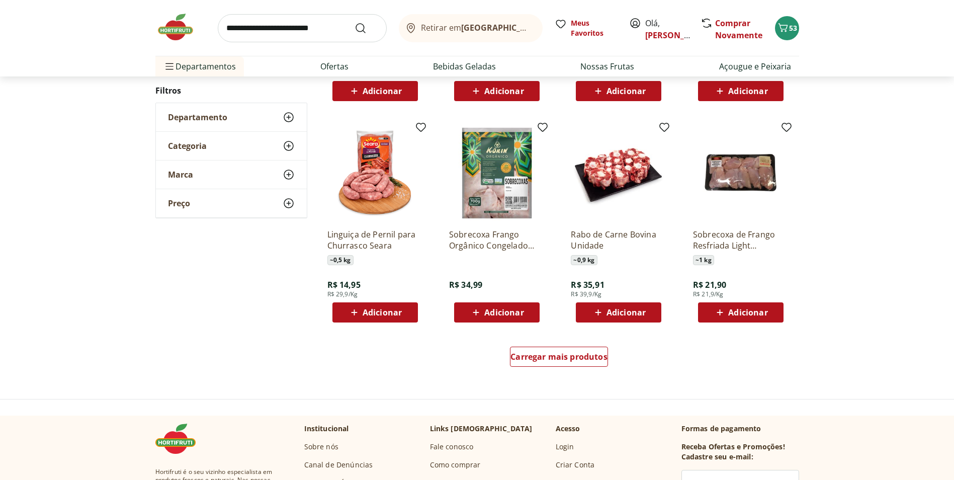
scroll to position [553, 0]
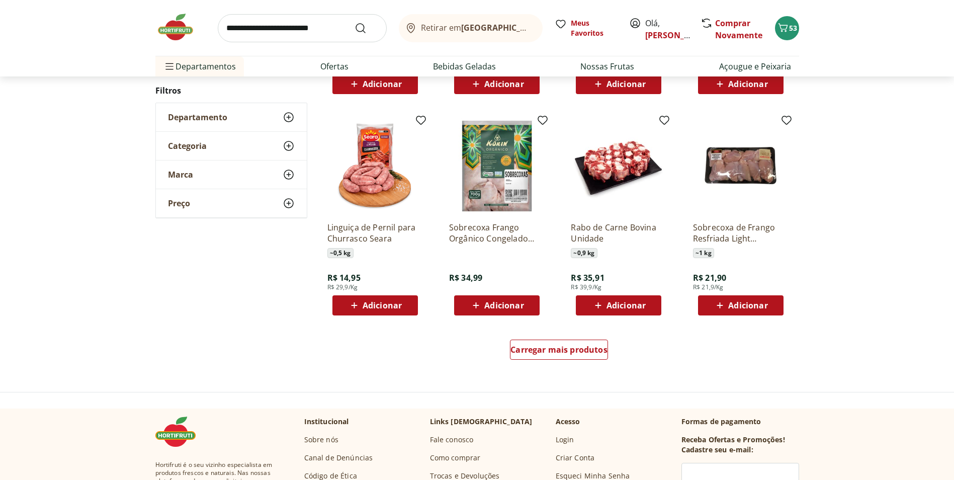
click at [618, 303] on span "Adicionar" at bounding box center [626, 305] width 39 height 8
click at [647, 305] on icon at bounding box center [647, 305] width 6 height 6
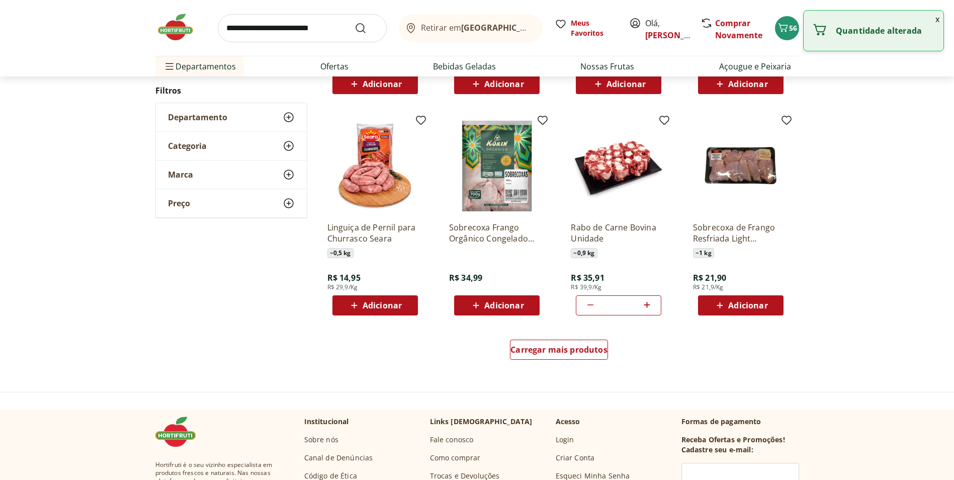
type input "*"
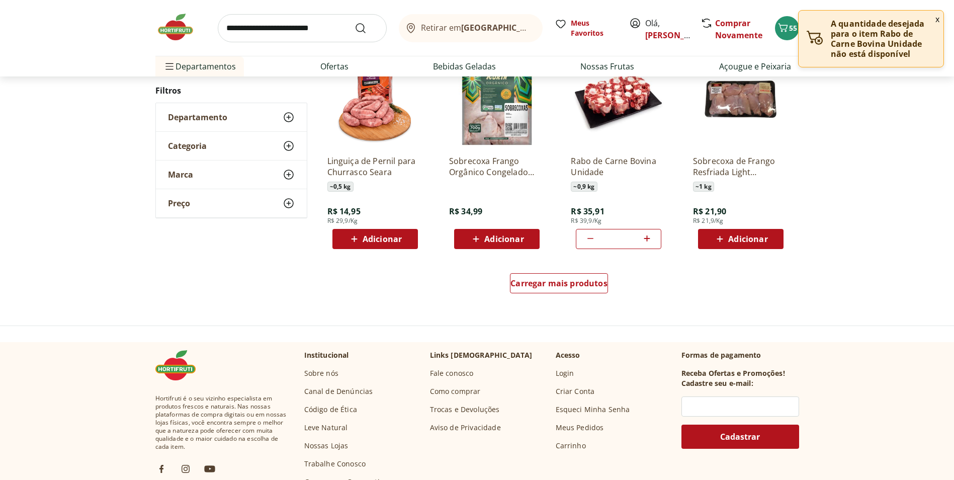
scroll to position [637, 0]
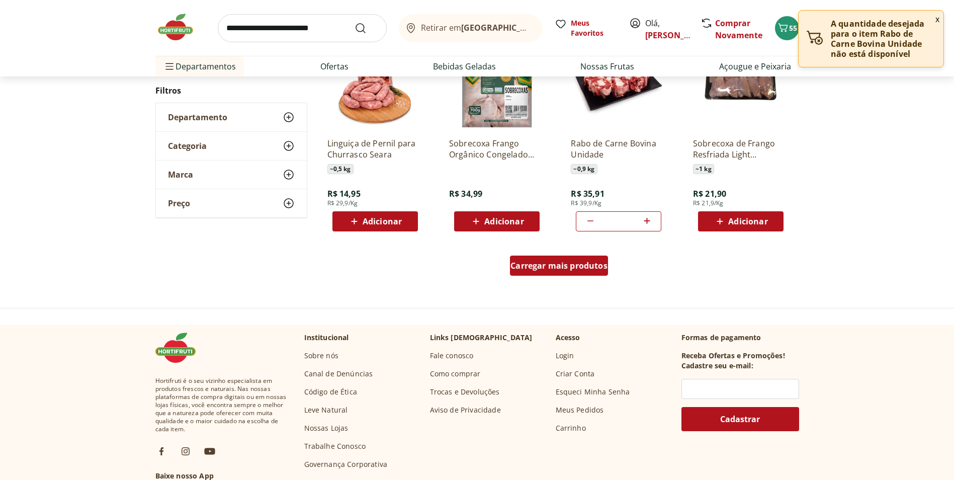
click at [528, 263] on span "Carregar mais produtos" at bounding box center [559, 266] width 97 height 8
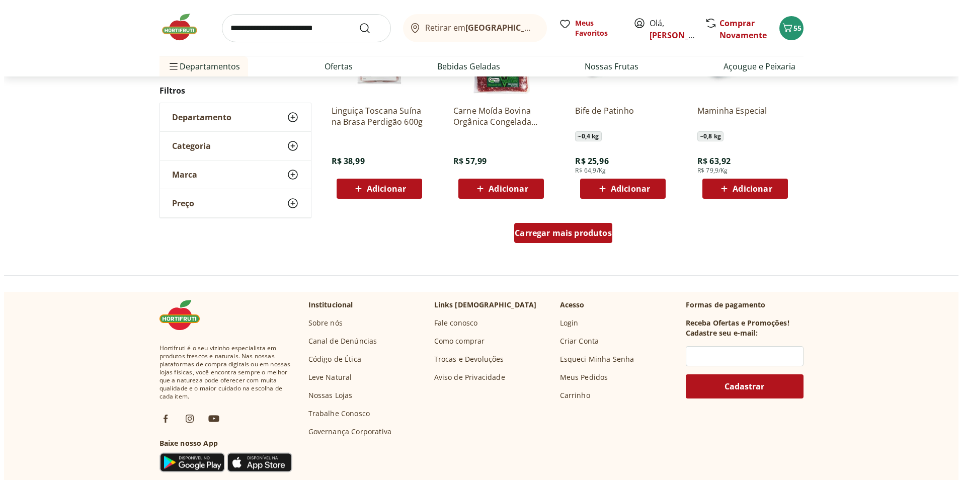
scroll to position [686, 0]
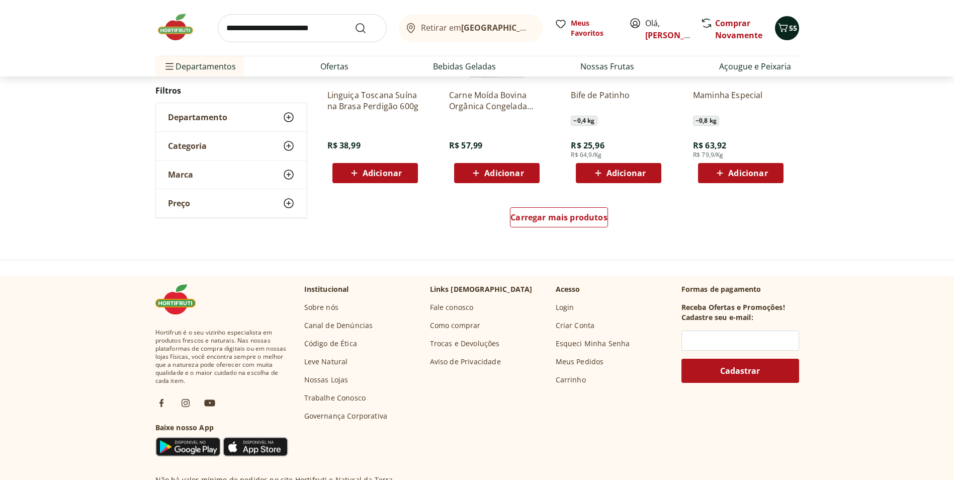
click at [794, 31] on span "55" at bounding box center [793, 28] width 8 height 10
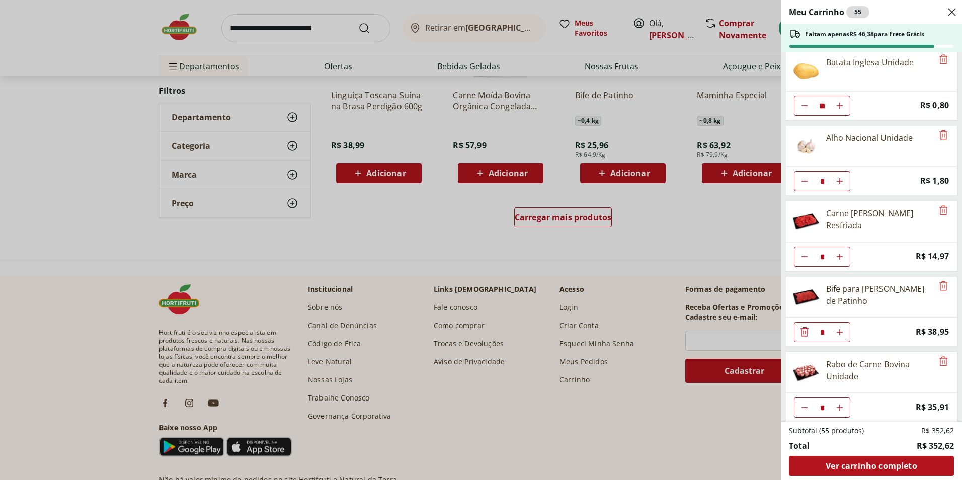
scroll to position [842, 0]
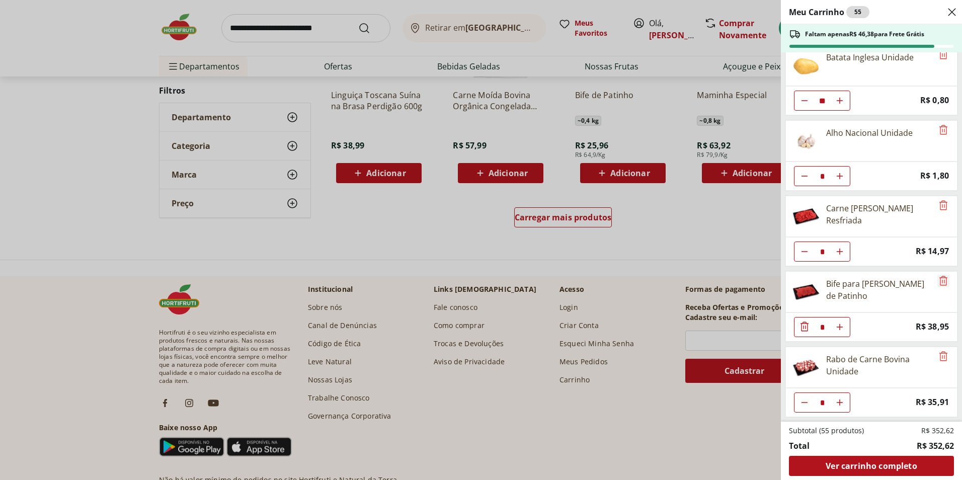
click at [939, 279] on icon "Remove" at bounding box center [943, 281] width 12 height 12
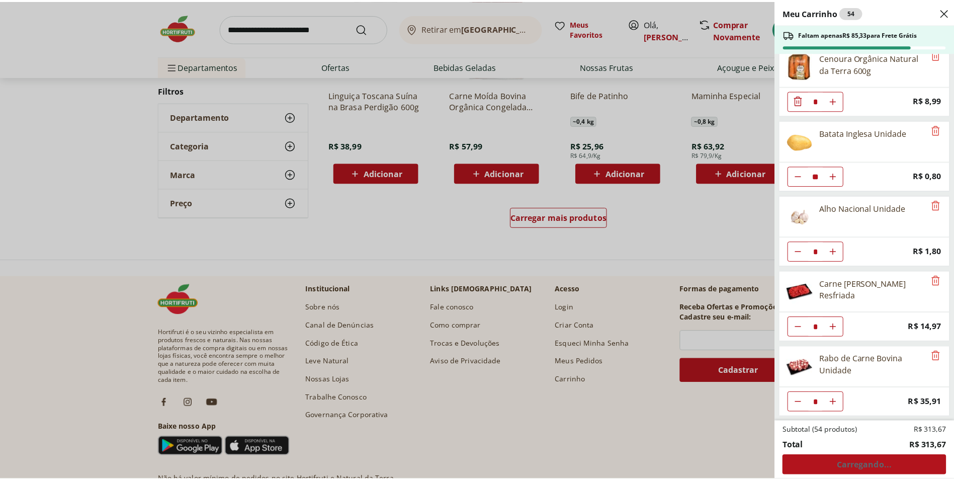
scroll to position [767, 0]
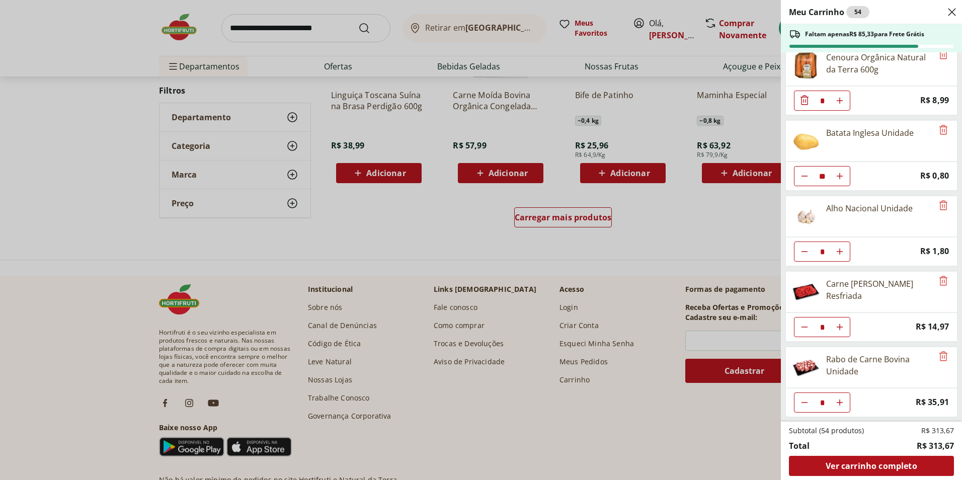
click at [841, 398] on button "Aumentar Quantidade" at bounding box center [840, 402] width 20 height 20
type input "*"
click at [632, 242] on div "Meu Carrinho 54 Faltam apenas R$ 85,33 para Frete Grátis Mamão Papaia Unidade *…" at bounding box center [481, 240] width 962 height 480
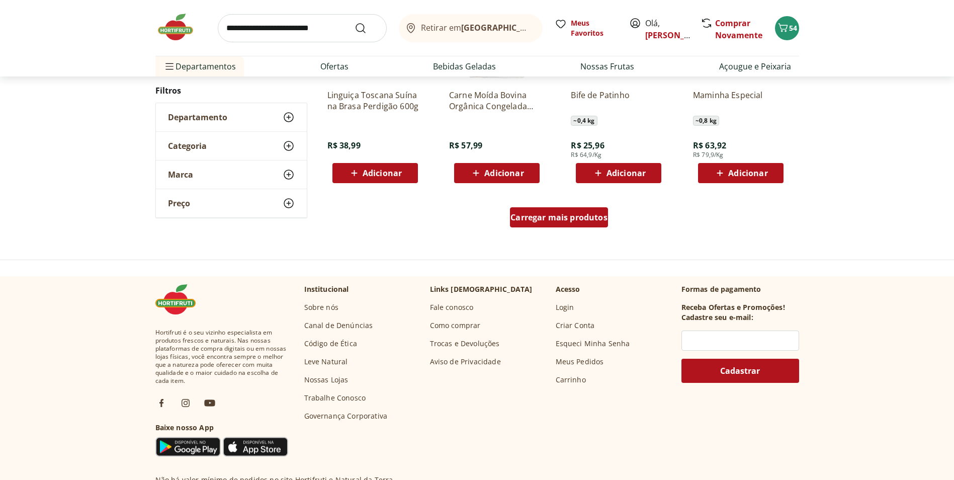
click at [574, 216] on span "Carregar mais produtos" at bounding box center [559, 217] width 97 height 8
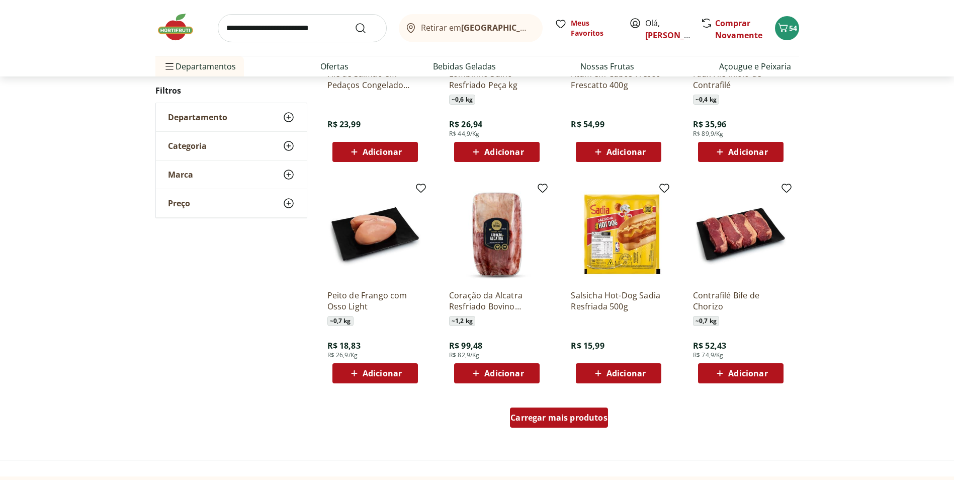
scroll to position [583, 0]
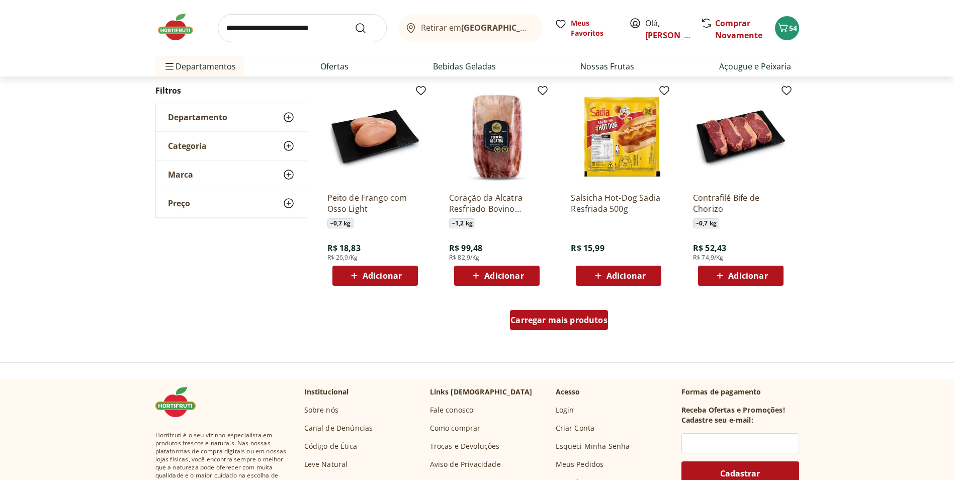
click at [573, 316] on span "Carregar mais produtos" at bounding box center [559, 320] width 97 height 8
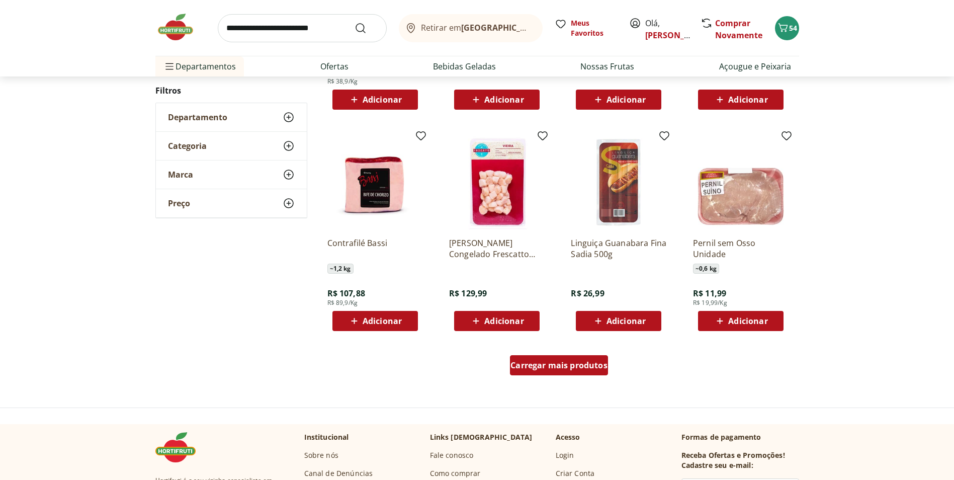
scroll to position [547, 0]
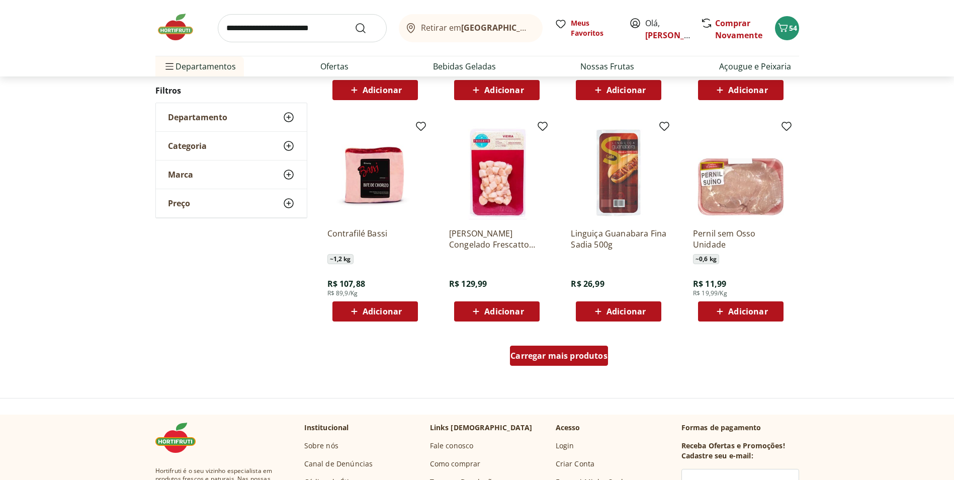
click at [573, 353] on span "Carregar mais produtos" at bounding box center [559, 356] width 97 height 8
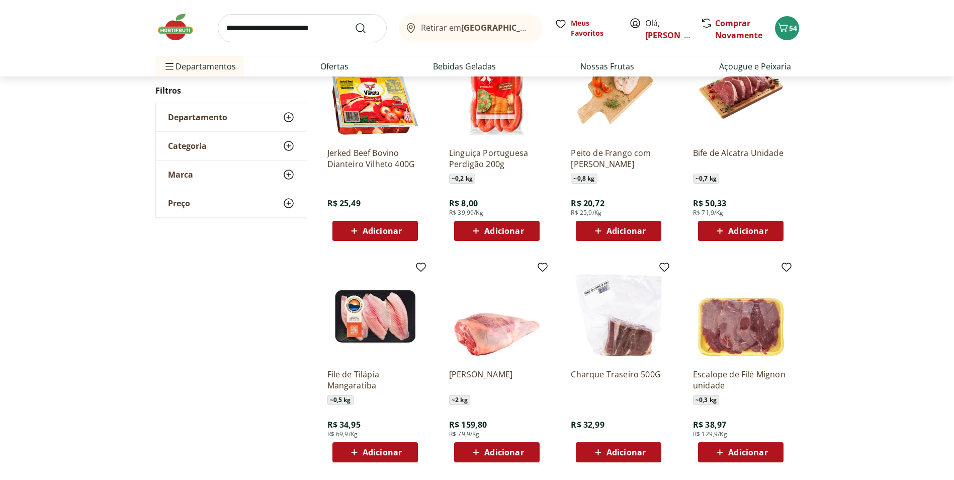
scroll to position [849, 0]
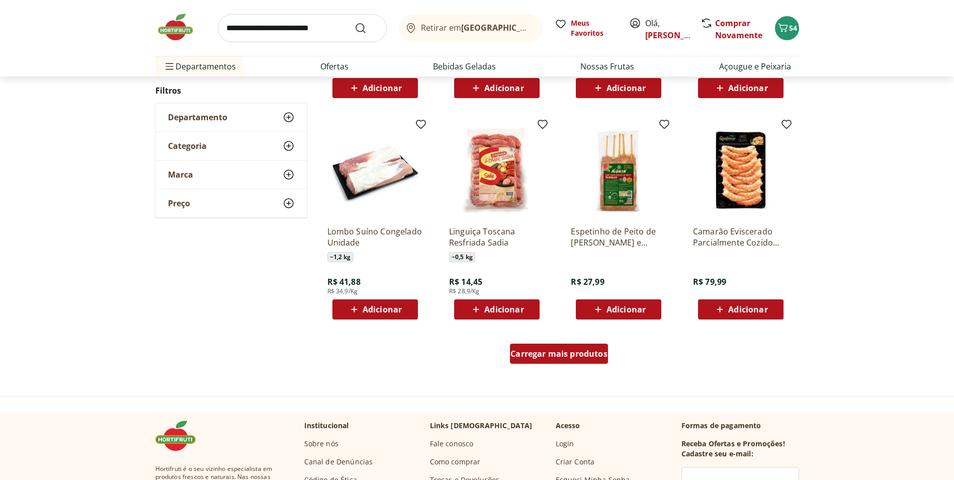
scroll to position [562, 0]
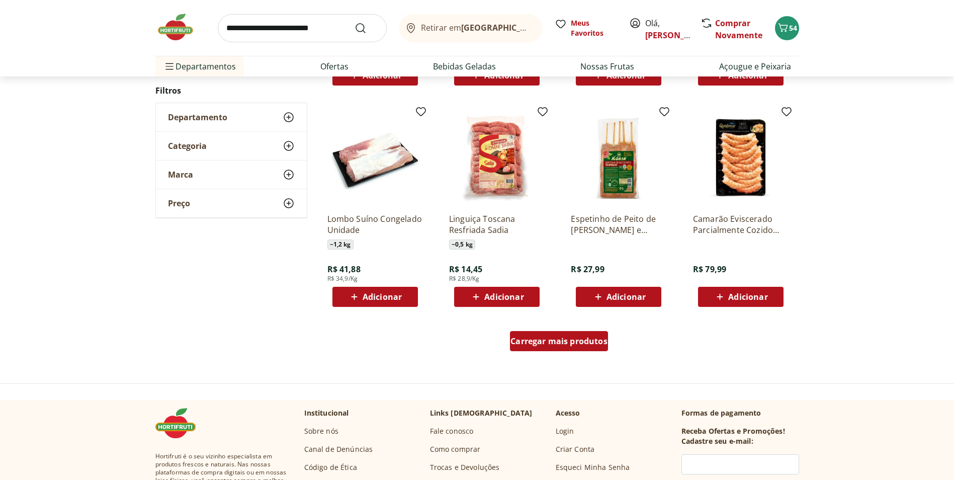
click at [553, 335] on div "Carregar mais produtos" at bounding box center [559, 341] width 98 height 20
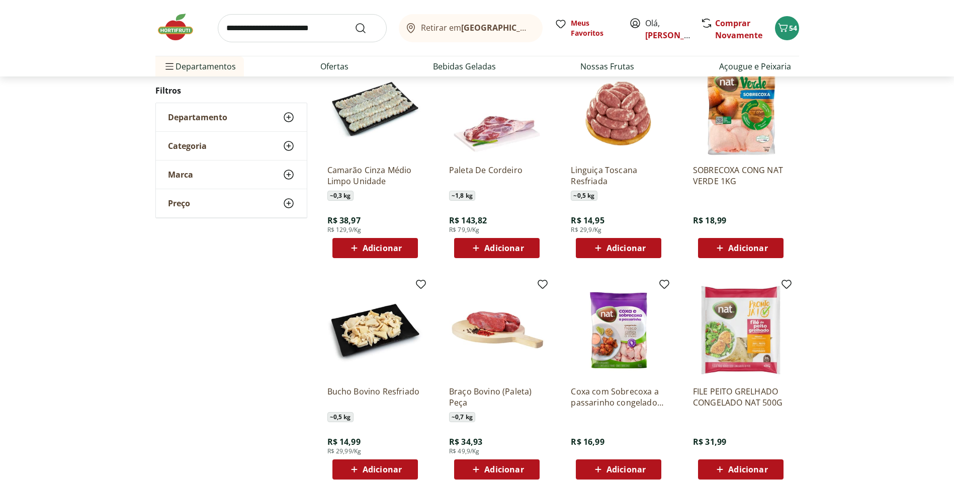
scroll to position [831, 0]
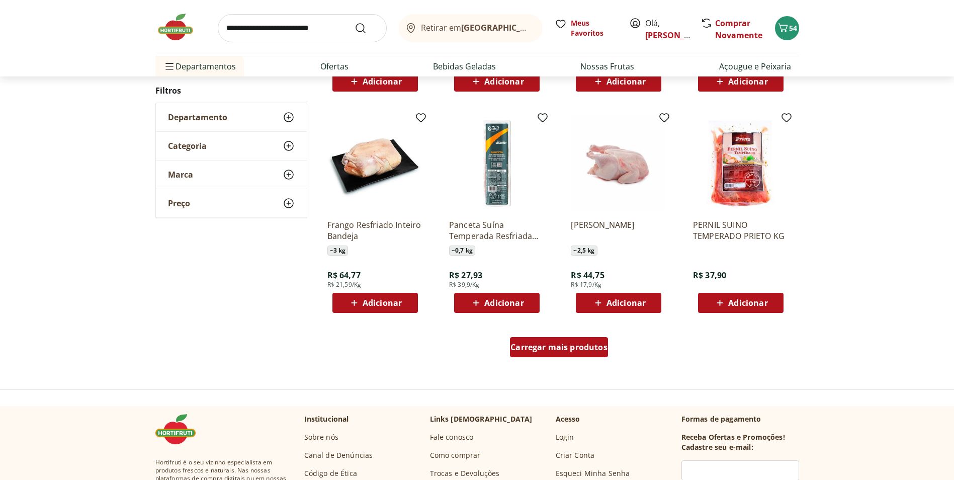
scroll to position [560, 0]
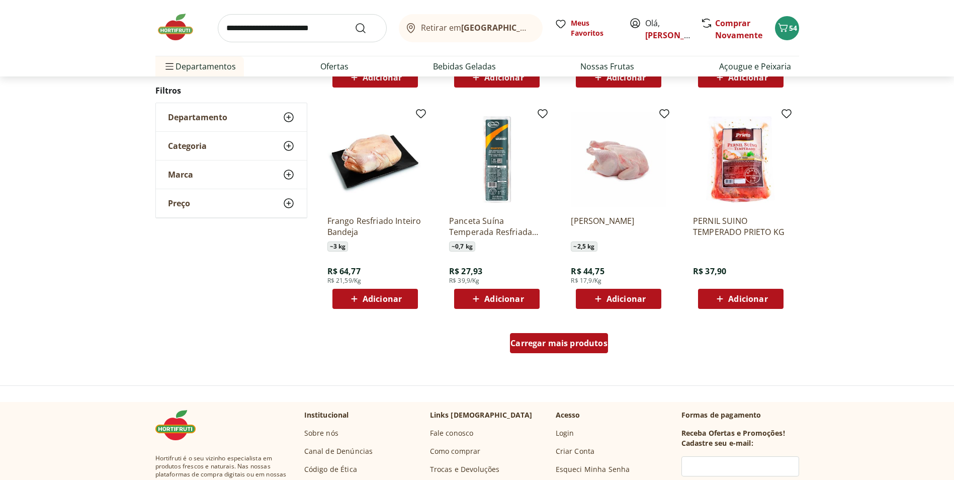
click at [554, 341] on span "Carregar mais produtos" at bounding box center [559, 343] width 97 height 8
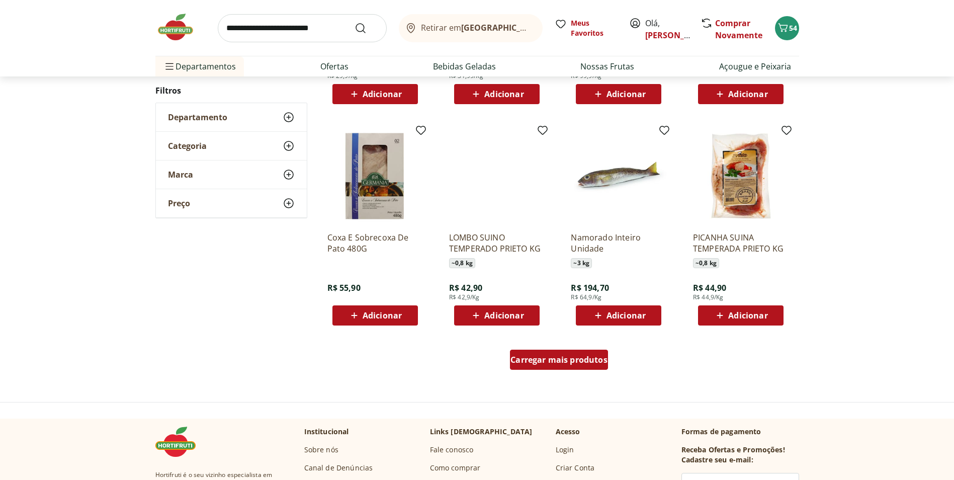
scroll to position [558, 0]
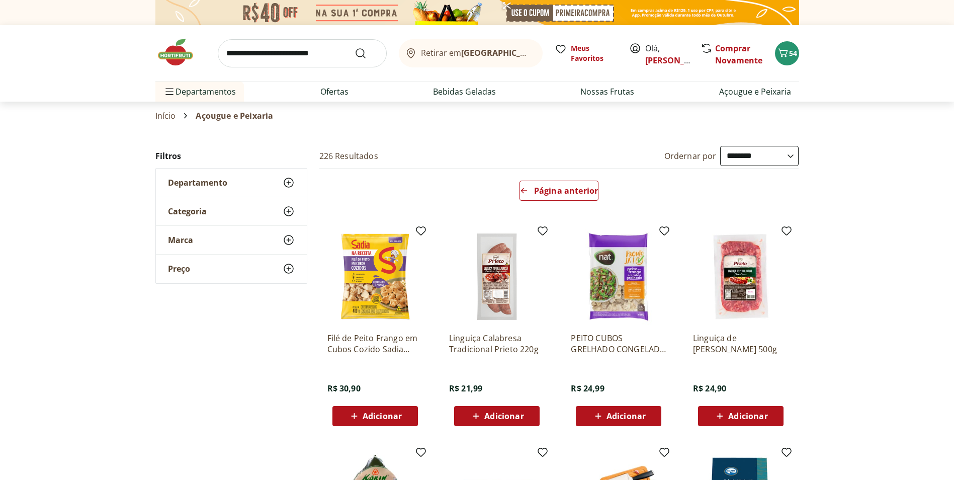
select select "**********"
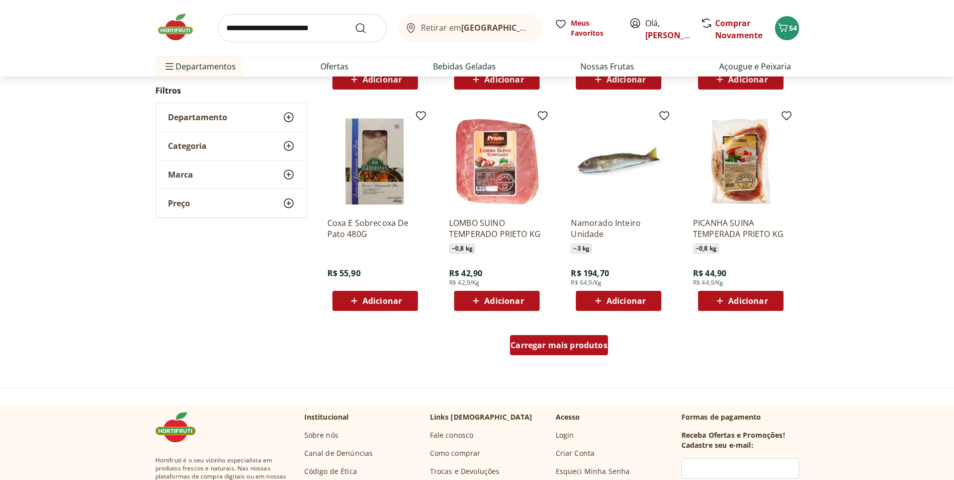
click at [554, 341] on span "Carregar mais produtos" at bounding box center [559, 345] width 97 height 8
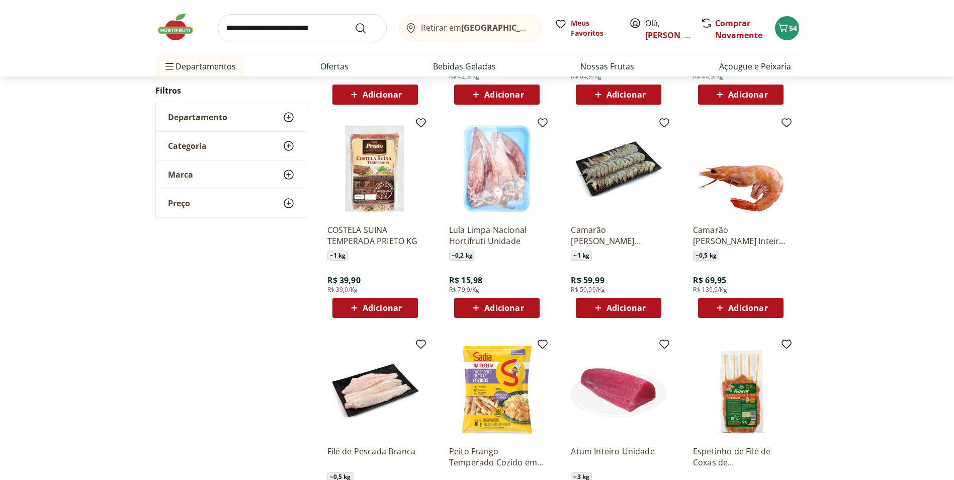
scroll to position [793, 0]
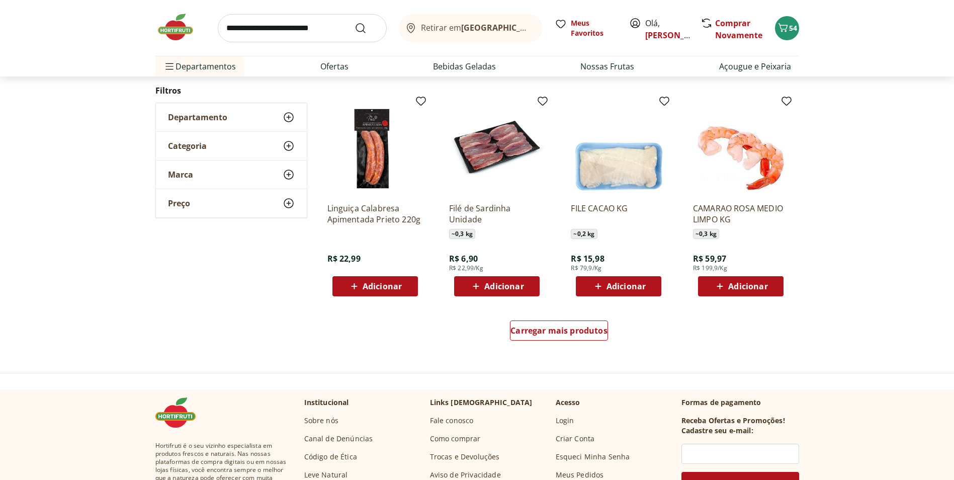
scroll to position [573, 0]
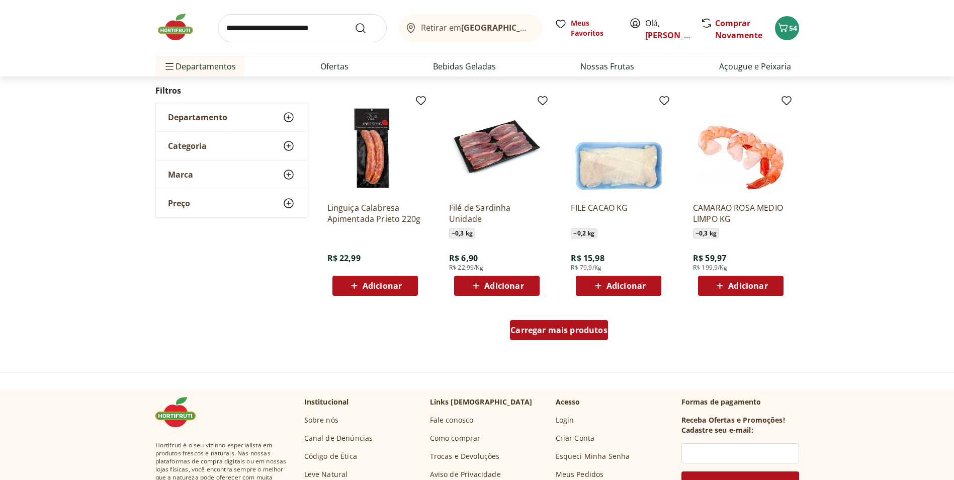
click at [579, 333] on span "Carregar mais produtos" at bounding box center [559, 330] width 97 height 8
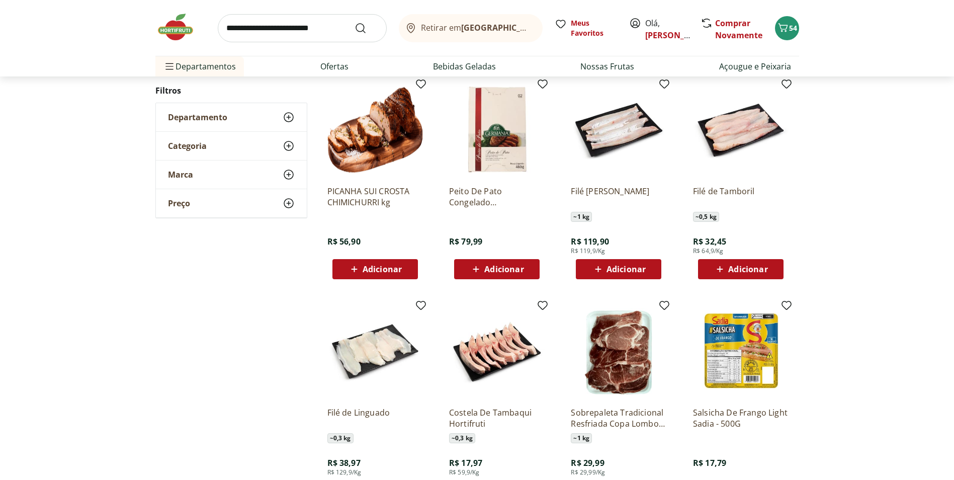
scroll to position [807, 0]
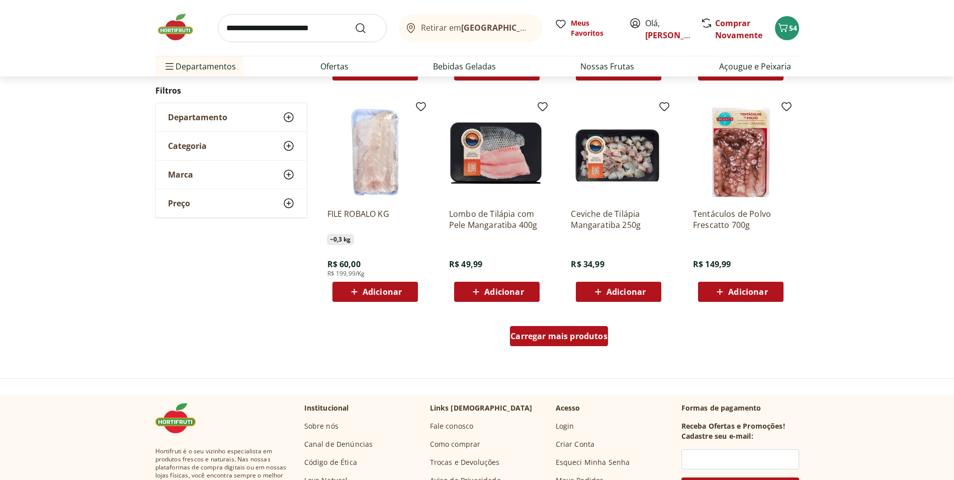
scroll to position [571, 0]
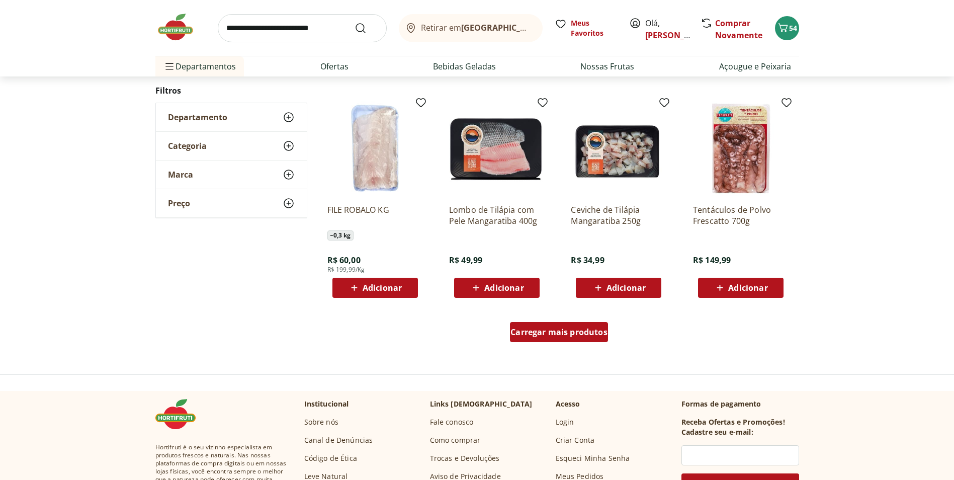
click at [579, 333] on span "Carregar mais produtos" at bounding box center [559, 332] width 97 height 8
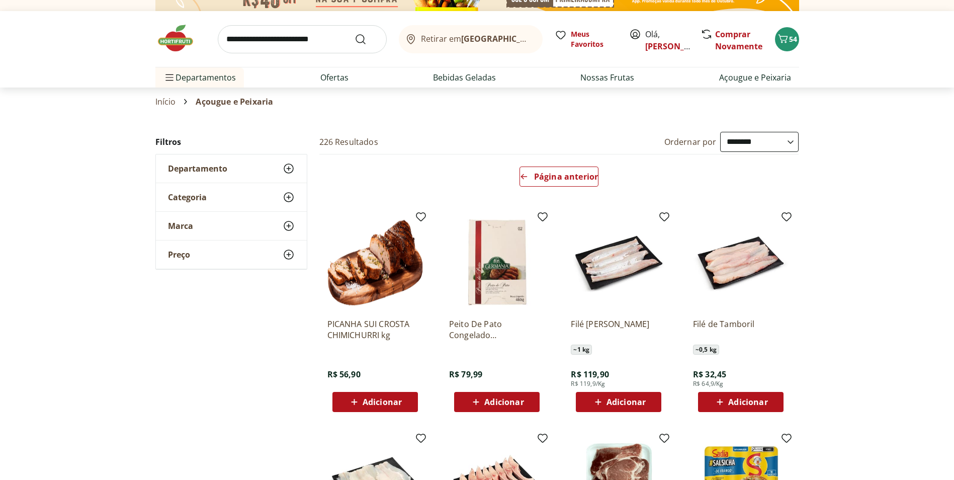
scroll to position [0, 0]
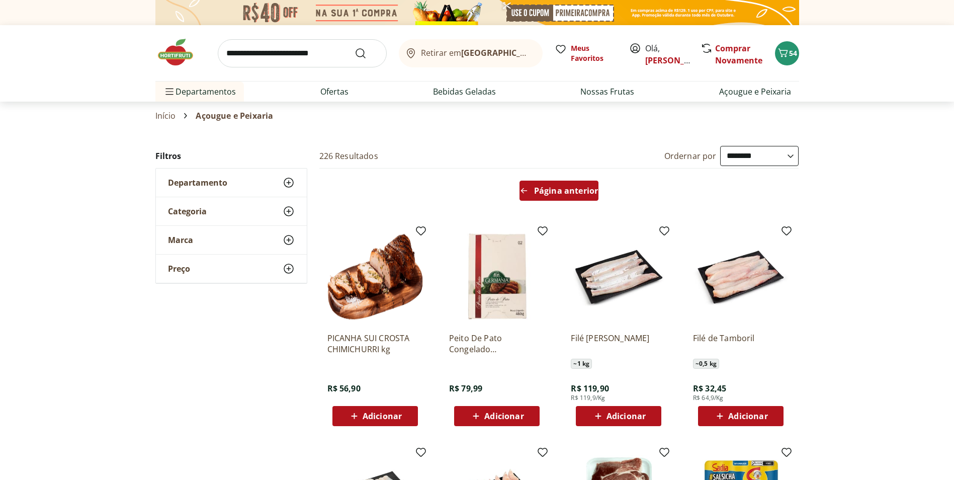
click at [577, 183] on div "Página anterior" at bounding box center [559, 191] width 79 height 20
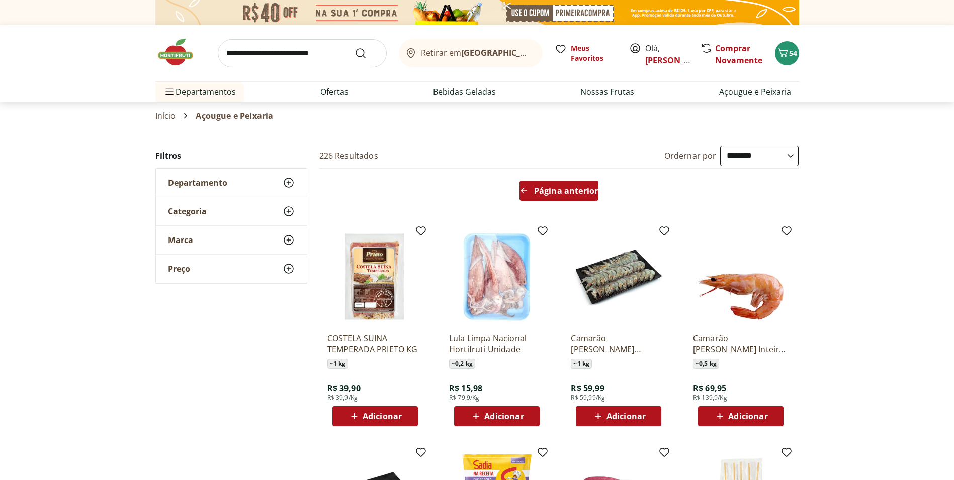
click at [579, 187] on span "Página anterior" at bounding box center [566, 191] width 64 height 8
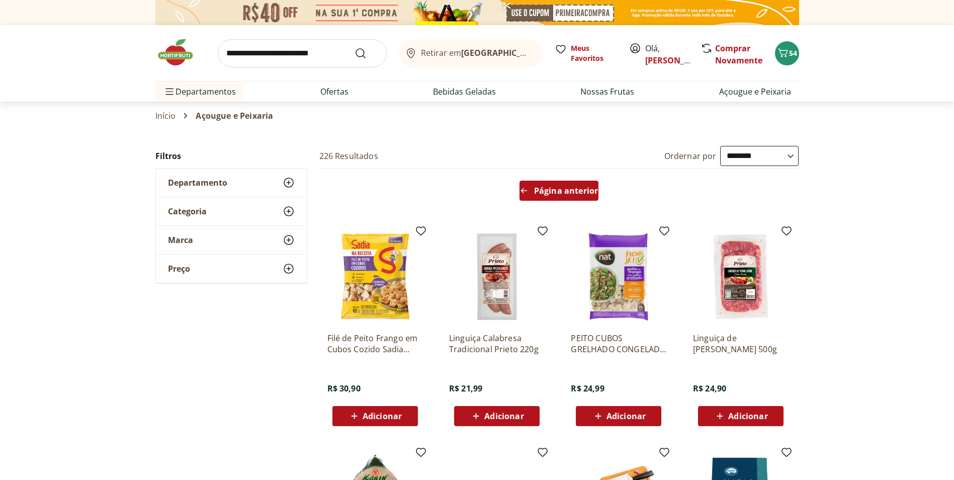
click at [579, 187] on span "Página anterior" at bounding box center [566, 191] width 64 height 8
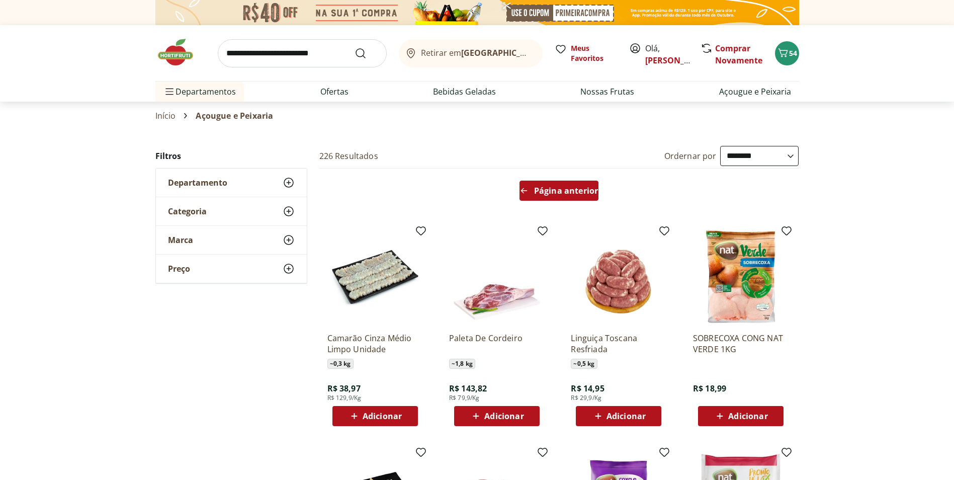
click at [575, 190] on span "Página anterior" at bounding box center [566, 191] width 64 height 8
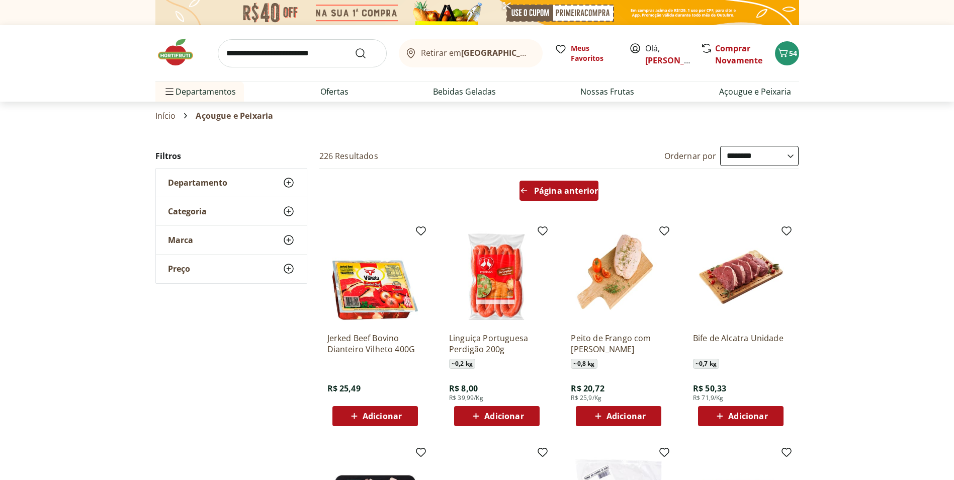
click at [575, 190] on span "Página anterior" at bounding box center [566, 191] width 64 height 8
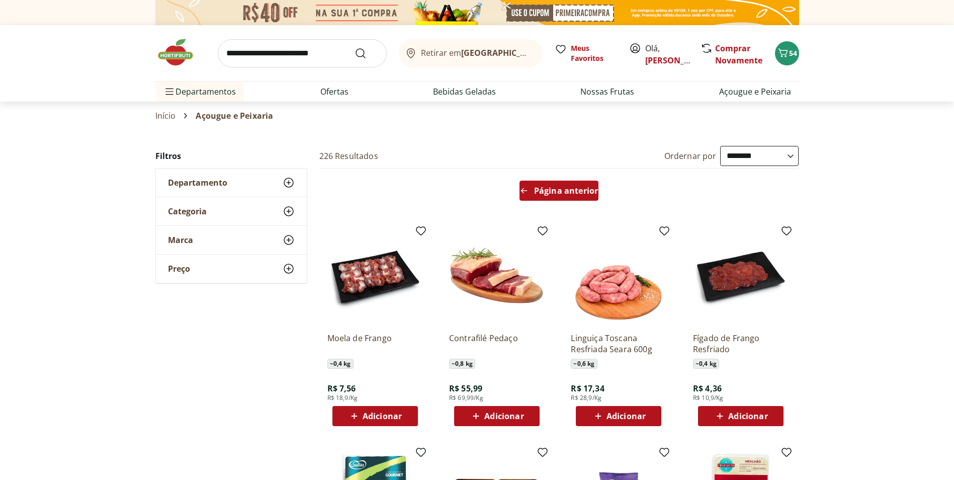
click at [575, 190] on span "Página anterior" at bounding box center [566, 191] width 64 height 8
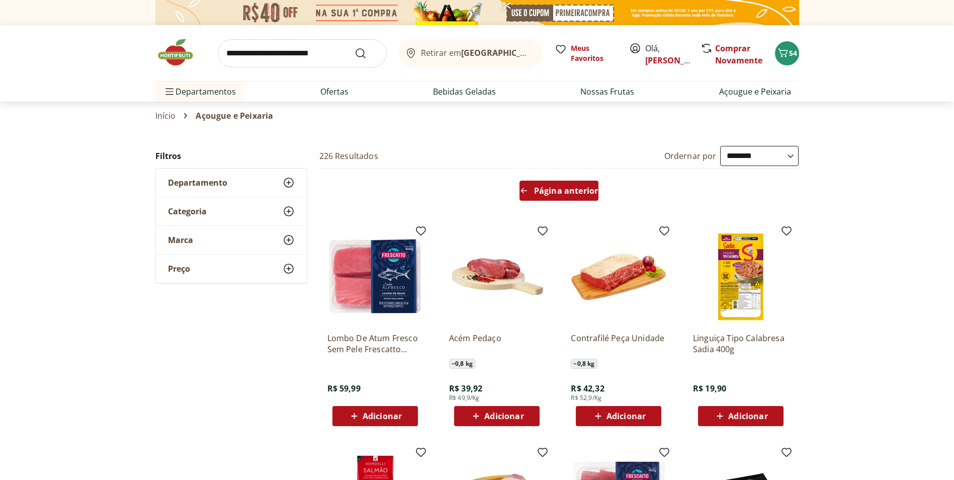
click at [575, 190] on span "Página anterior" at bounding box center [566, 191] width 64 height 8
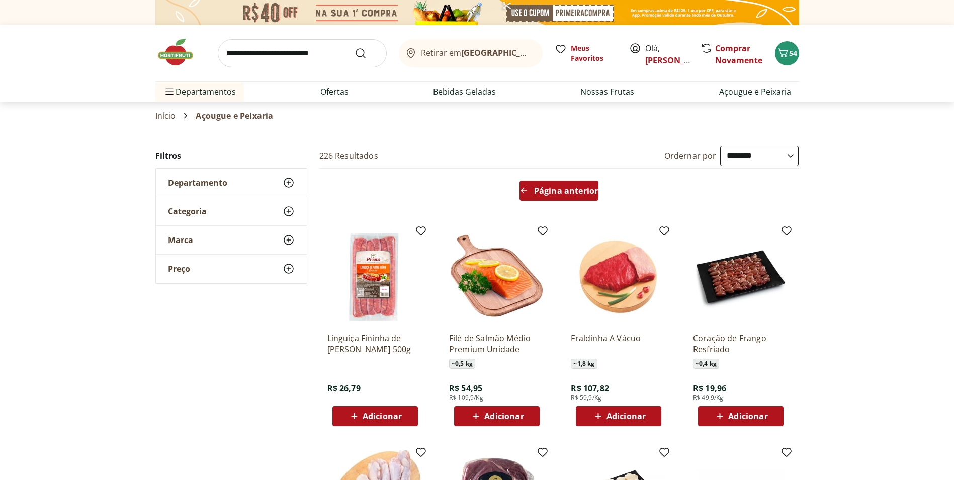
click at [575, 190] on span "Página anterior" at bounding box center [566, 191] width 64 height 8
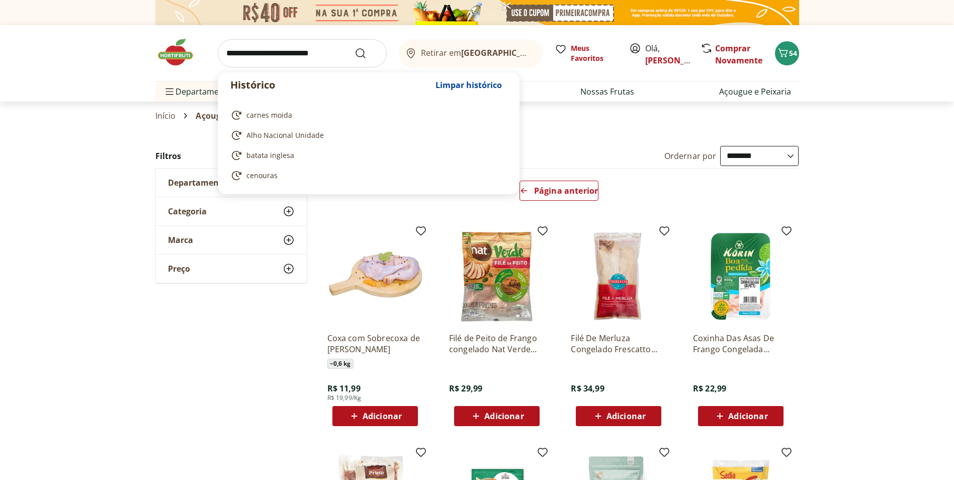
click at [266, 56] on input "search" at bounding box center [302, 53] width 169 height 28
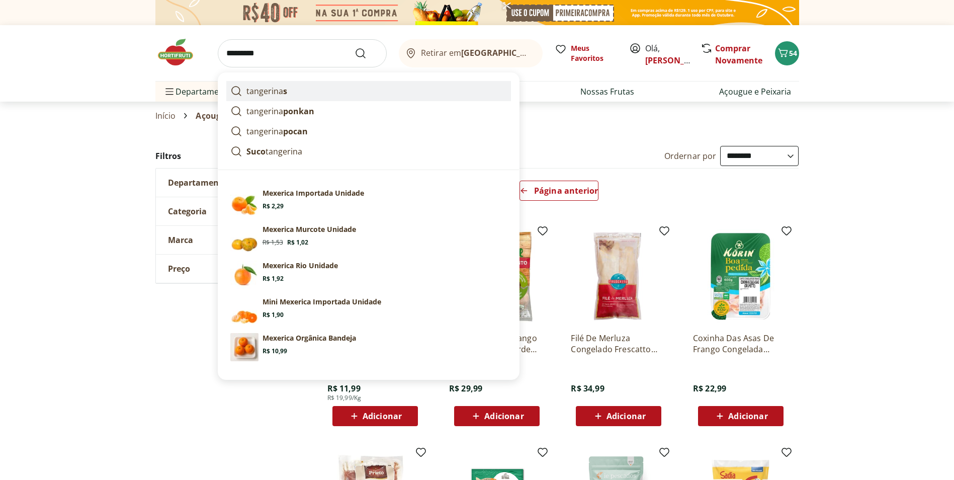
click at [270, 91] on p "tangerina s" at bounding box center [267, 91] width 41 height 12
type input "**********"
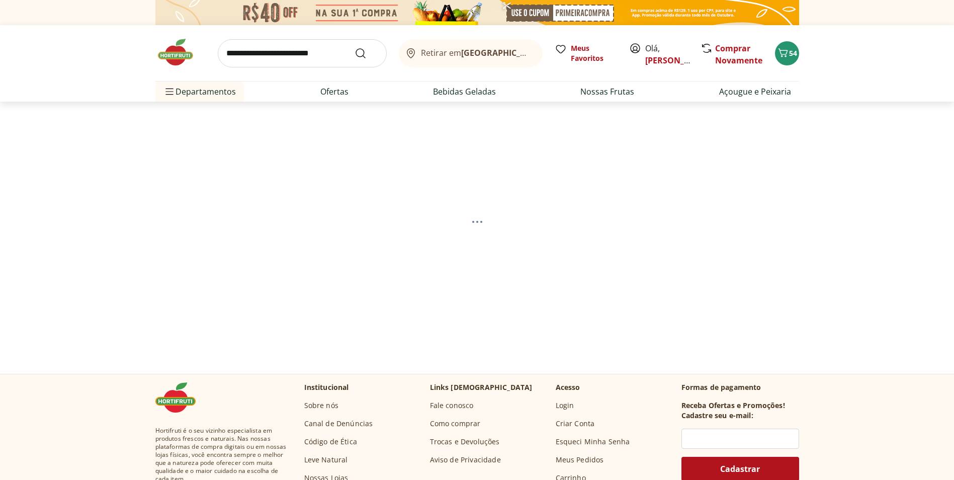
select select "**********"
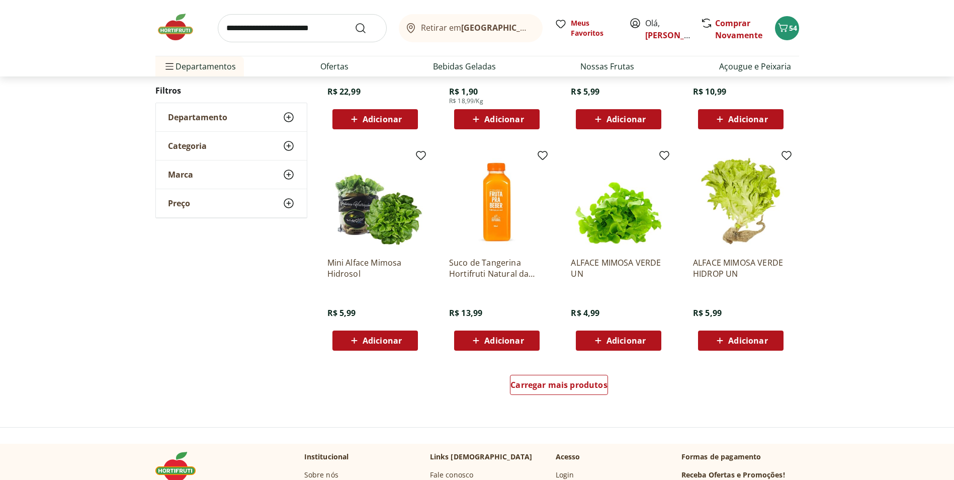
scroll to position [503, 0]
click at [585, 383] on span "Carregar mais produtos" at bounding box center [559, 384] width 97 height 8
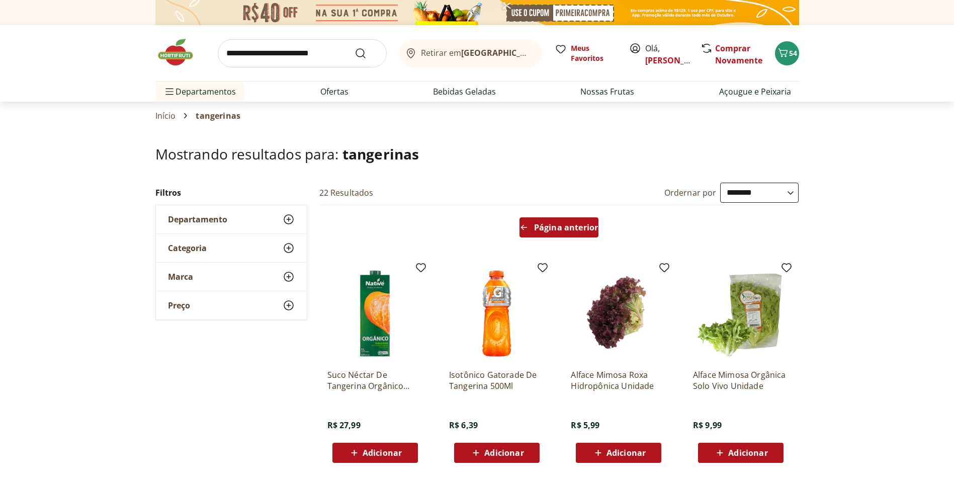
click at [549, 224] on span "Página anterior" at bounding box center [566, 227] width 64 height 8
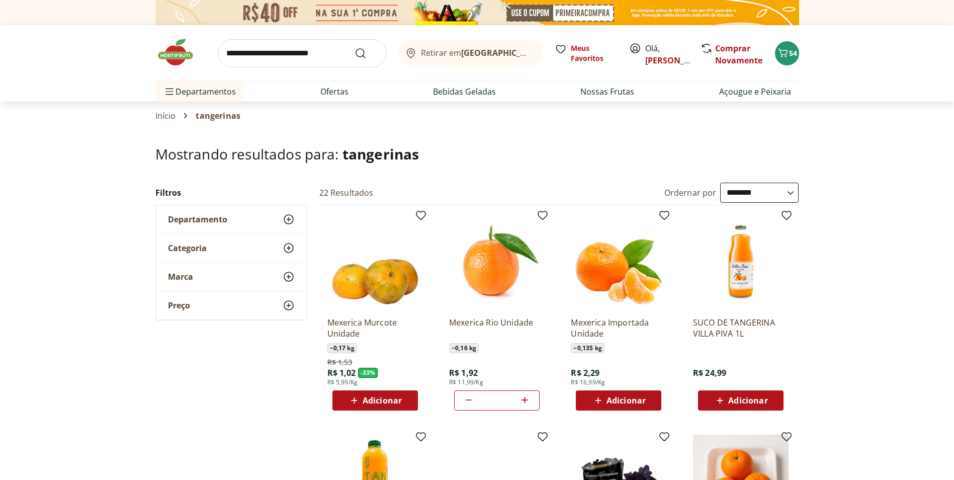
click at [526, 398] on icon at bounding box center [525, 400] width 13 height 12
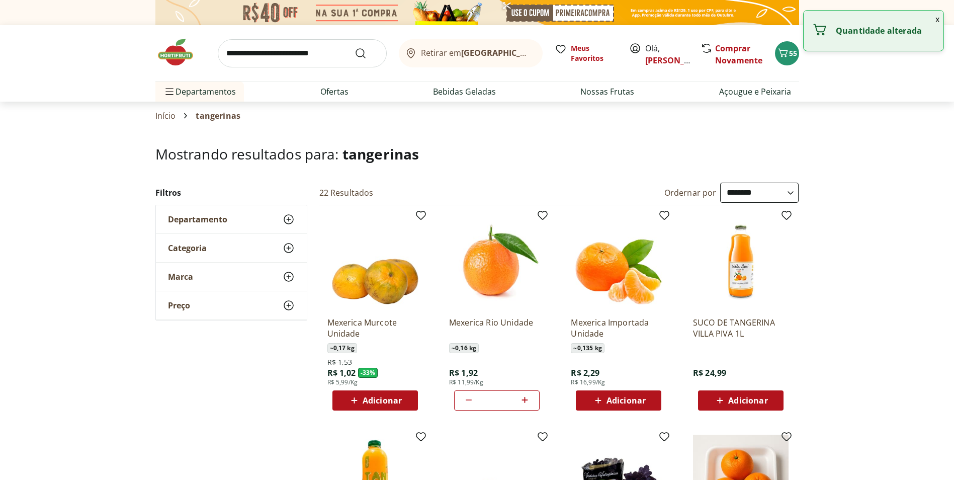
click at [526, 398] on icon at bounding box center [525, 400] width 13 height 12
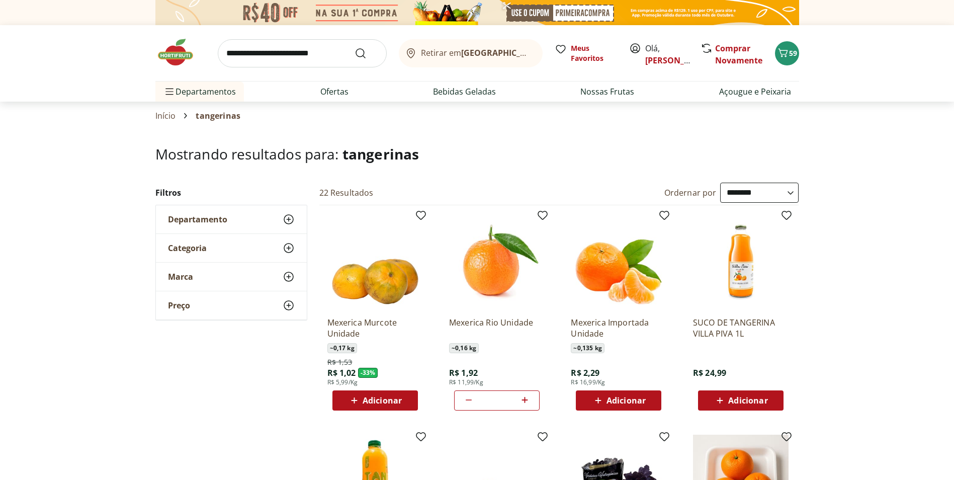
click at [467, 401] on icon at bounding box center [469, 400] width 12 height 12
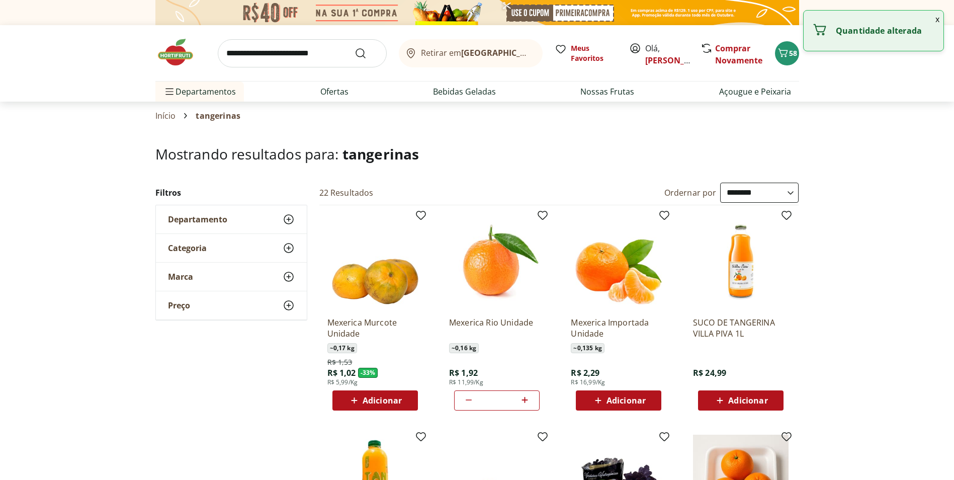
click at [467, 401] on icon at bounding box center [469, 400] width 12 height 12
type input "**"
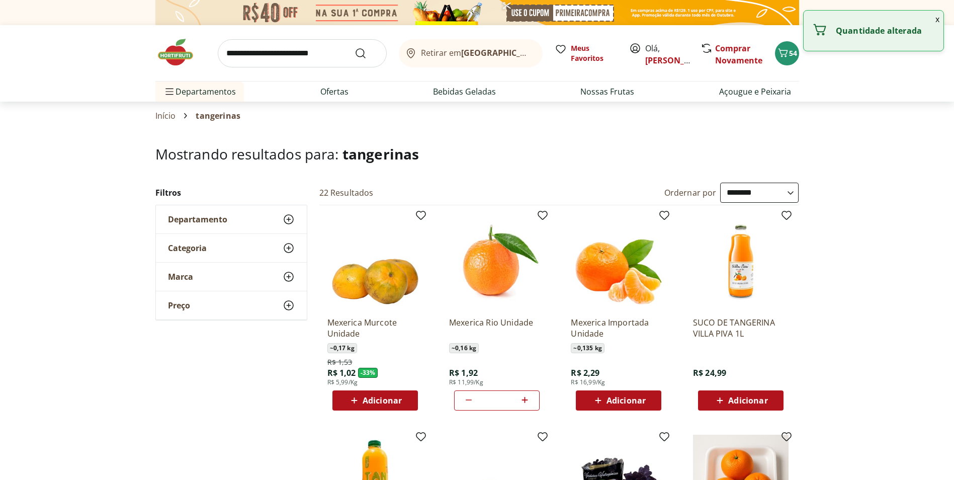
click at [392, 396] on span "Adicionar" at bounding box center [382, 400] width 39 height 8
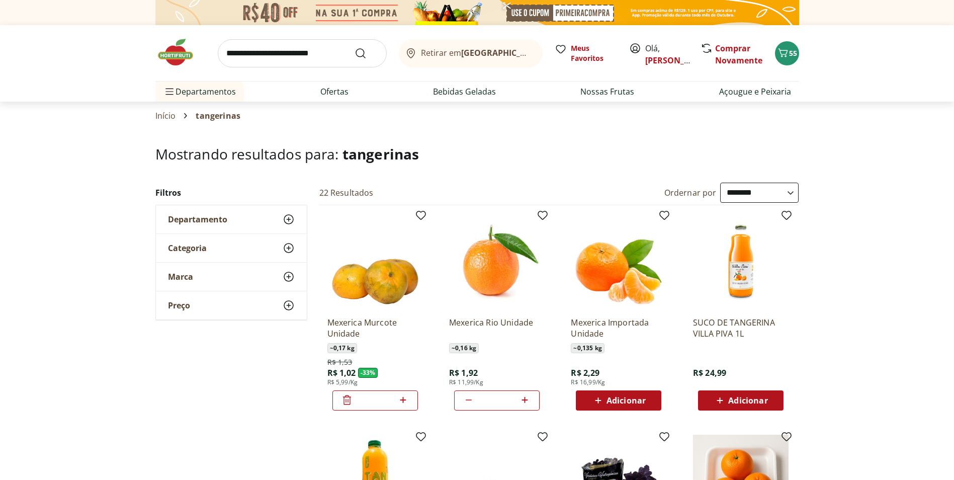
click at [404, 399] on icon at bounding box center [403, 400] width 13 height 12
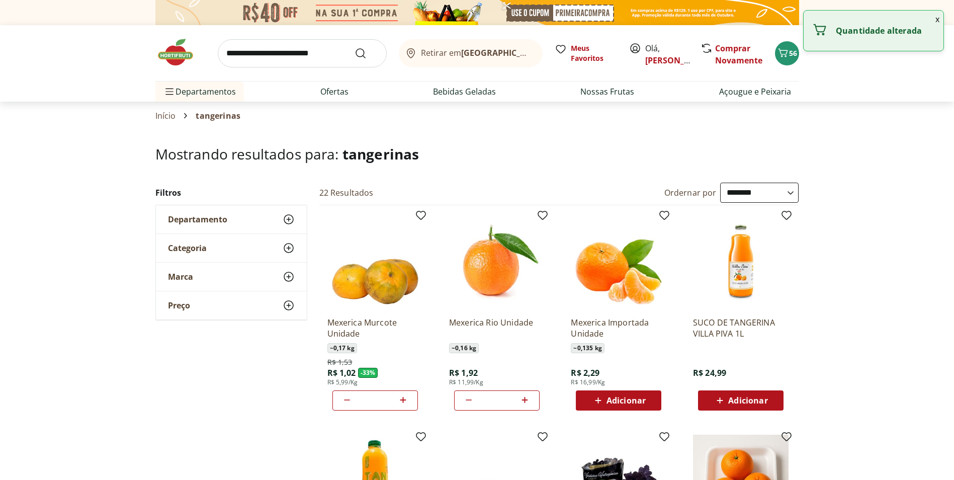
click at [404, 399] on icon at bounding box center [403, 400] width 13 height 12
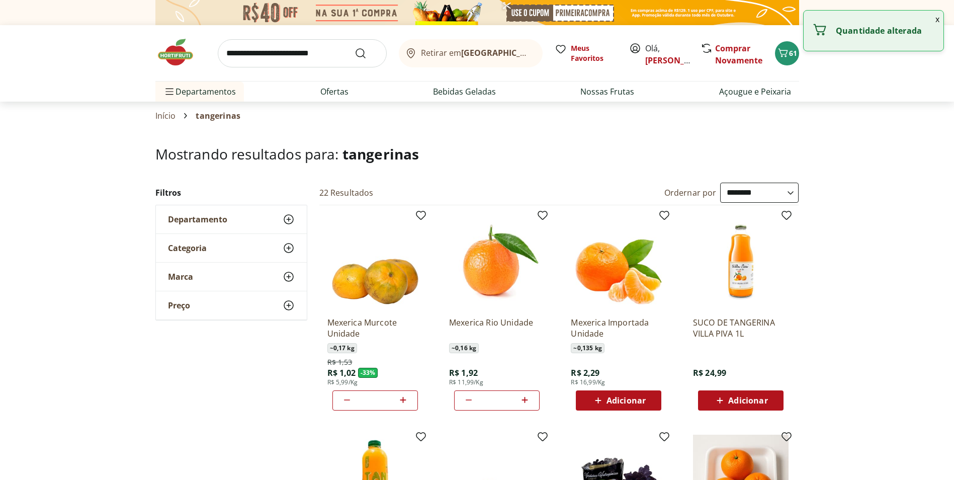
click at [404, 399] on icon at bounding box center [403, 400] width 13 height 12
type input "*"
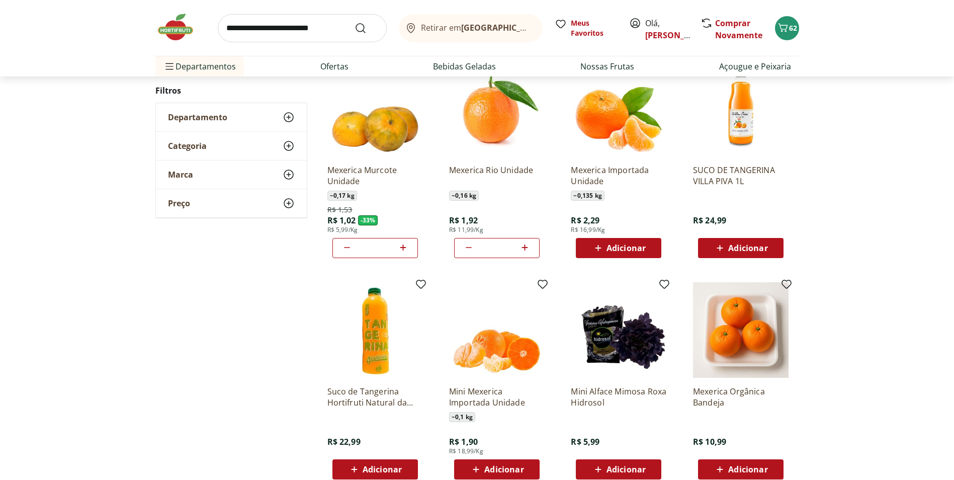
scroll to position [168, 0]
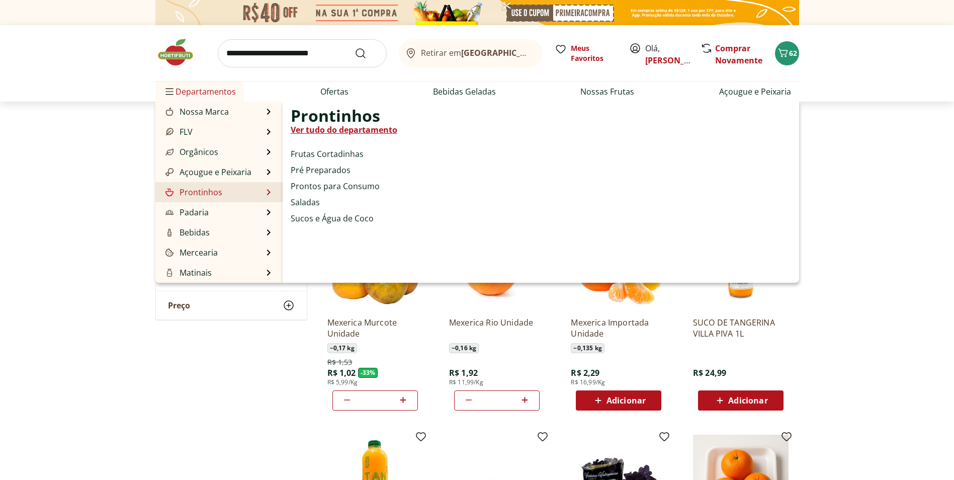
click at [214, 188] on link "Prontinhos" at bounding box center [193, 192] width 59 height 12
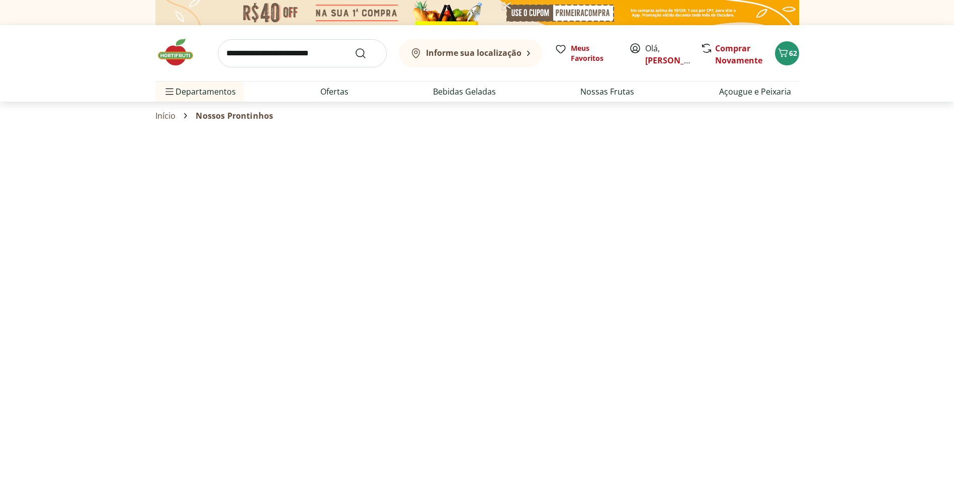
select select "**********"
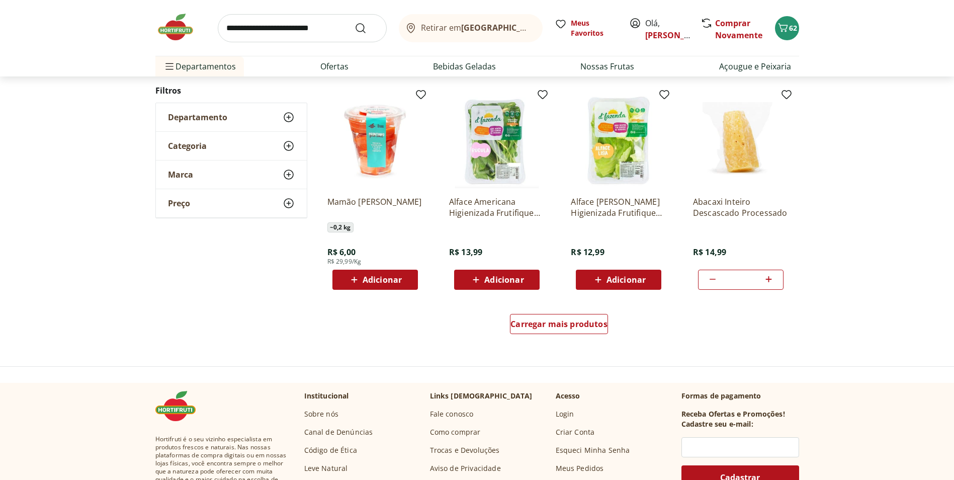
scroll to position [537, 0]
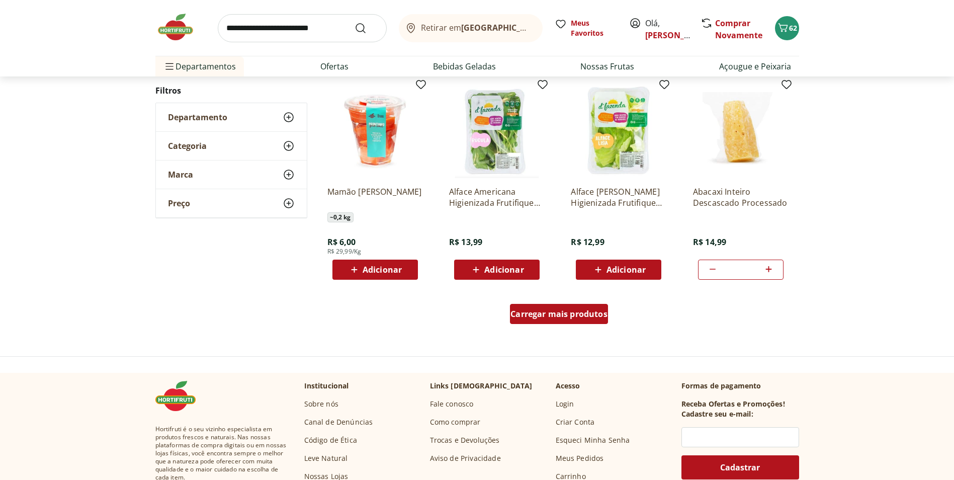
click at [539, 313] on span "Carregar mais produtos" at bounding box center [559, 314] width 97 height 8
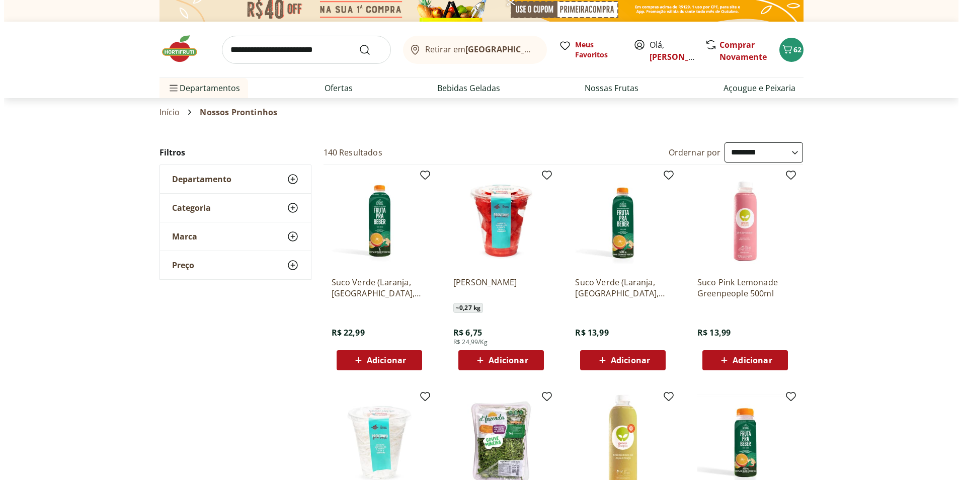
scroll to position [0, 0]
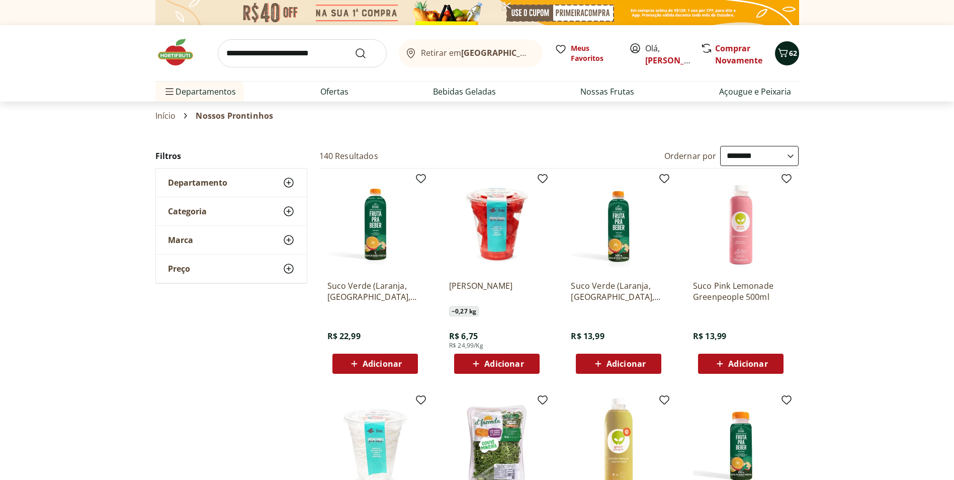
click at [785, 56] on icon "Carrinho" at bounding box center [783, 52] width 10 height 9
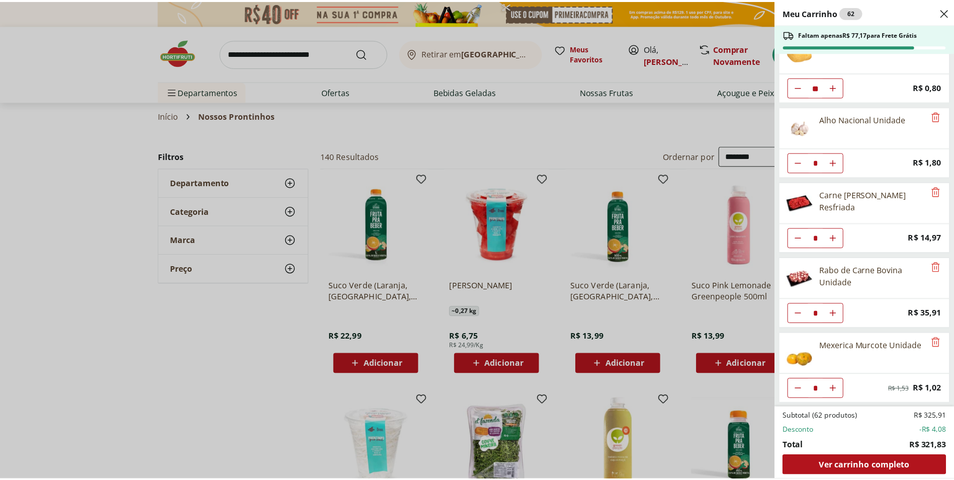
scroll to position [856, 0]
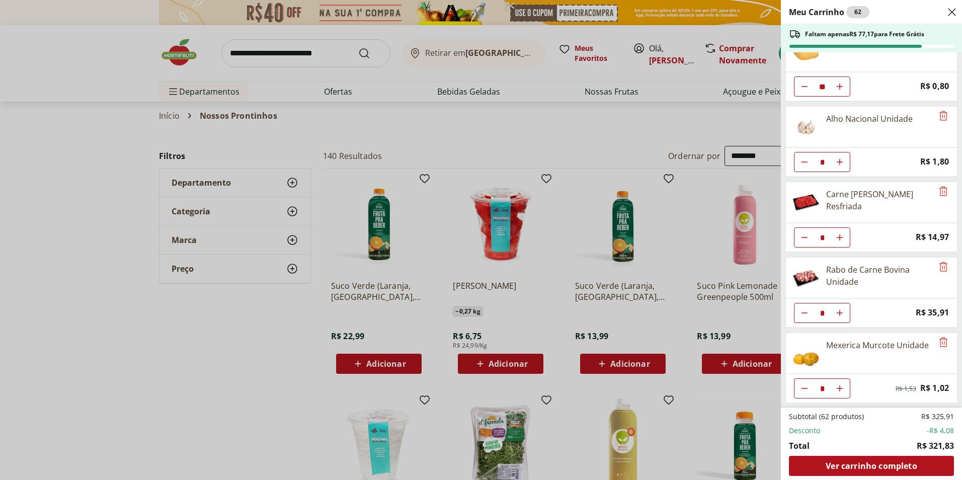
click at [284, 334] on div "Meu Carrinho 62 Faltam apenas R$ 77,17 para Frete Grátis Mamão Papaia Unidade *…" at bounding box center [481, 240] width 962 height 480
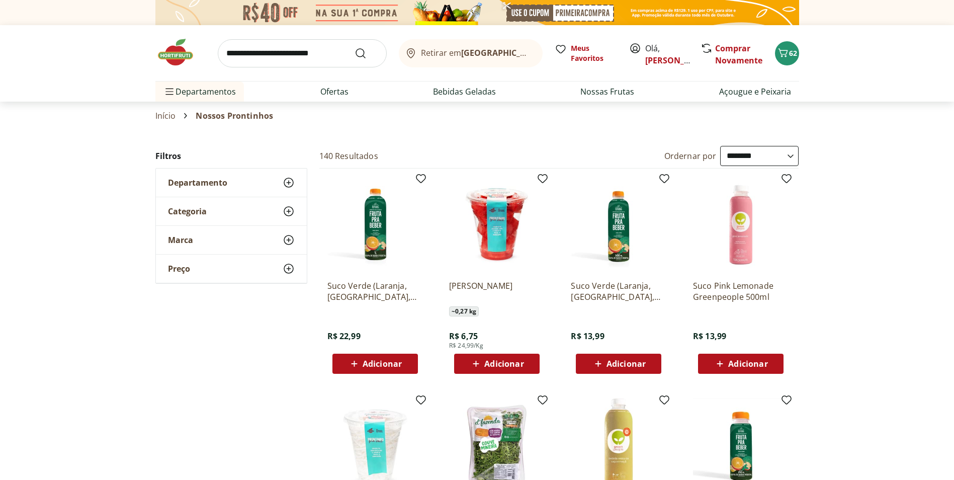
click at [280, 61] on input "search" at bounding box center [302, 53] width 169 height 28
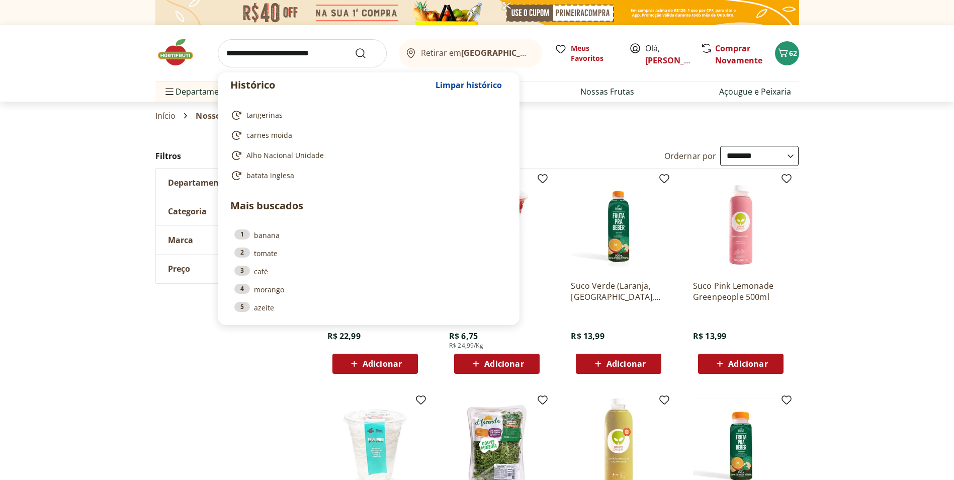
click at [271, 52] on input "search" at bounding box center [302, 53] width 169 height 28
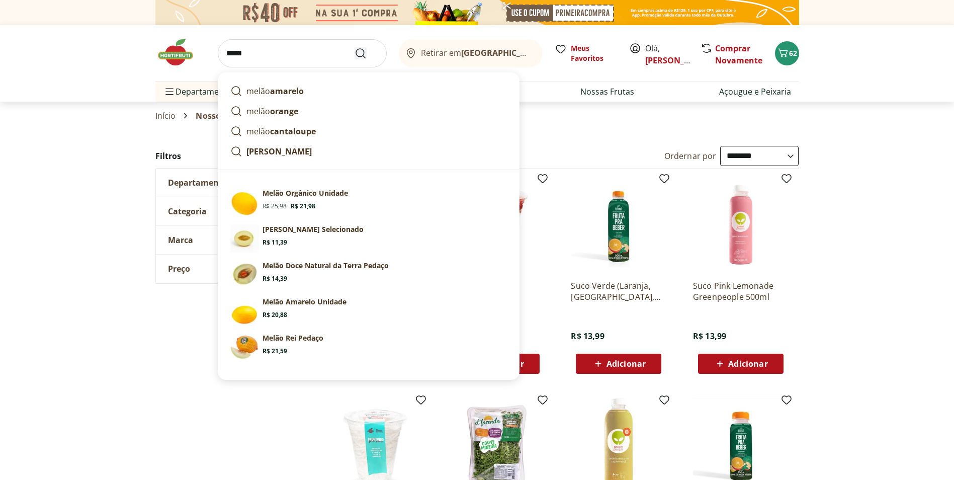
type input "*****"
click at [359, 51] on icon "Submit Search" at bounding box center [361, 53] width 12 height 12
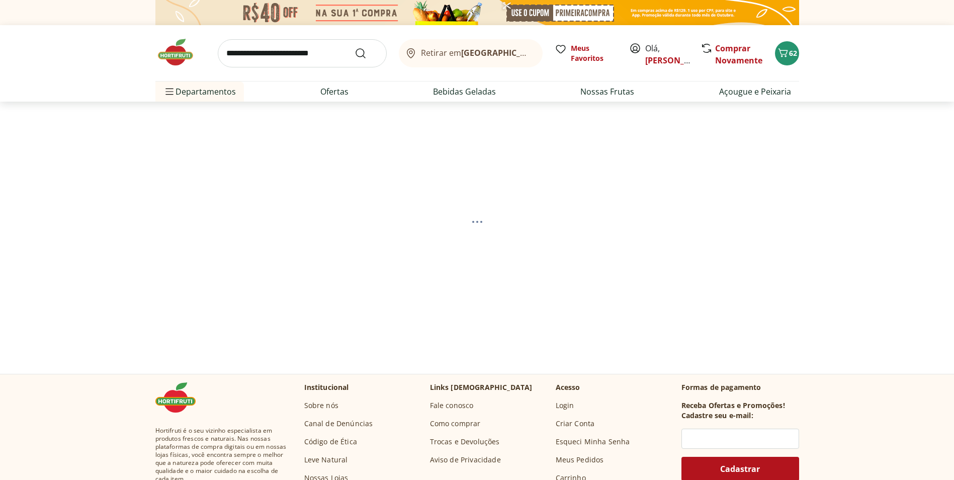
select select "**********"
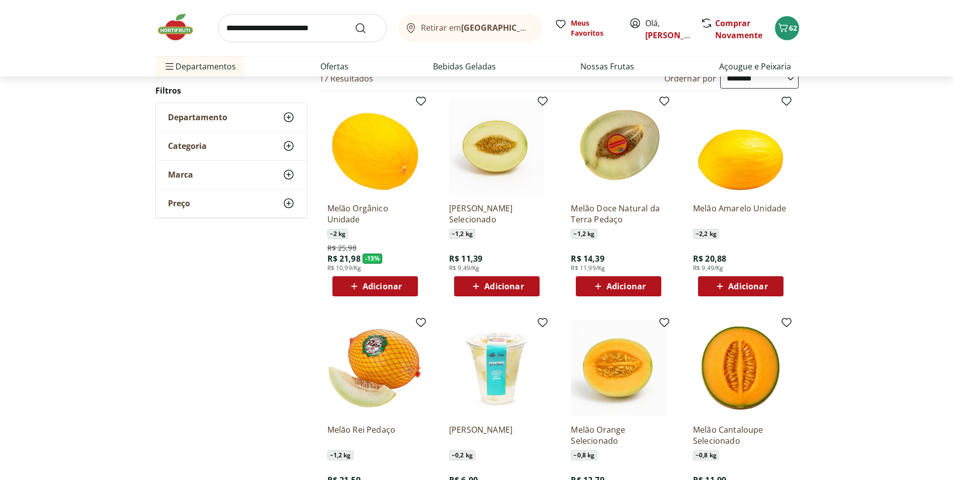
scroll to position [101, 0]
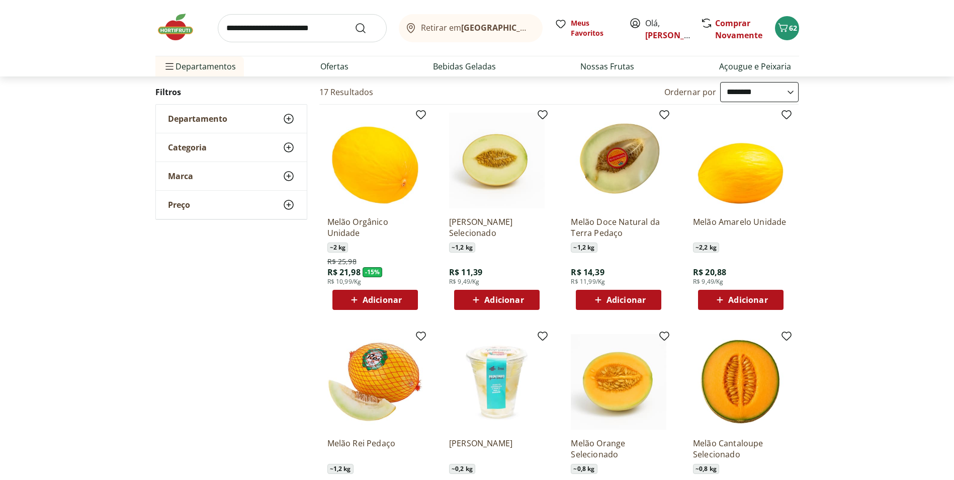
click at [648, 297] on div "Adicionar" at bounding box center [618, 300] width 69 height 18
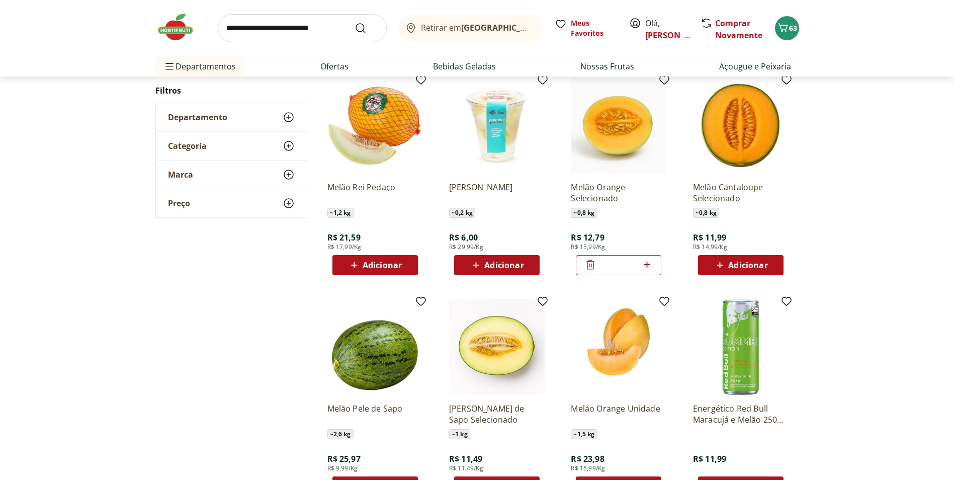
scroll to position [369, 0]
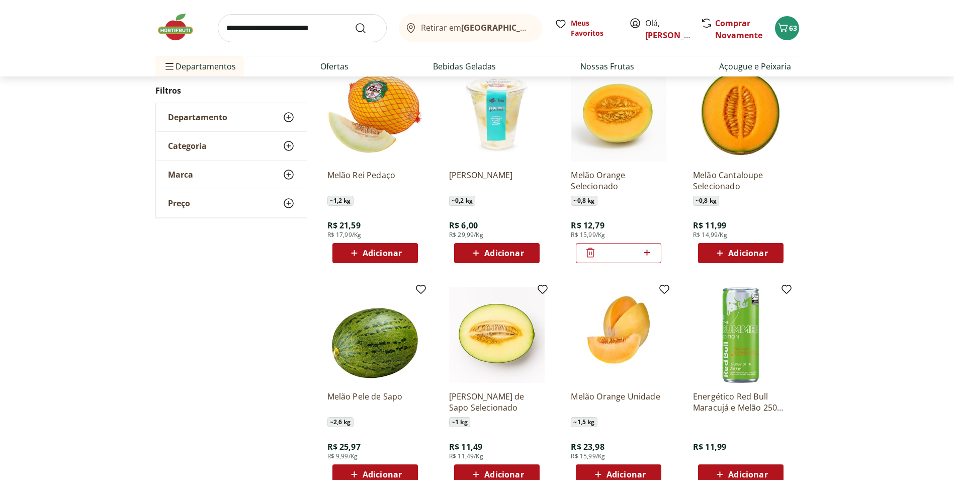
click at [590, 251] on icon at bounding box center [591, 253] width 12 height 12
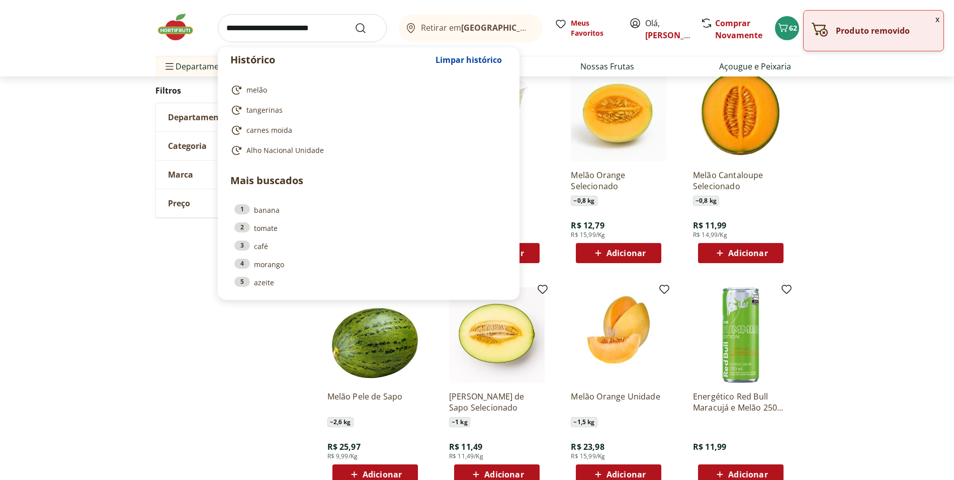
click at [285, 24] on input "search" at bounding box center [302, 28] width 169 height 28
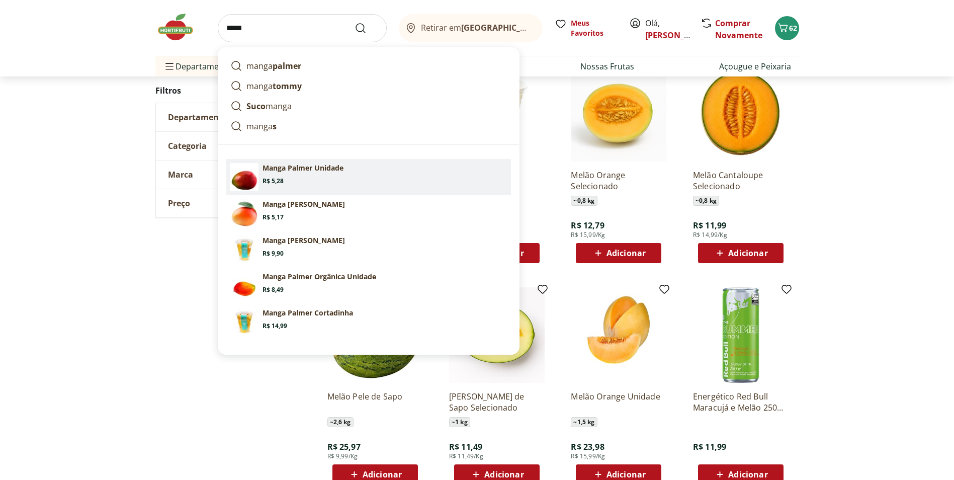
click at [294, 173] on section "Manga Palmer Unidade Price: R$ 5,28" at bounding box center [385, 174] width 245 height 22
type input "**********"
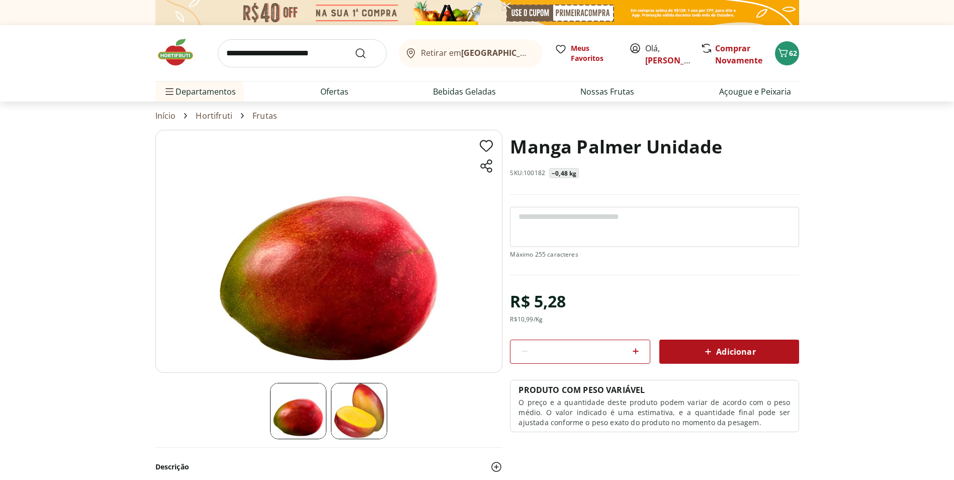
click at [633, 349] on icon at bounding box center [636, 351] width 12 height 12
type input "*"
click at [705, 347] on icon at bounding box center [708, 352] width 12 height 12
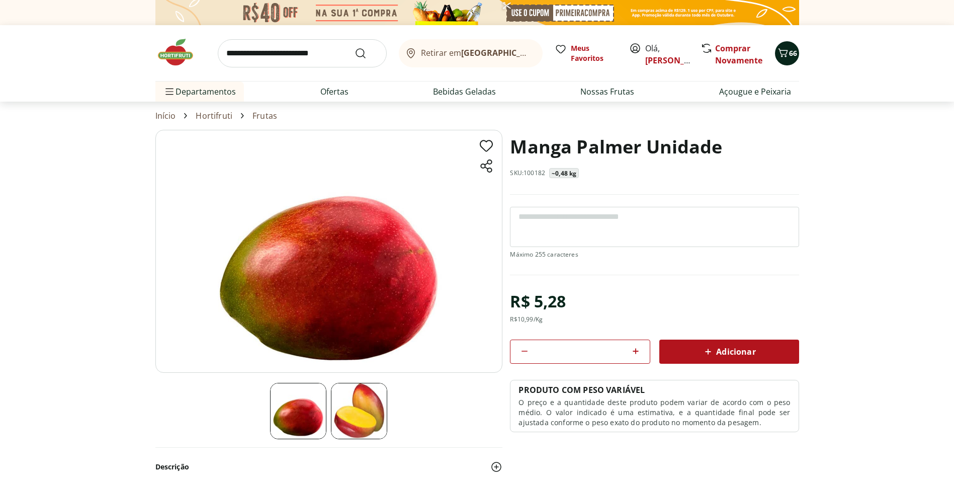
click at [785, 54] on icon "Carrinho" at bounding box center [783, 53] width 12 height 12
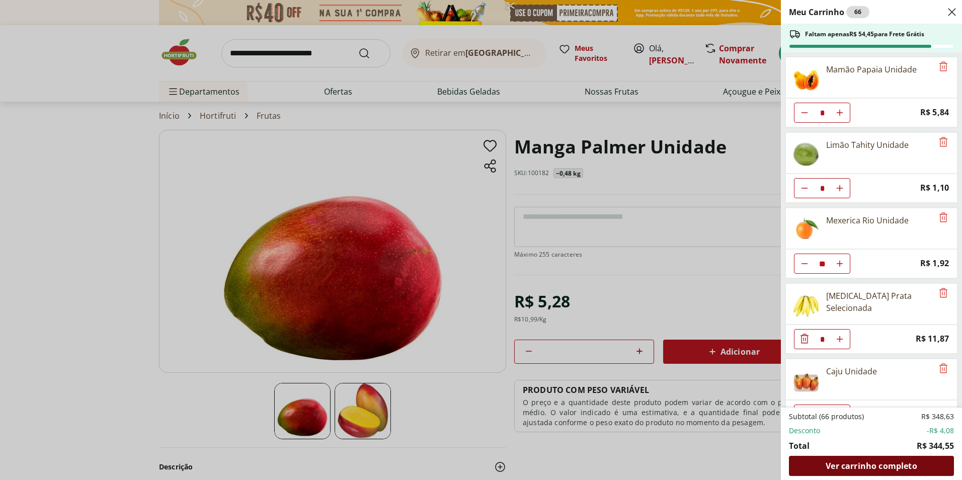
click at [853, 463] on span "Ver carrinho completo" at bounding box center [871, 466] width 91 height 8
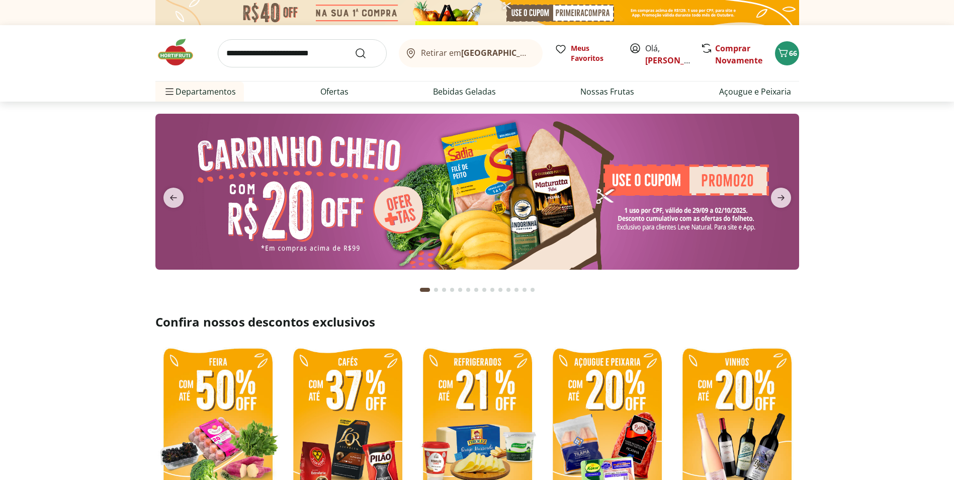
click at [267, 46] on input "search" at bounding box center [302, 53] width 169 height 28
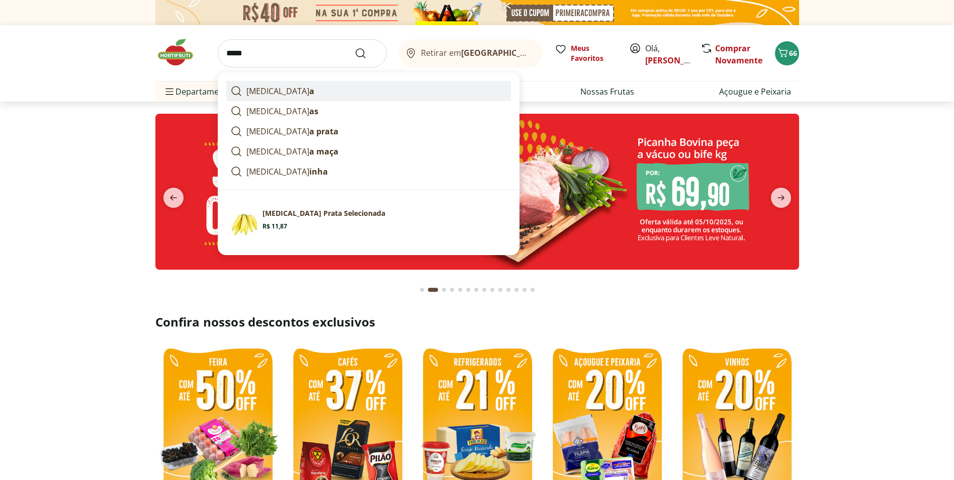
click at [264, 90] on p "[MEDICAL_DATA] a" at bounding box center [281, 91] width 68 height 12
type input "******"
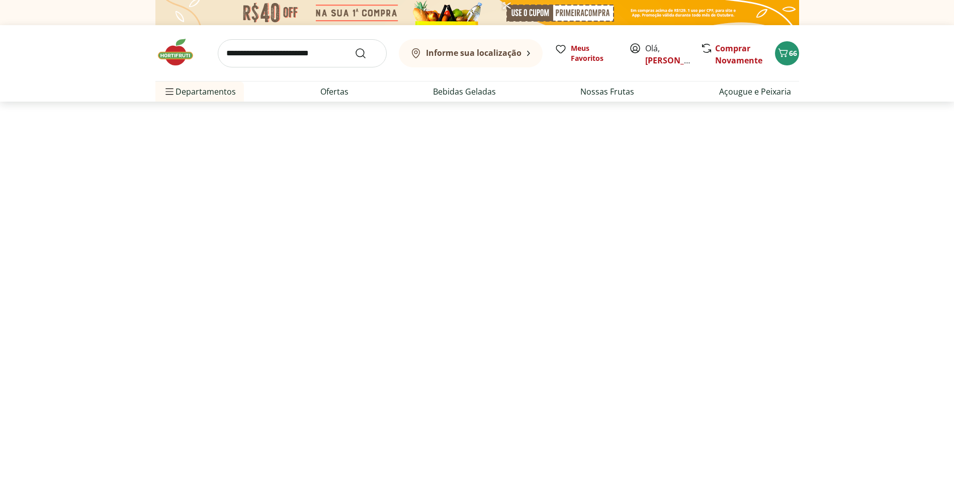
select select "**********"
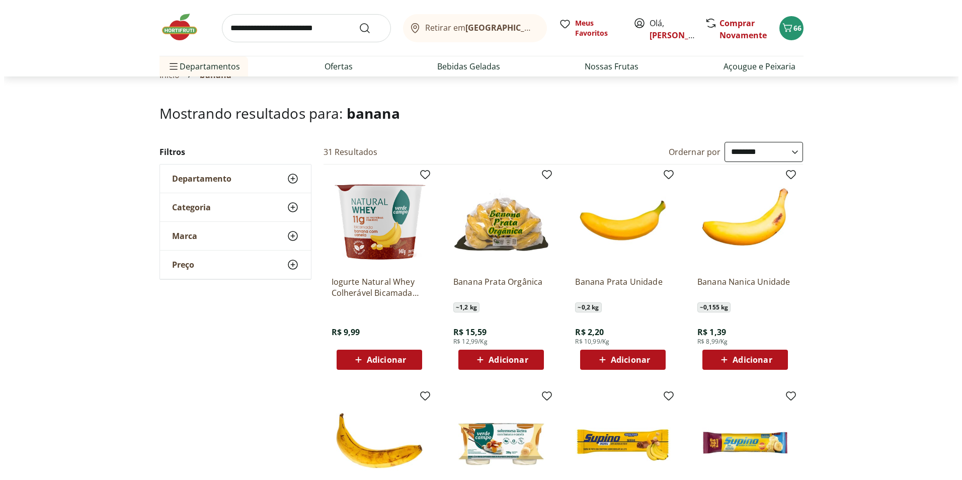
scroll to position [34, 0]
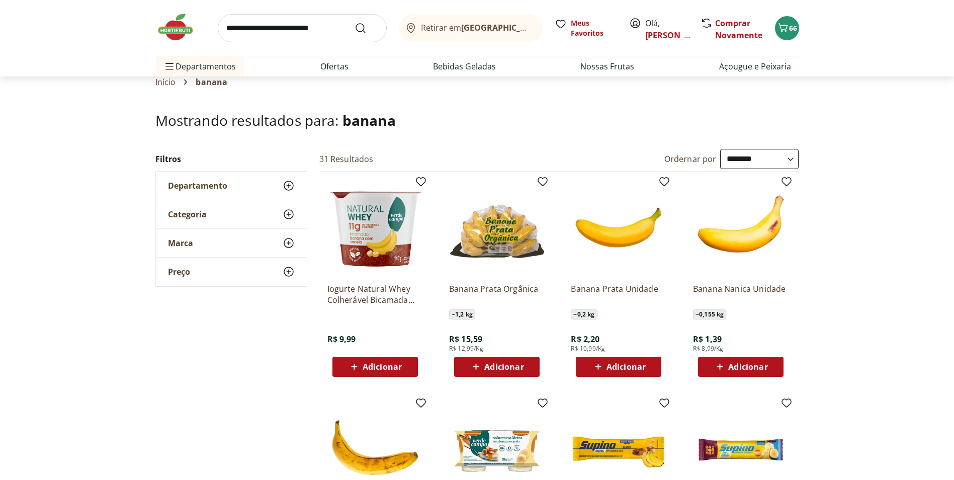
click at [503, 365] on span "Adicionar" at bounding box center [503, 367] width 39 height 8
click at [787, 29] on icon "Carrinho" at bounding box center [783, 28] width 12 height 12
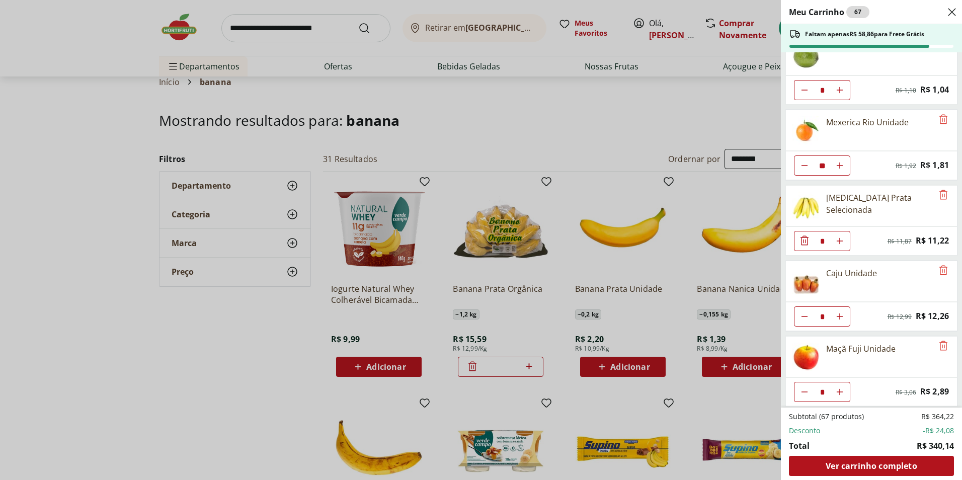
scroll to position [117, 0]
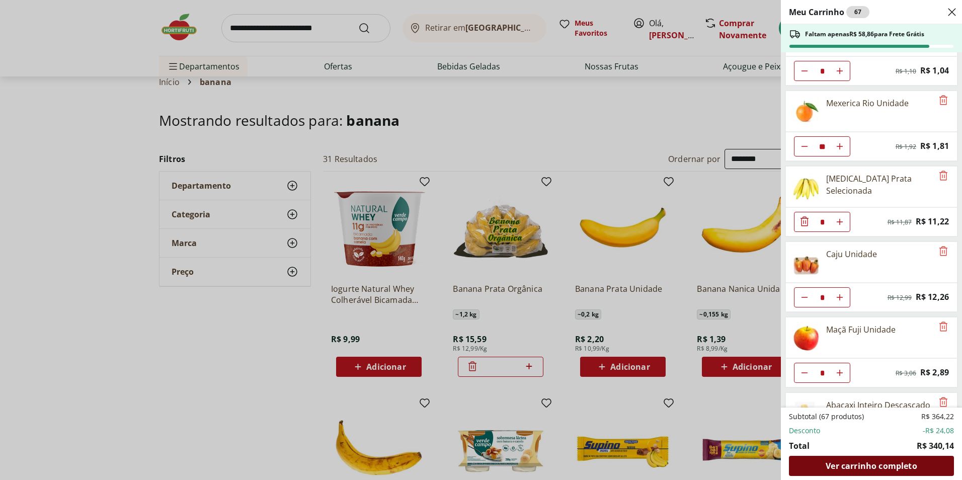
click at [858, 468] on span "Ver carrinho completo" at bounding box center [871, 466] width 91 height 8
